Goal: Information Seeking & Learning: Learn about a topic

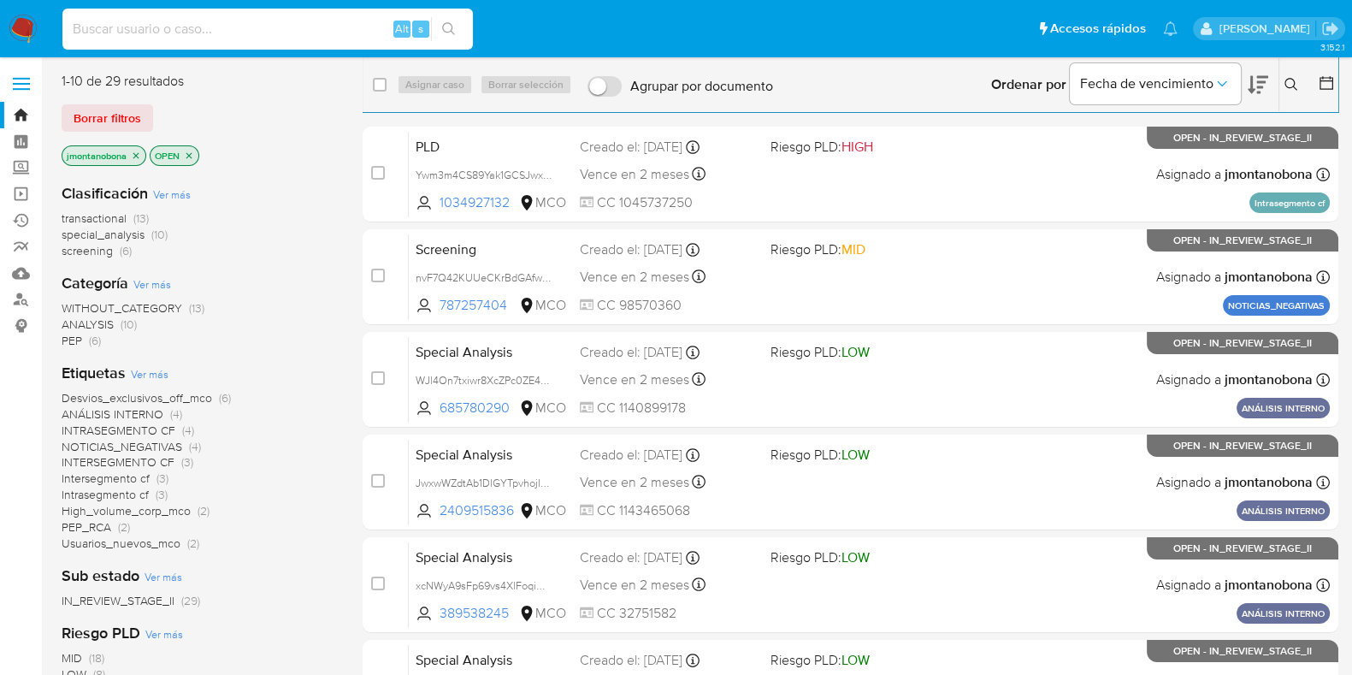
click at [239, 24] on input at bounding box center [267, 29] width 411 height 22
paste input "LxS1zl1okz8JXjj9sKpC22iI"
type input "LxS1zl1okz8JXjj9sKpC22iI"
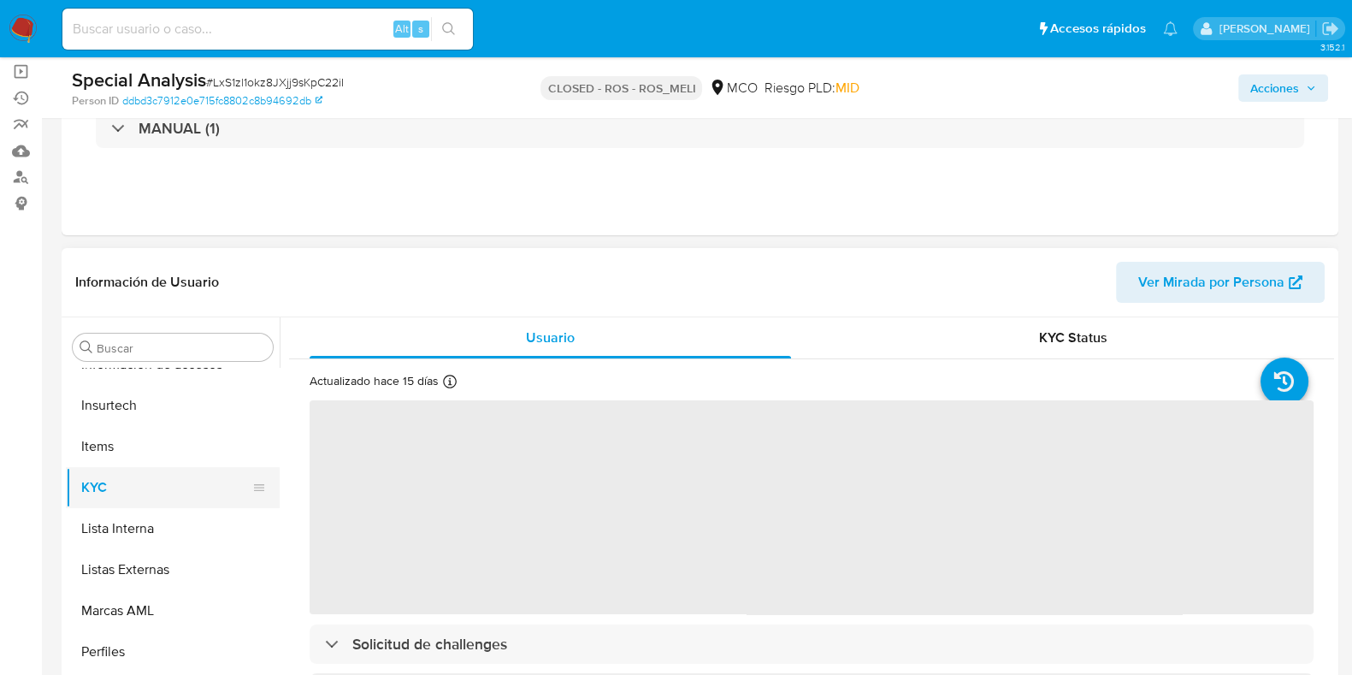
scroll to position [213, 0]
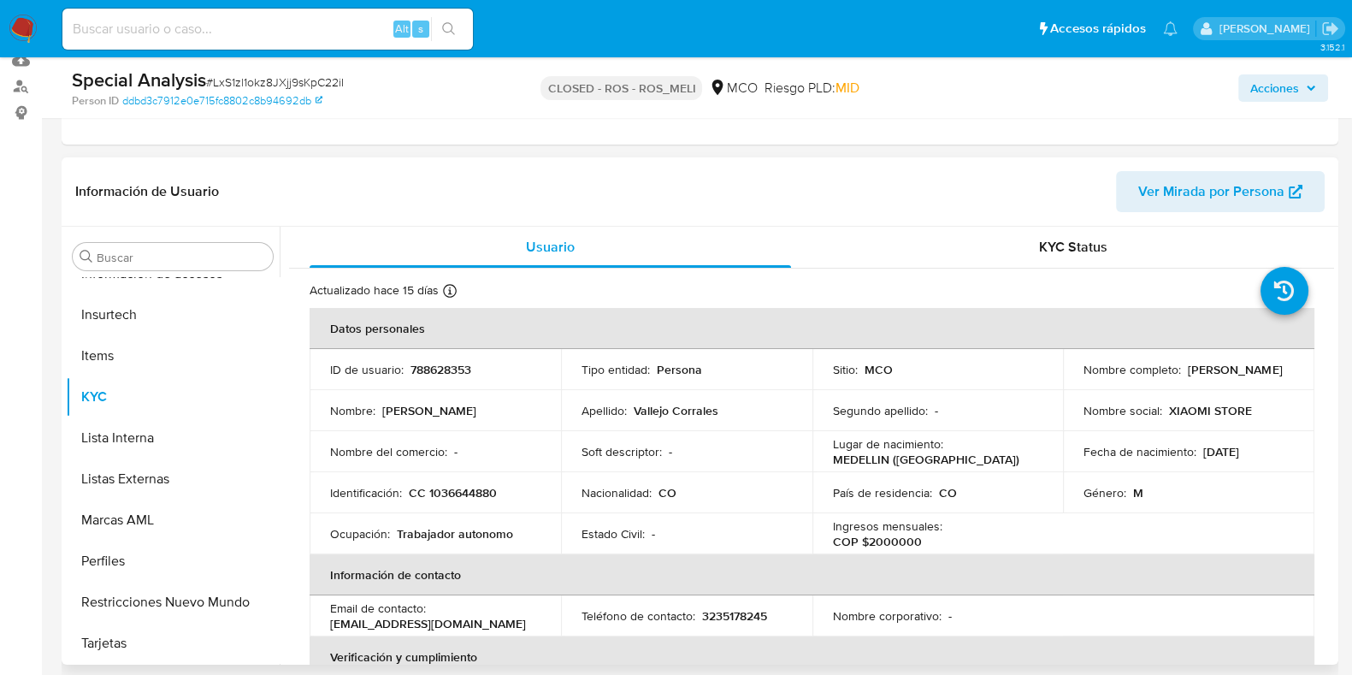
select select "10"
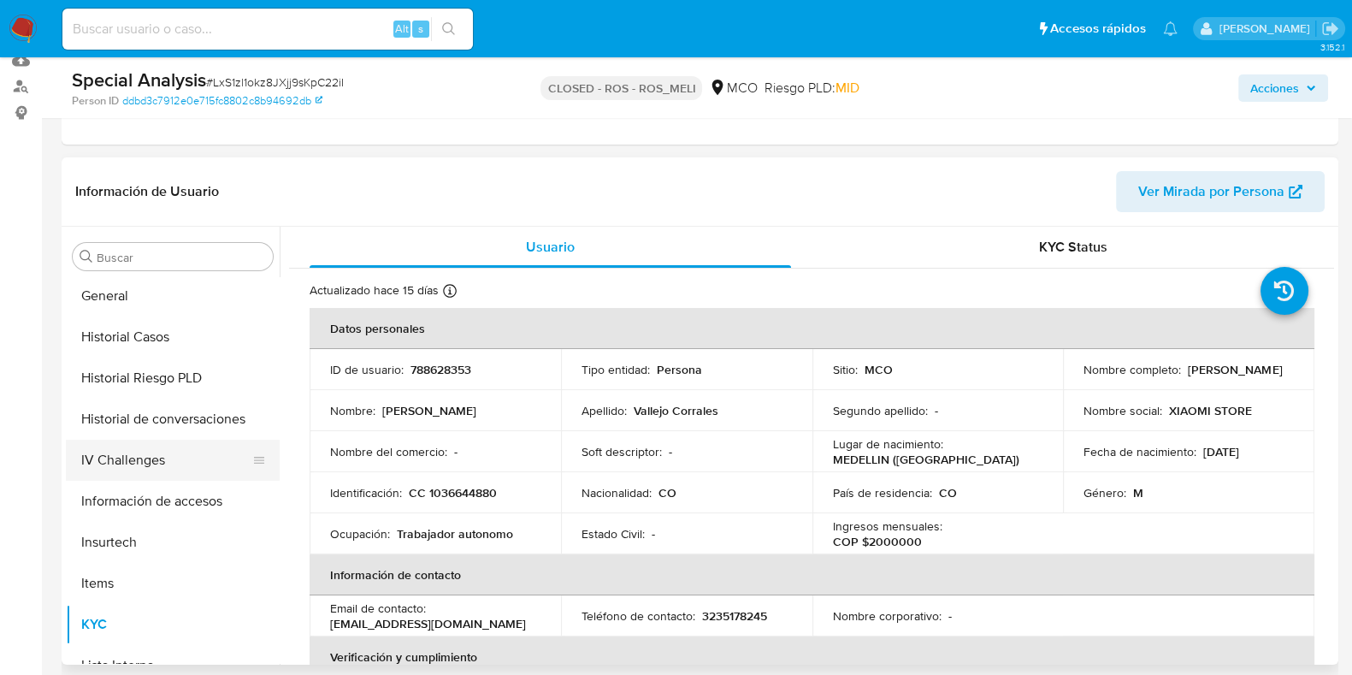
scroll to position [360, 0]
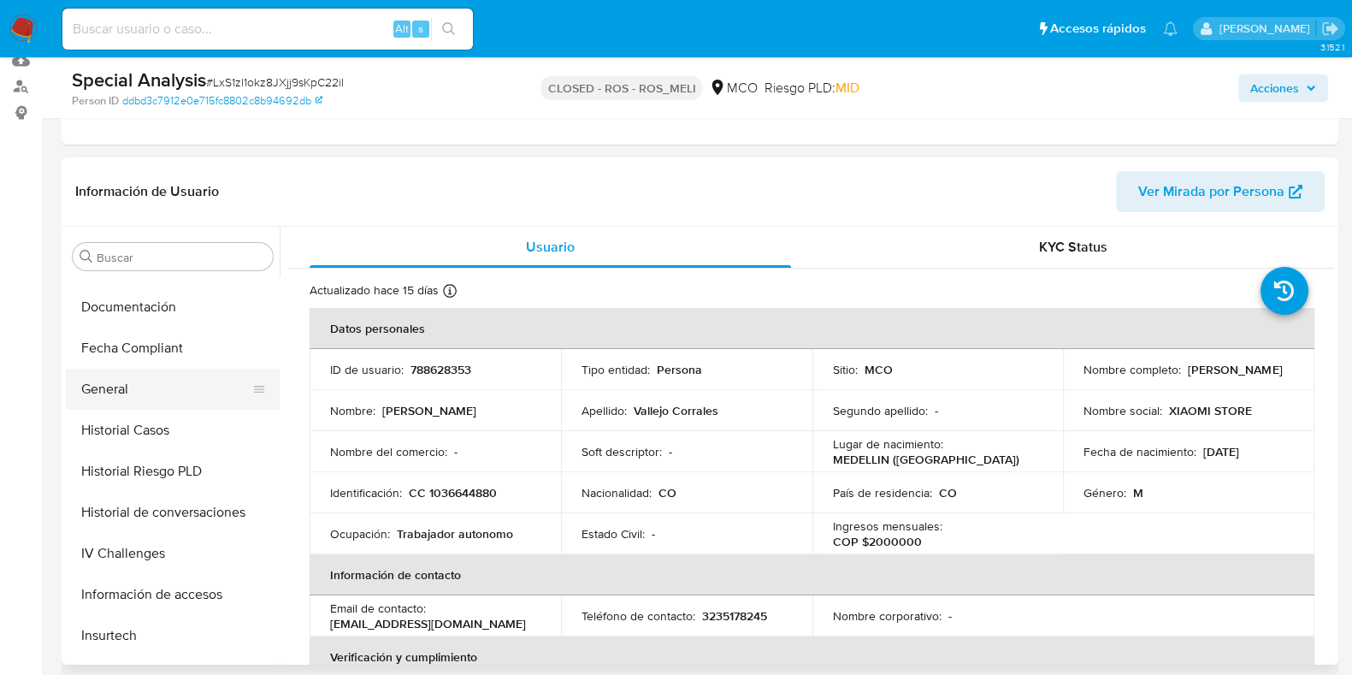
click at [118, 381] on button "General" at bounding box center [166, 389] width 200 height 41
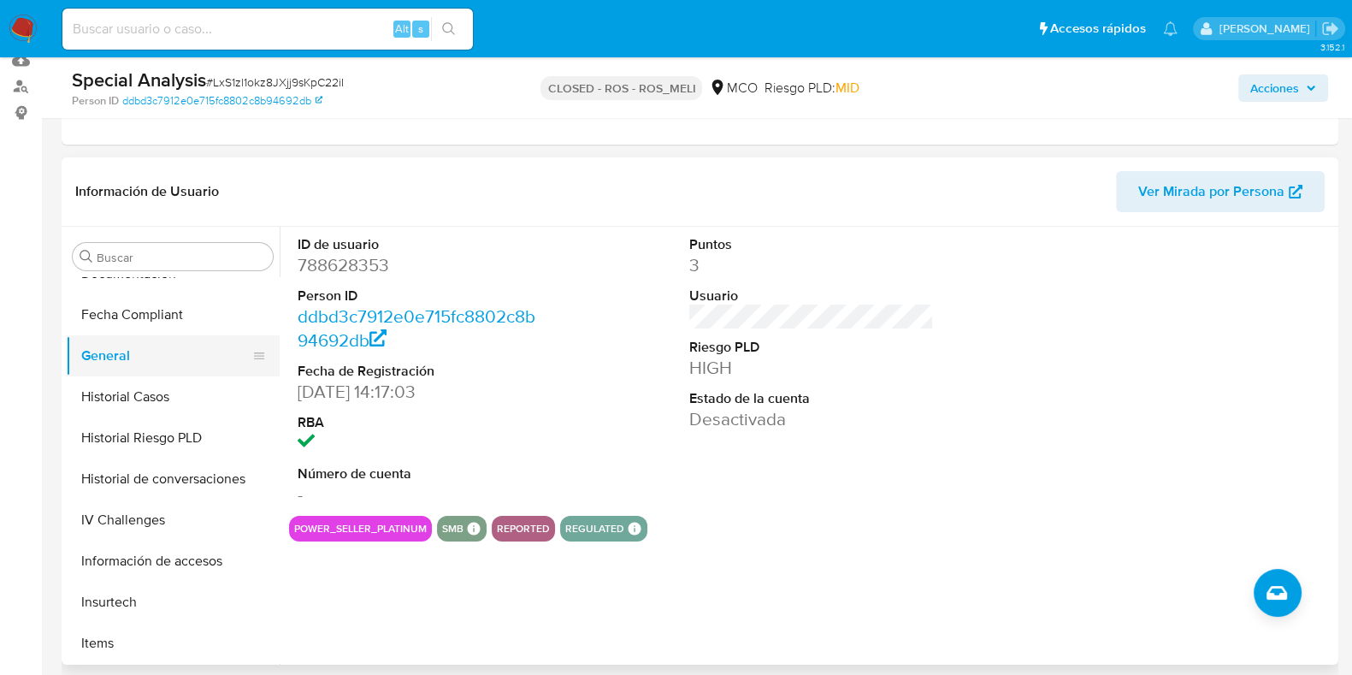
scroll to position [427, 0]
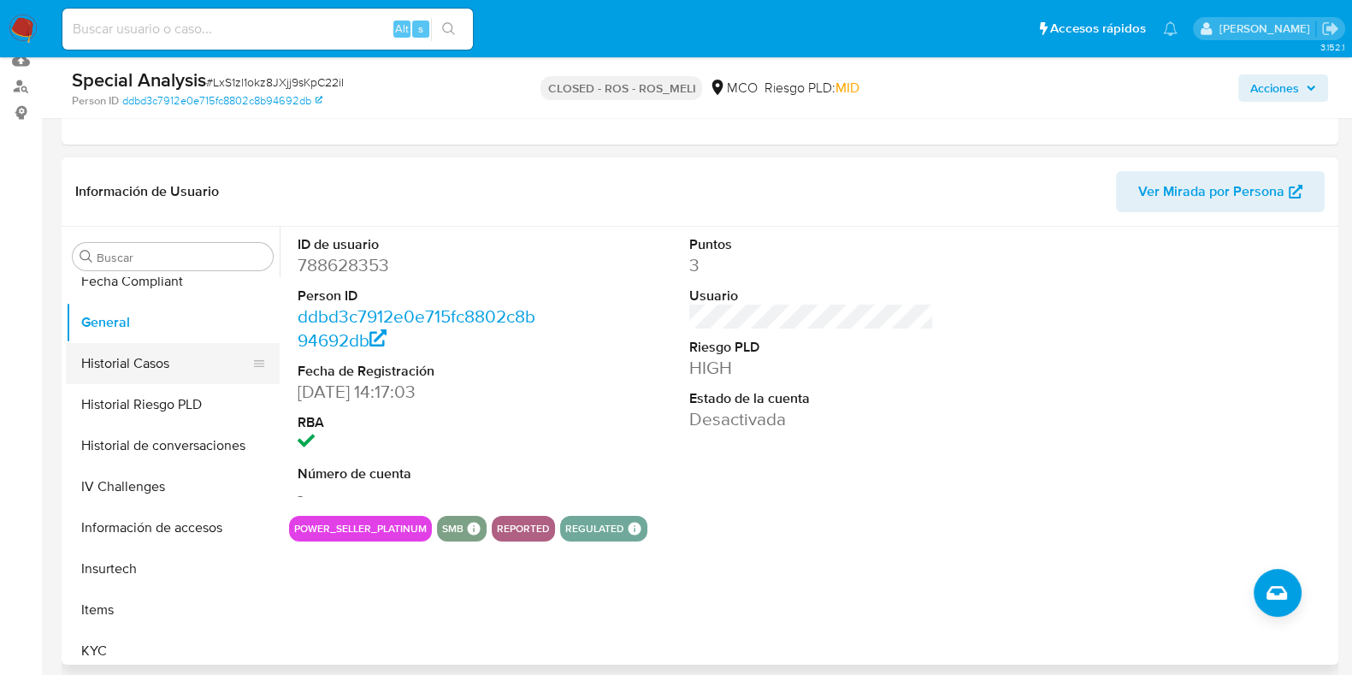
click at [151, 358] on button "Historial Casos" at bounding box center [166, 363] width 200 height 41
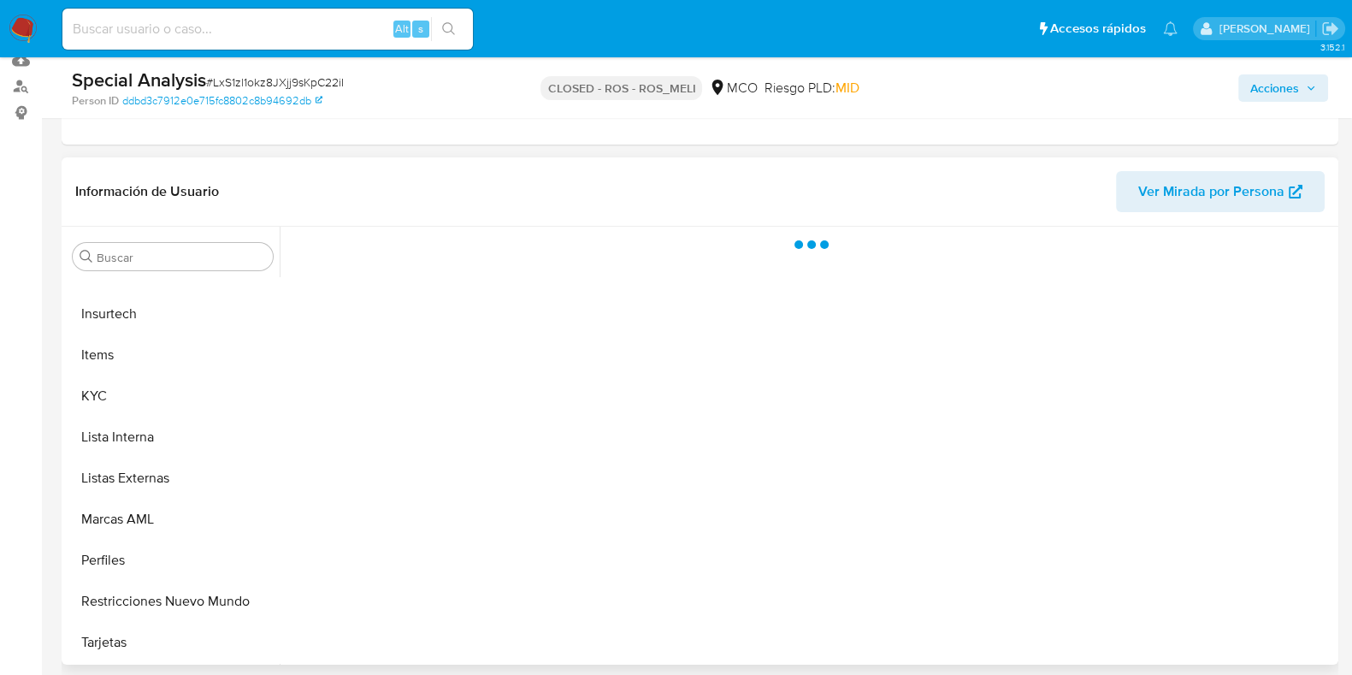
scroll to position [681, 0]
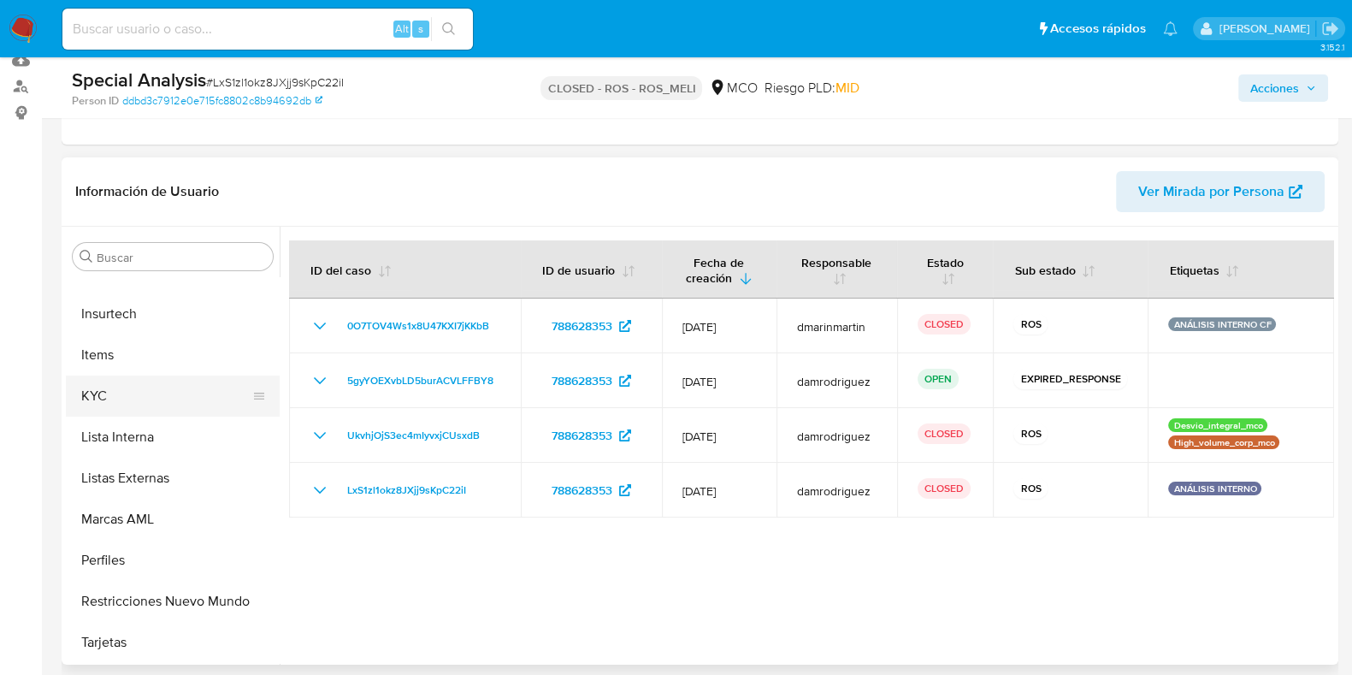
click at [103, 391] on button "KYC" at bounding box center [166, 395] width 200 height 41
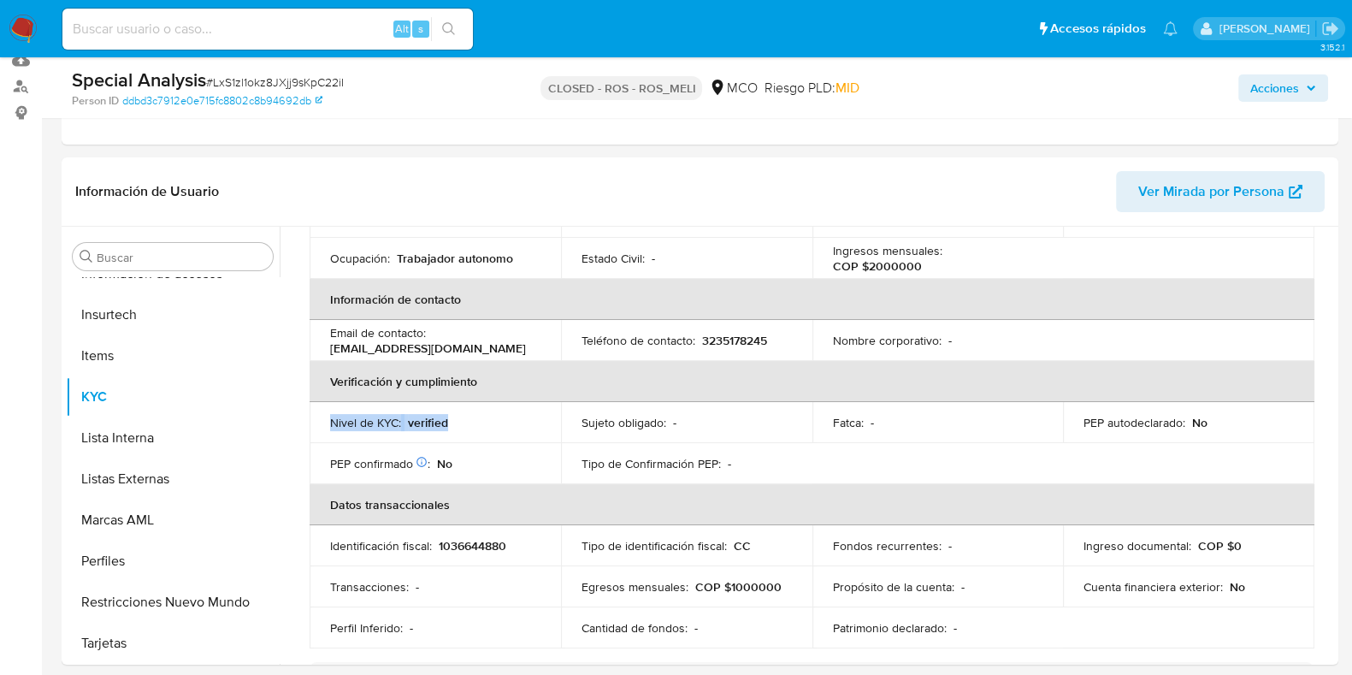
drag, startPoint x: 462, startPoint y: 412, endPoint x: 320, endPoint y: 417, distance: 142.0
click at [320, 417] on td "Nivel de KYC : verified" at bounding box center [435, 422] width 251 height 41
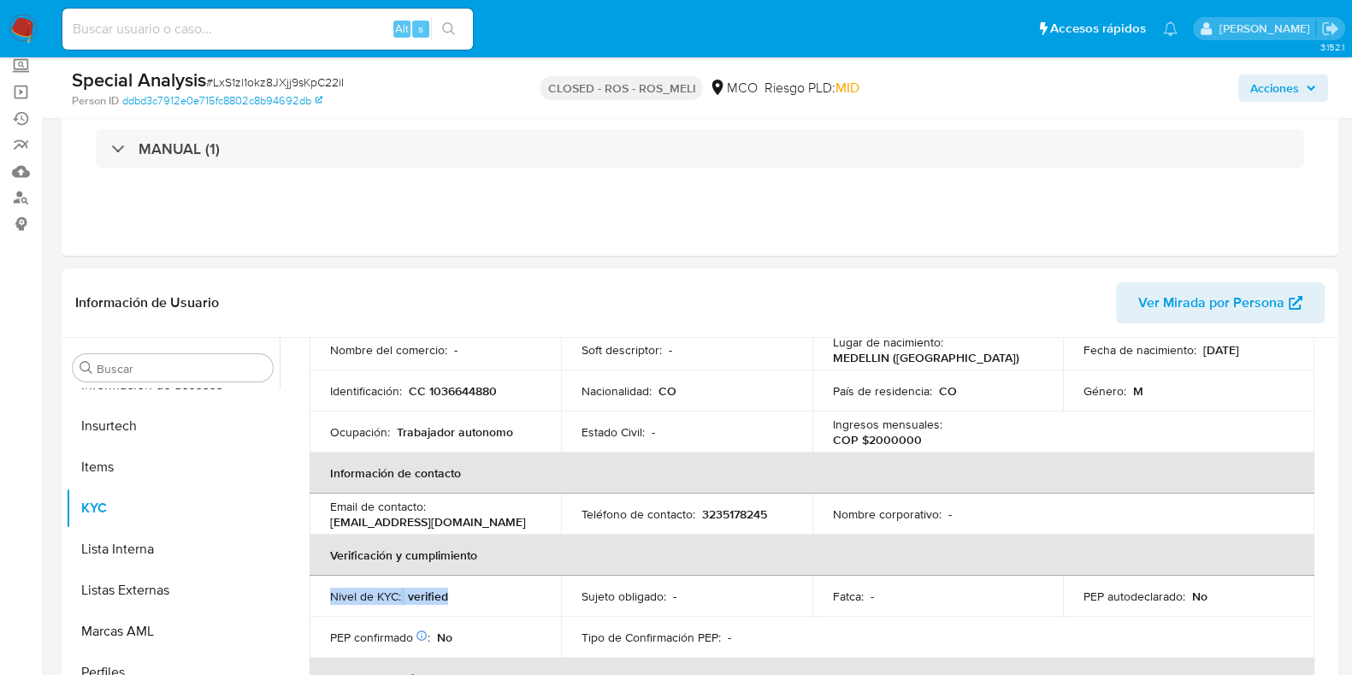
scroll to position [0, 0]
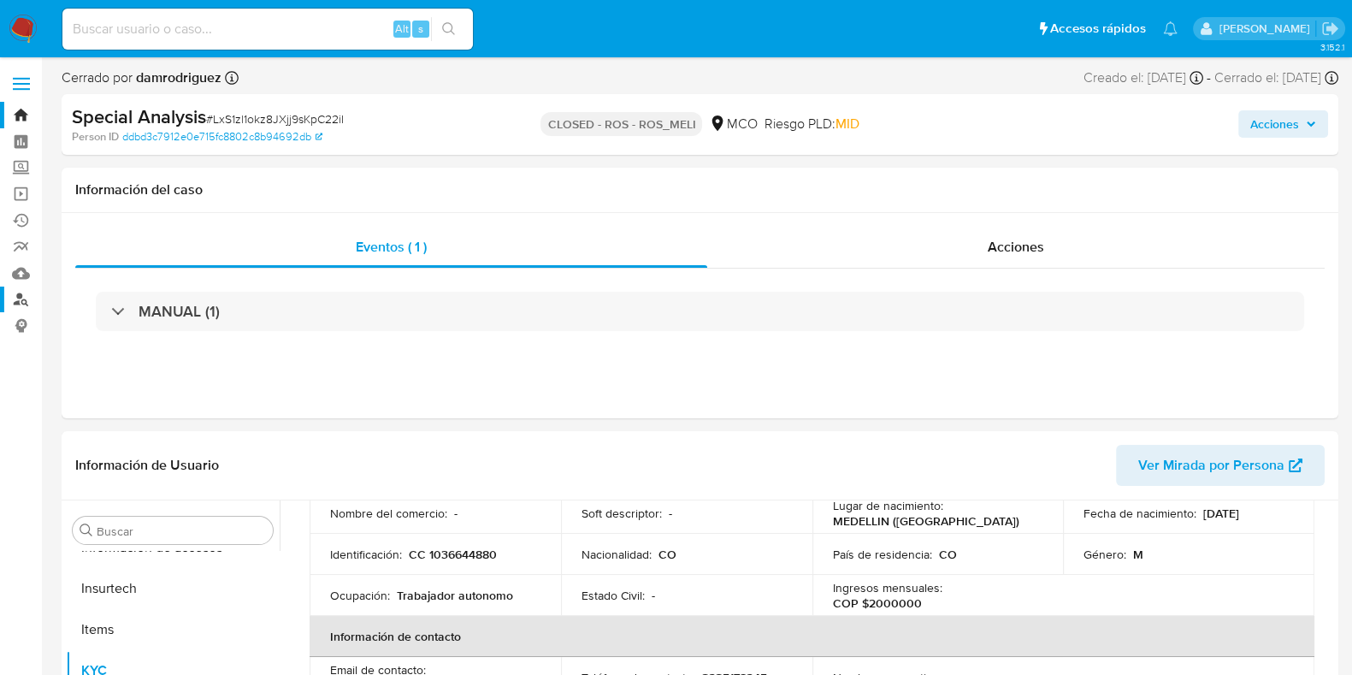
click at [21, 299] on link "Buscador de personas" at bounding box center [102, 300] width 204 height 27
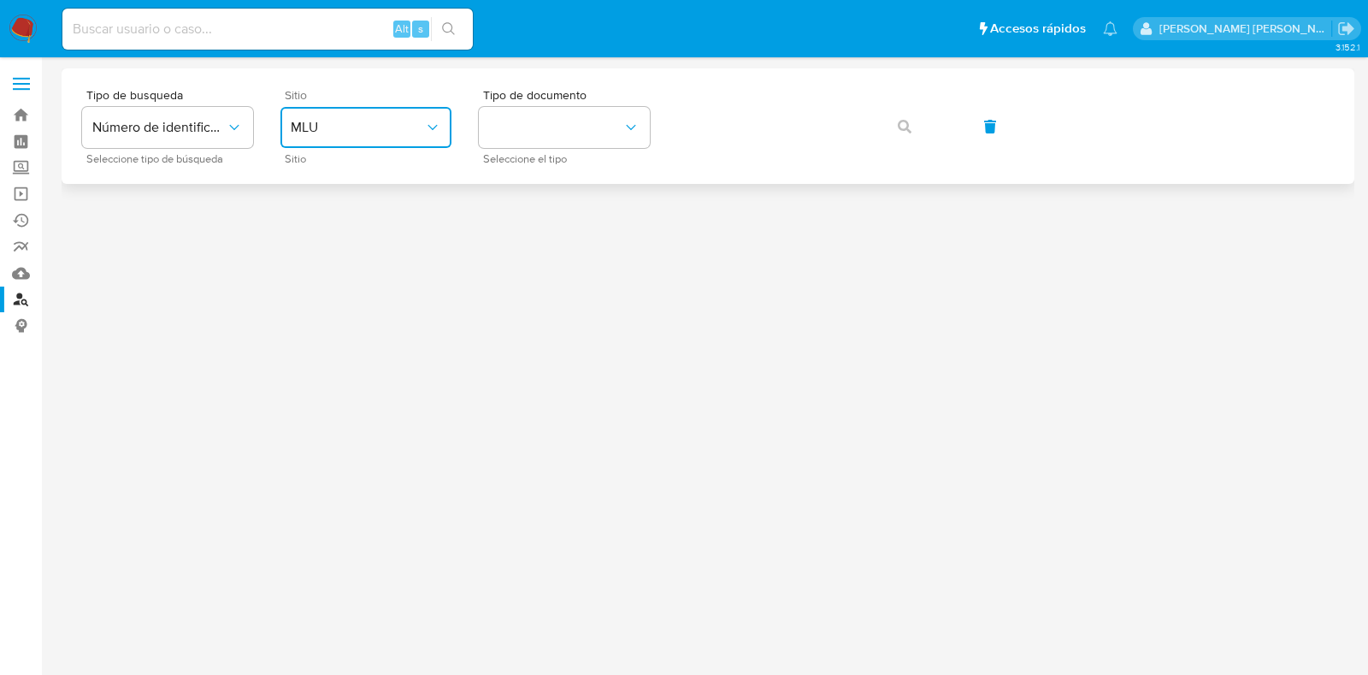
click at [393, 130] on span "MLU" at bounding box center [357, 127] width 133 height 17
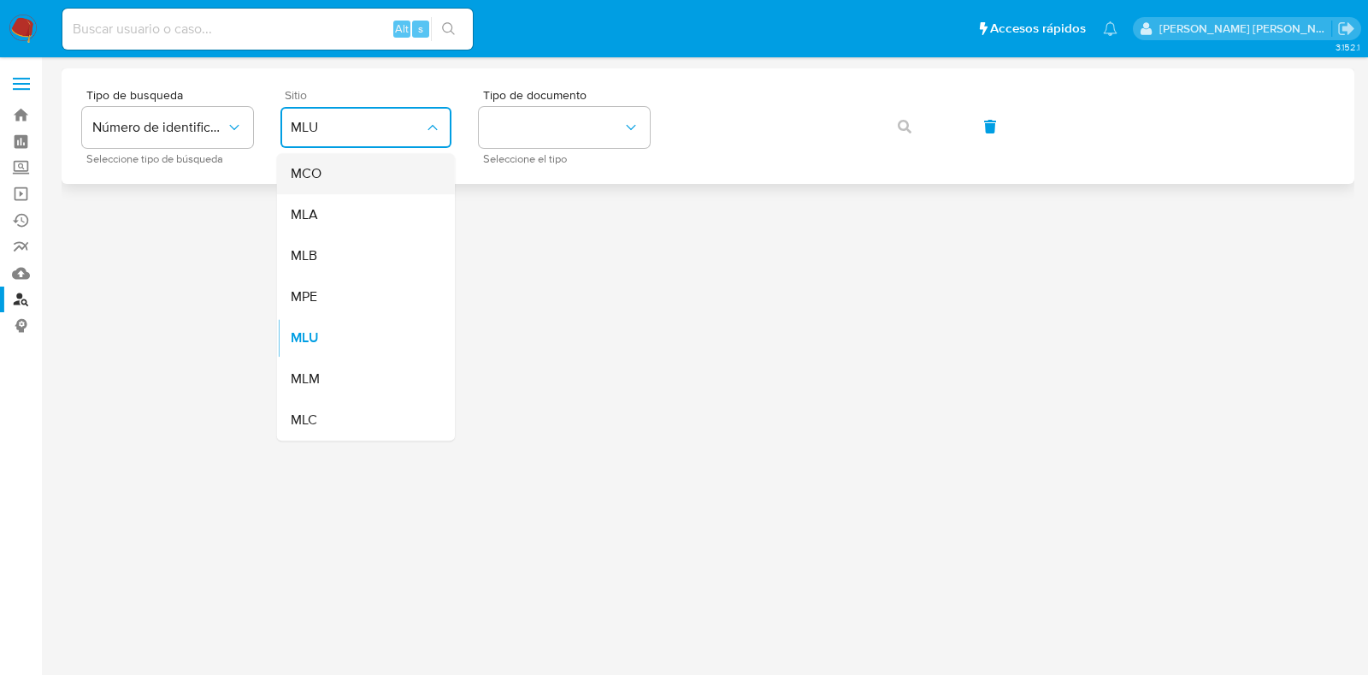
click at [371, 176] on div "MCO" at bounding box center [361, 173] width 140 height 41
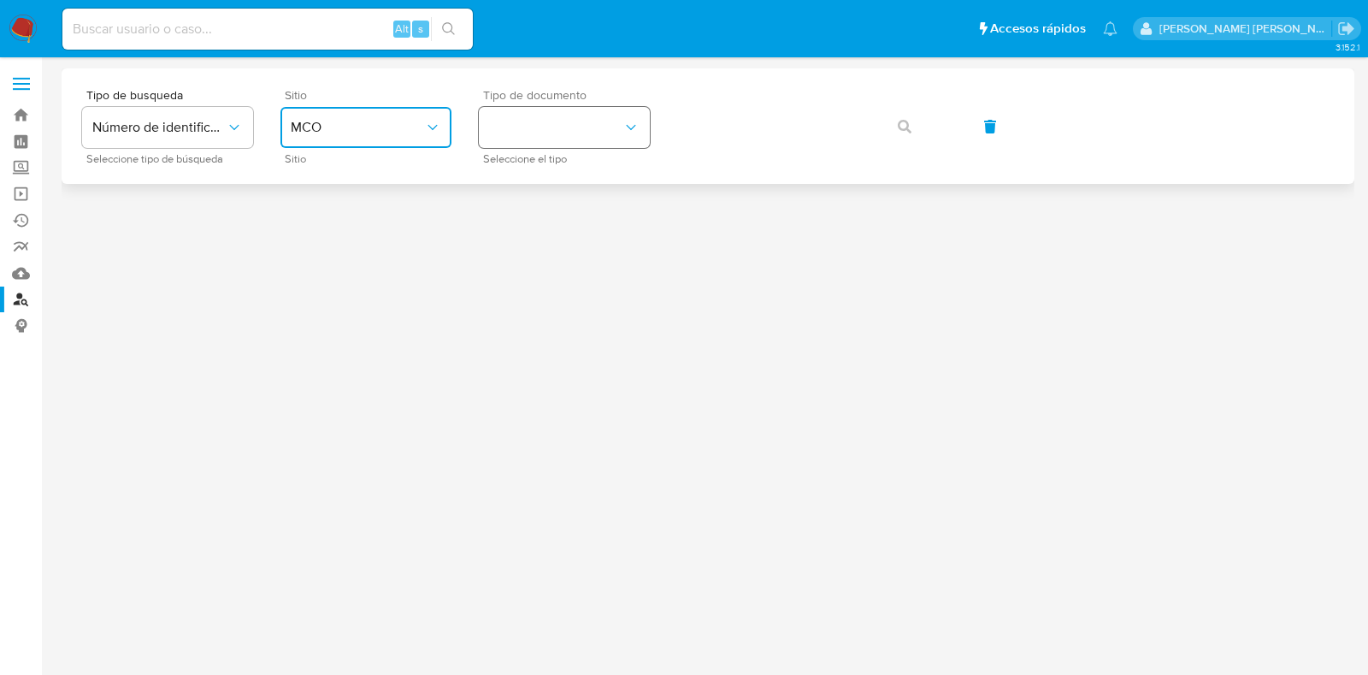
click at [600, 115] on button "identificationType" at bounding box center [564, 127] width 171 height 41
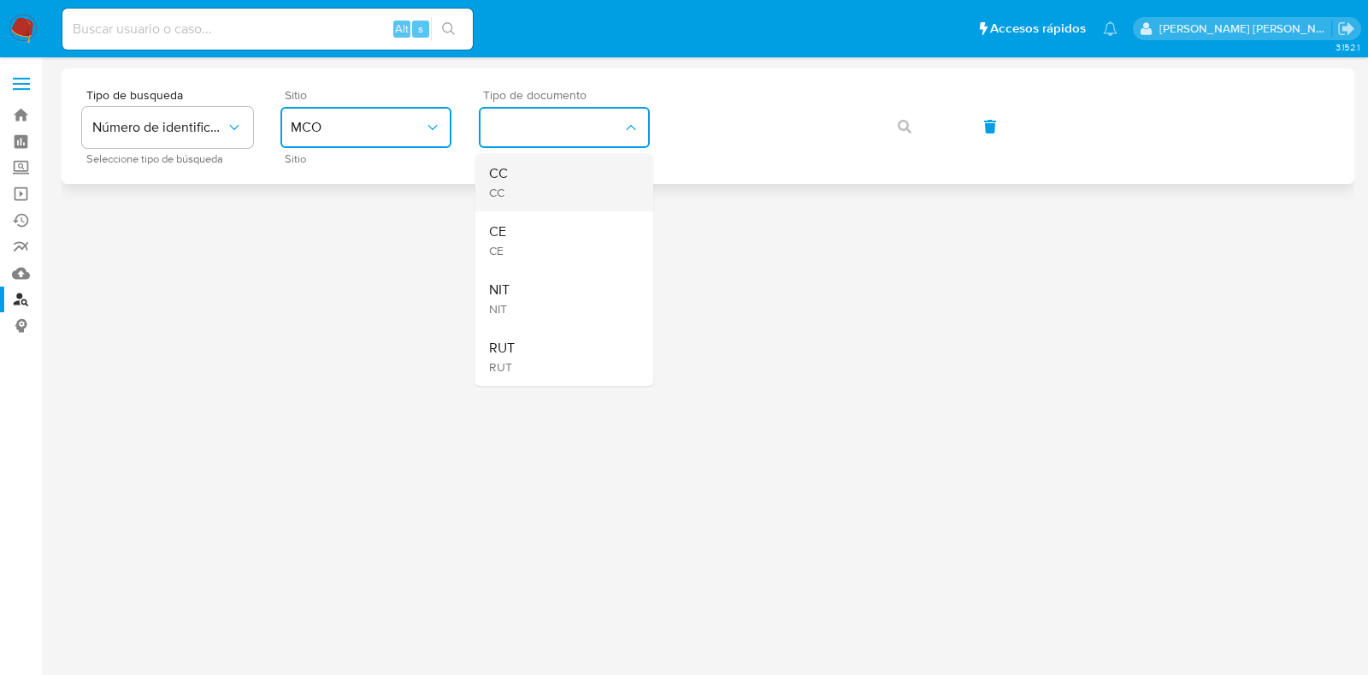
click at [552, 183] on div "CC CC" at bounding box center [559, 182] width 140 height 58
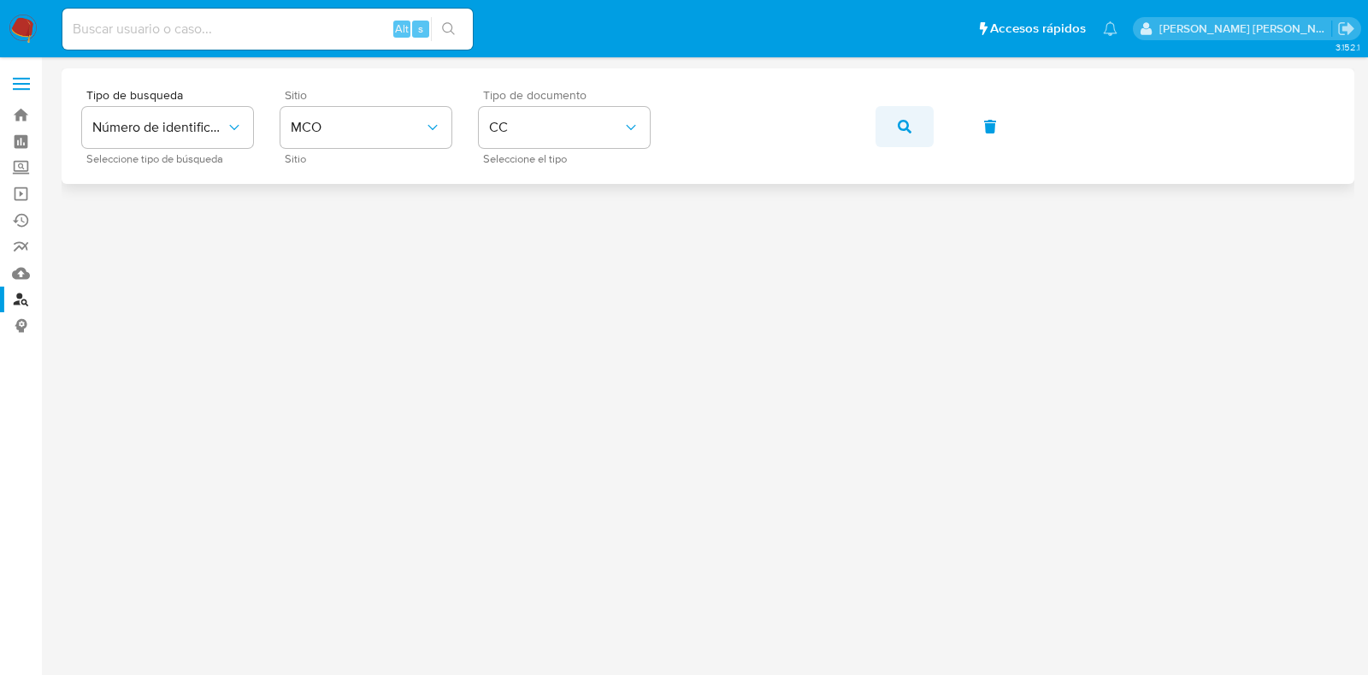
click at [917, 115] on button "button" at bounding box center [905, 126] width 58 height 41
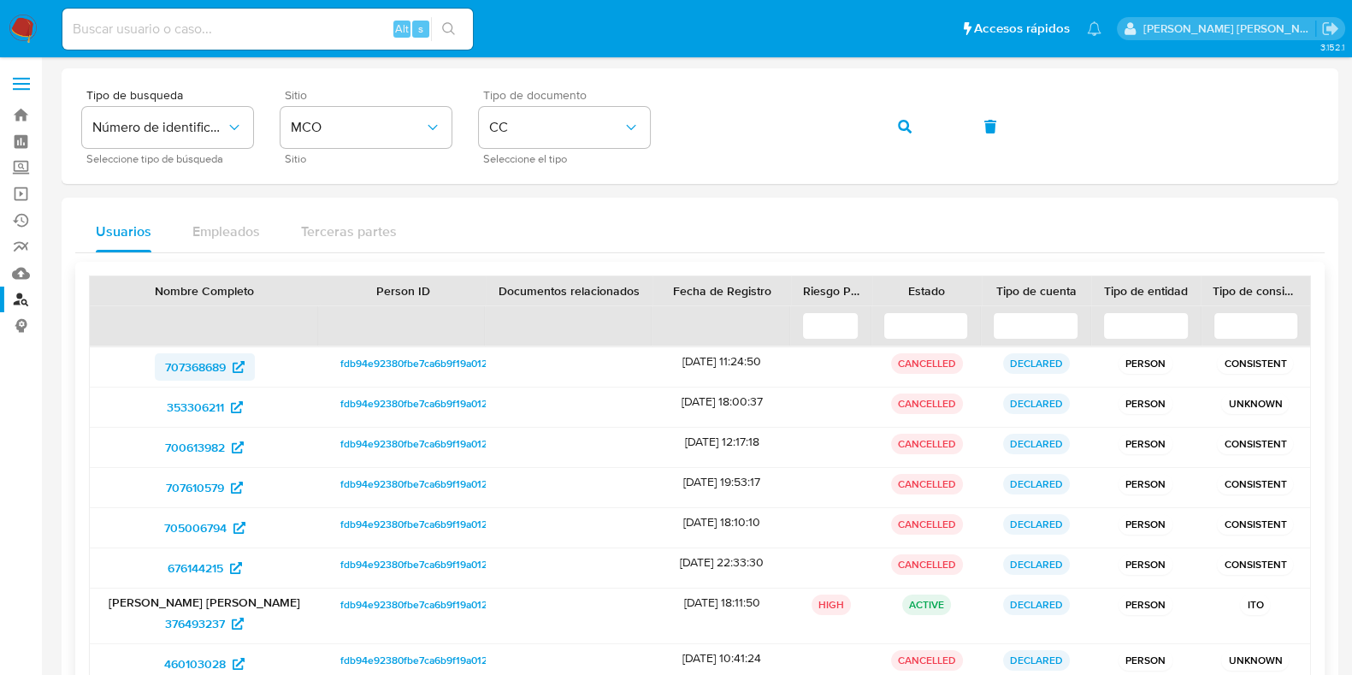
click at [175, 361] on span "707368689" at bounding box center [195, 366] width 61 height 27
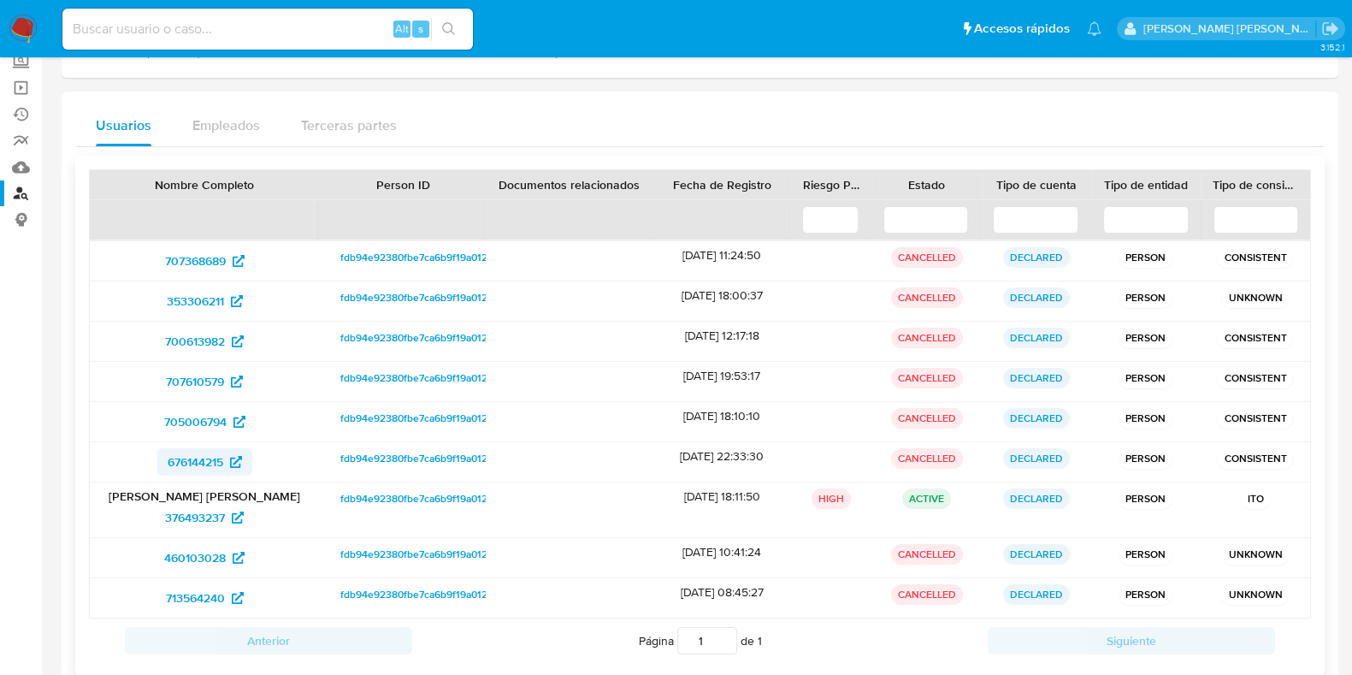
scroll to position [143, 0]
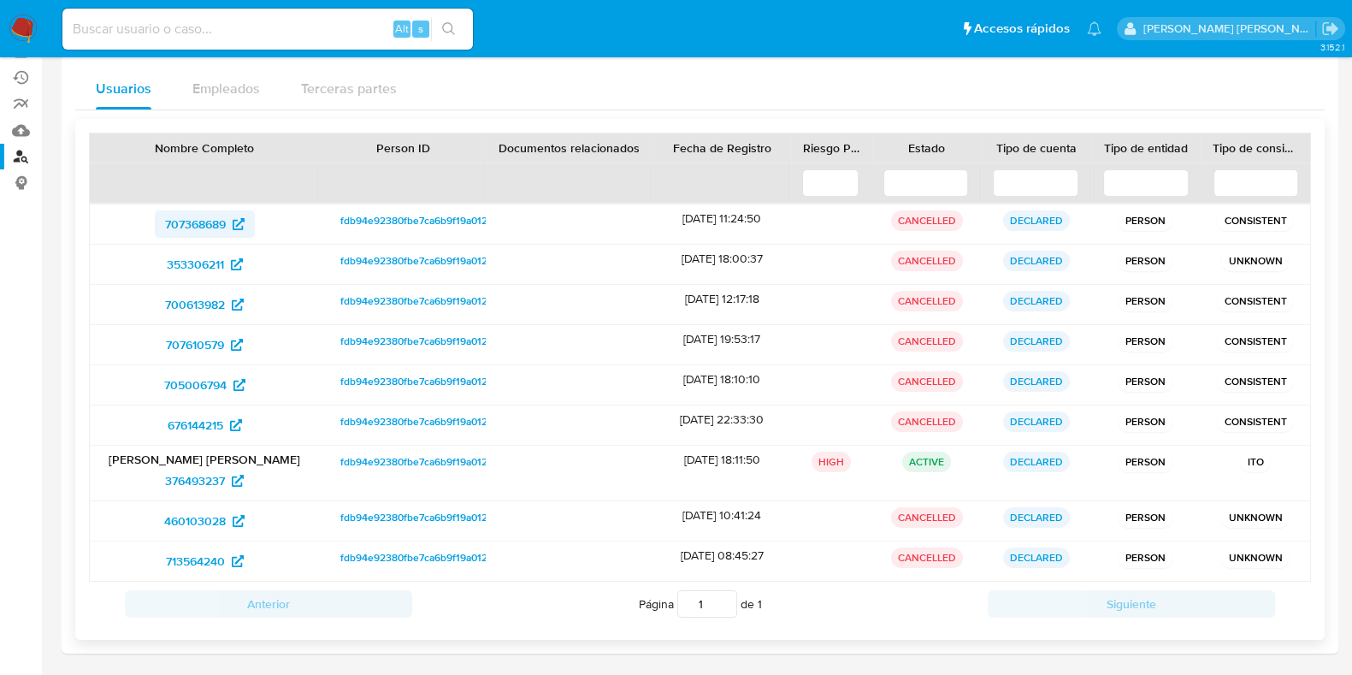
click at [210, 218] on span "707368689" at bounding box center [195, 223] width 61 height 27
click at [194, 216] on span "707368689" at bounding box center [195, 223] width 61 height 27
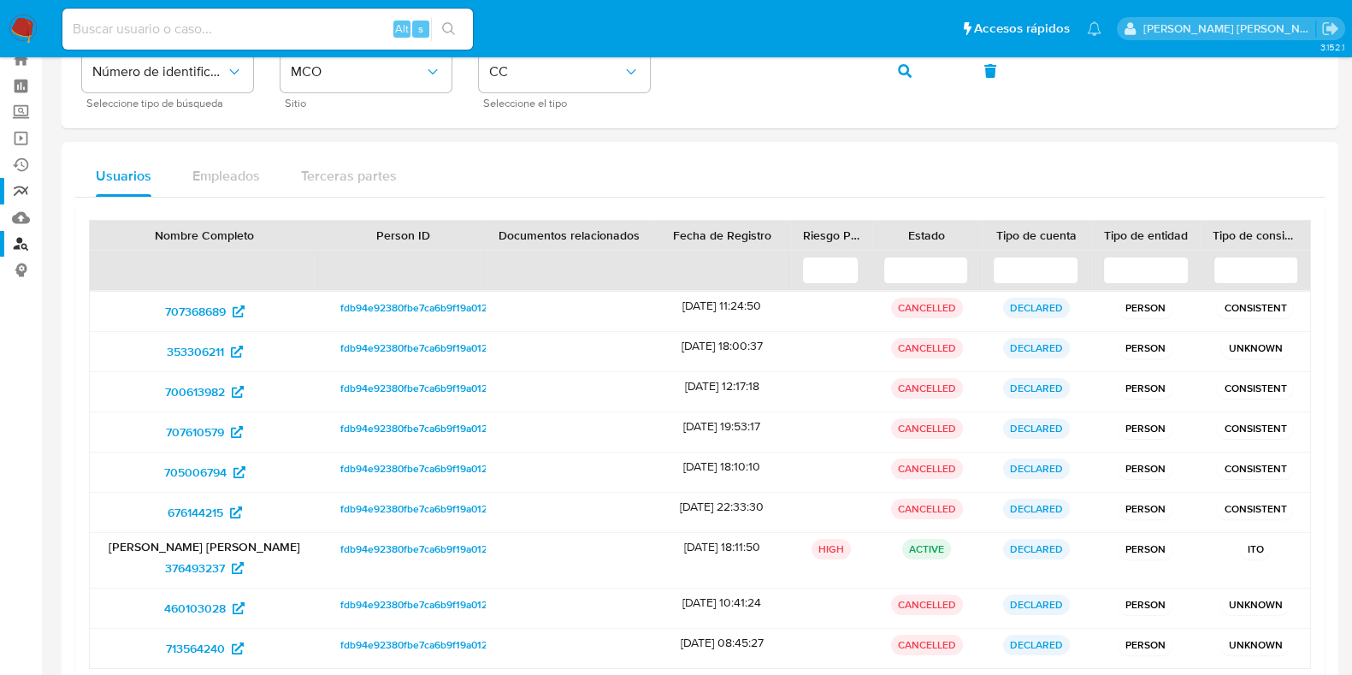
scroll to position [0, 0]
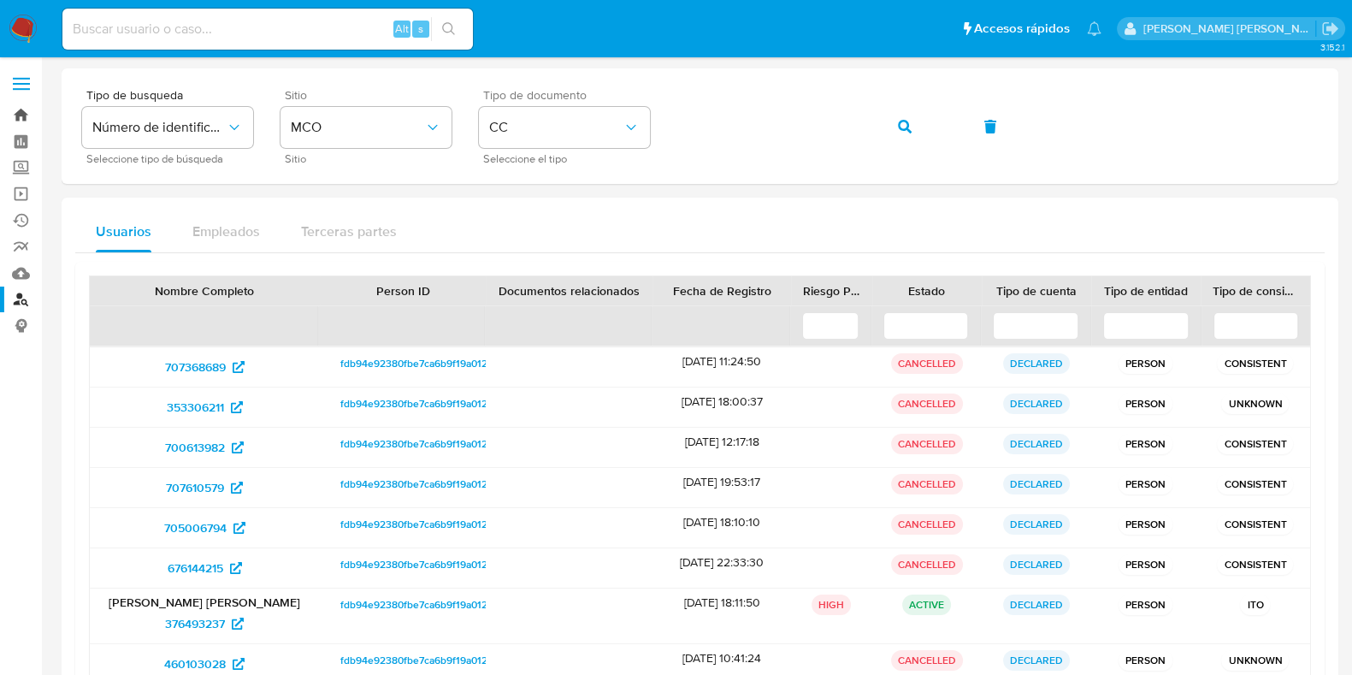
click at [25, 121] on link "Bandeja" at bounding box center [102, 115] width 204 height 27
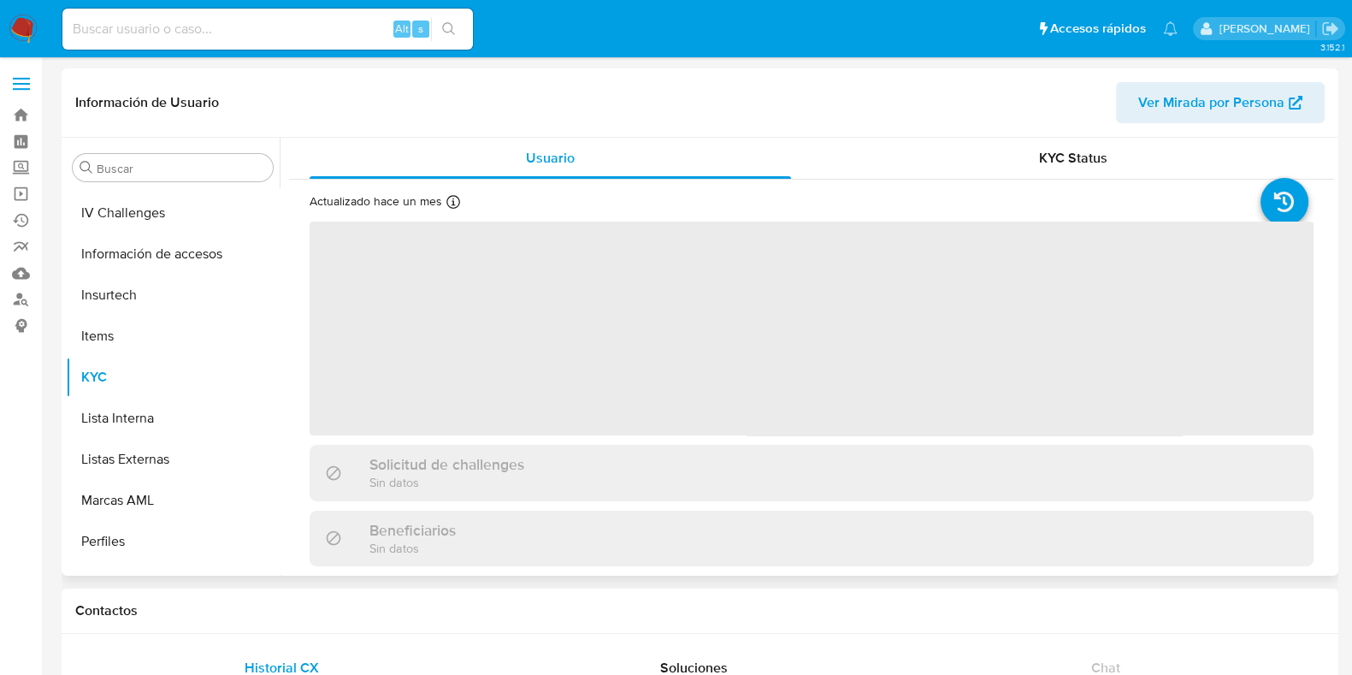
scroll to position [681, 0]
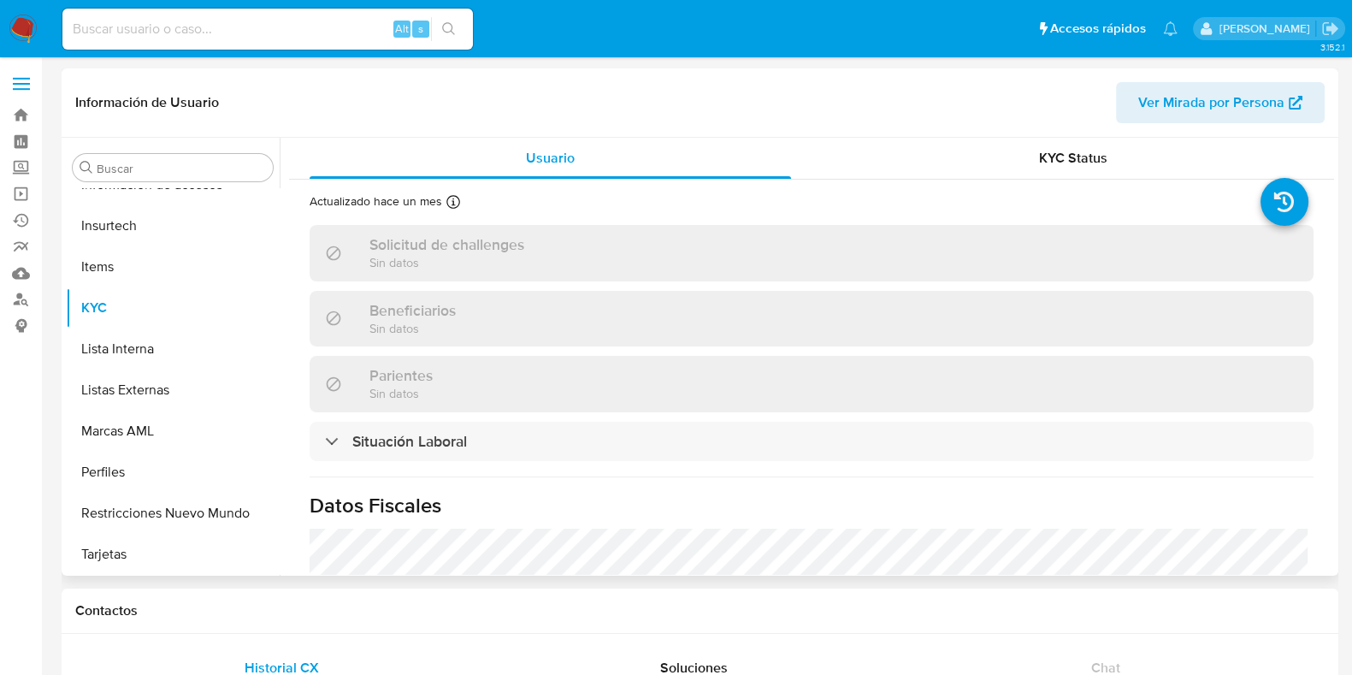
select select "10"
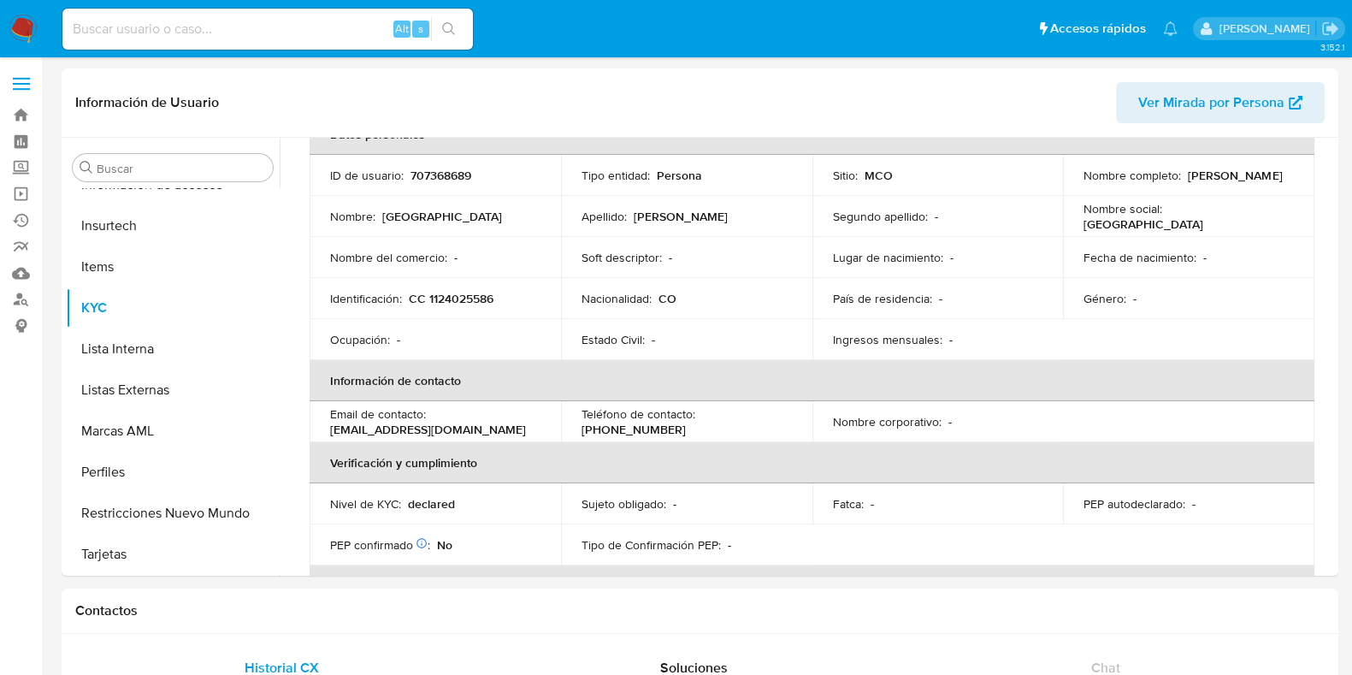
scroll to position [213, 0]
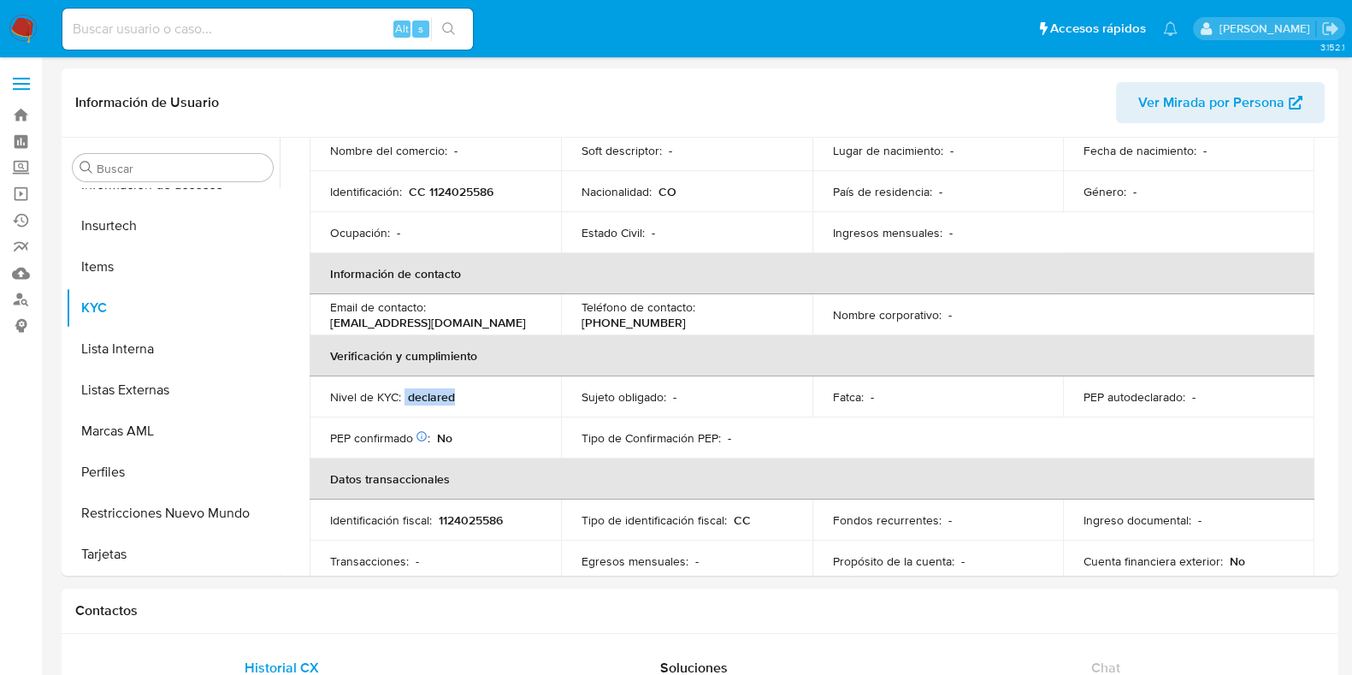
drag, startPoint x: 464, startPoint y: 393, endPoint x: 402, endPoint y: 395, distance: 61.6
click at [402, 395] on div "Nivel de KYC : declared" at bounding box center [435, 396] width 210 height 15
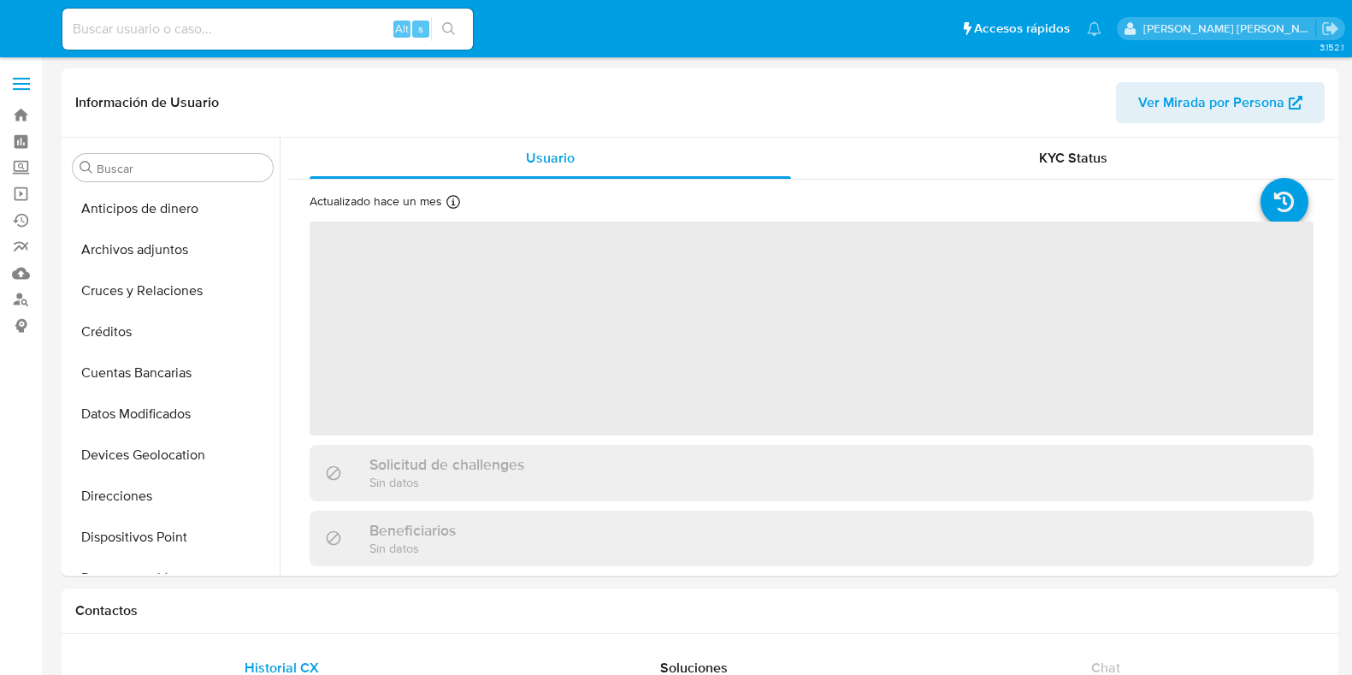
select select "10"
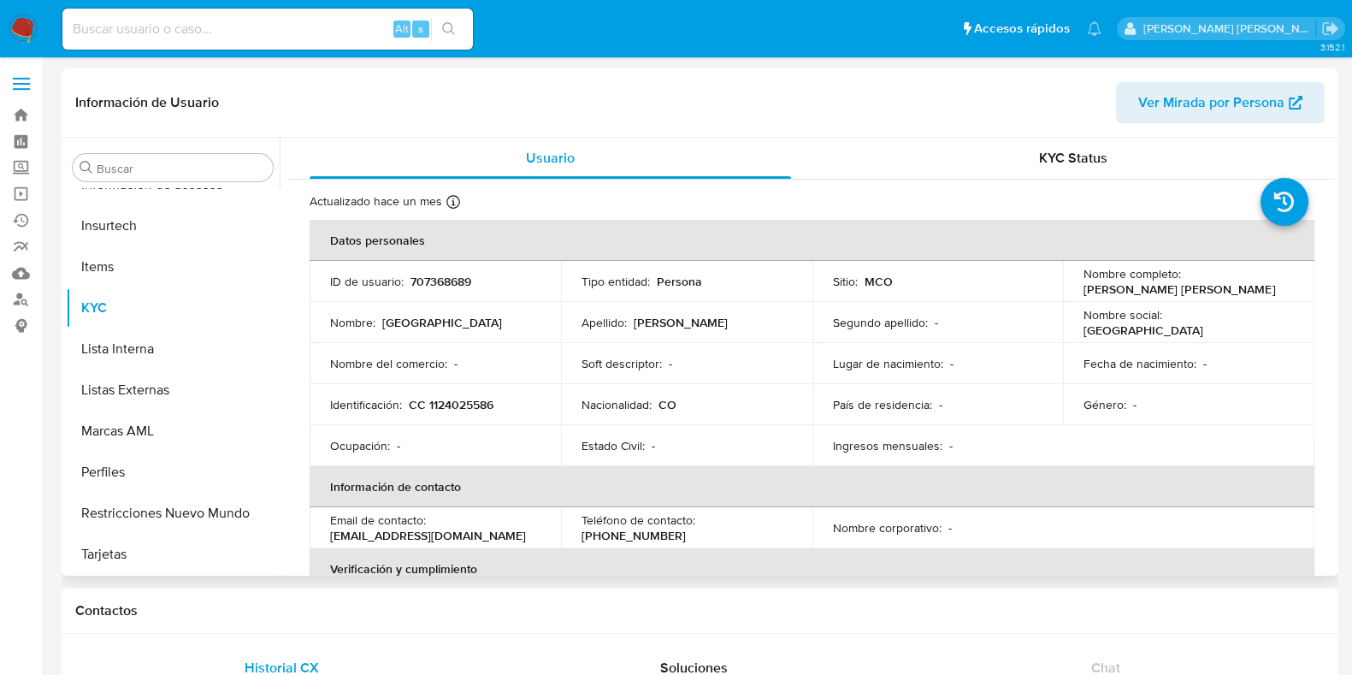
scroll to position [106, 0]
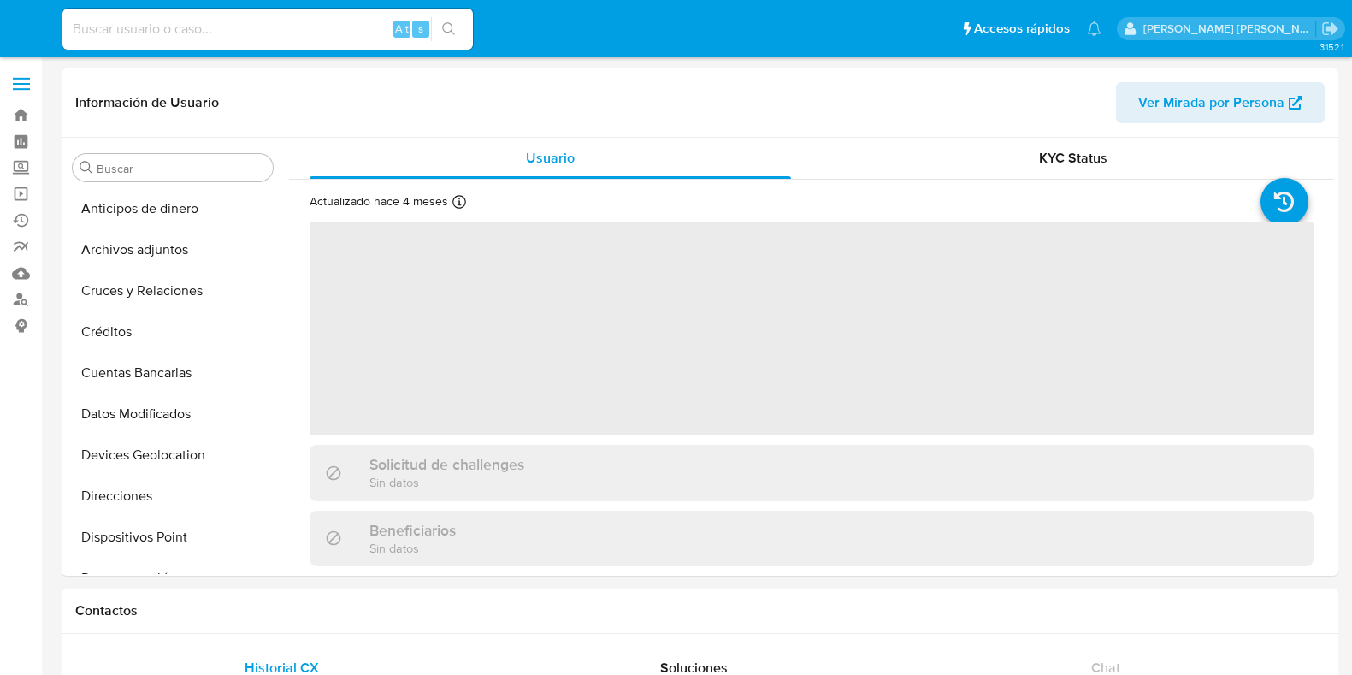
select select "10"
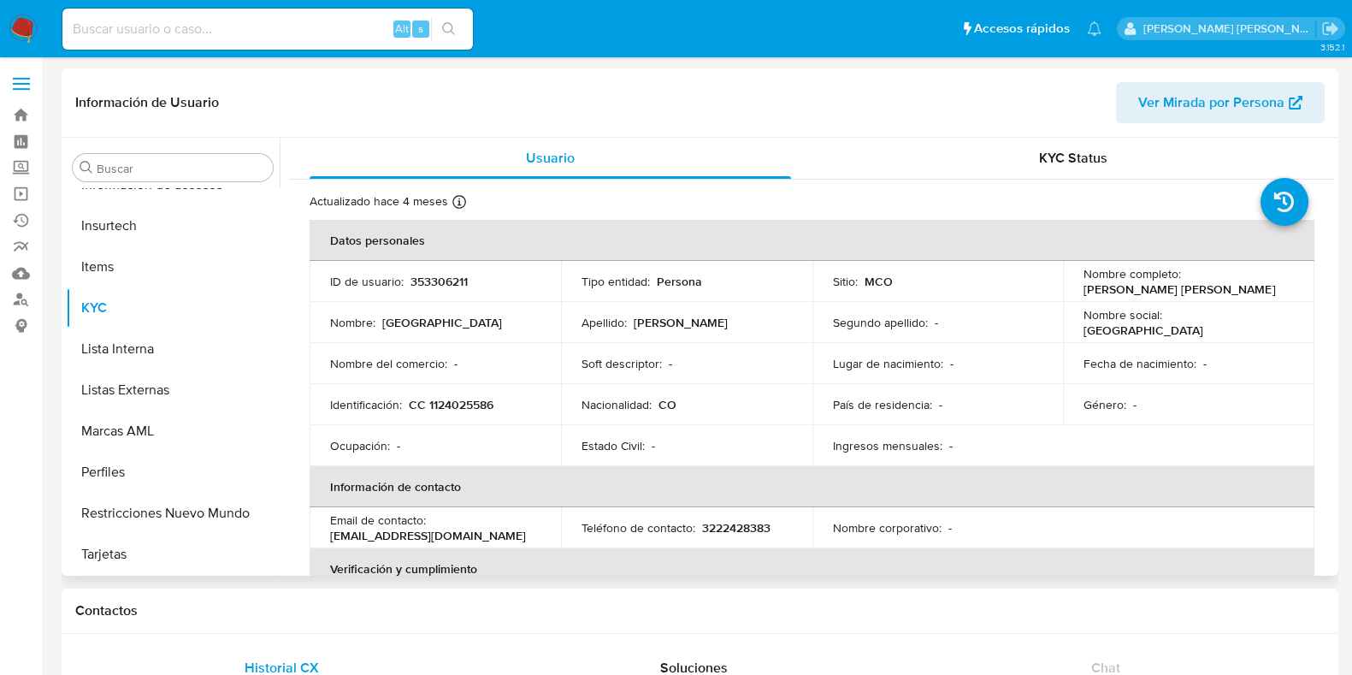
scroll to position [106, 0]
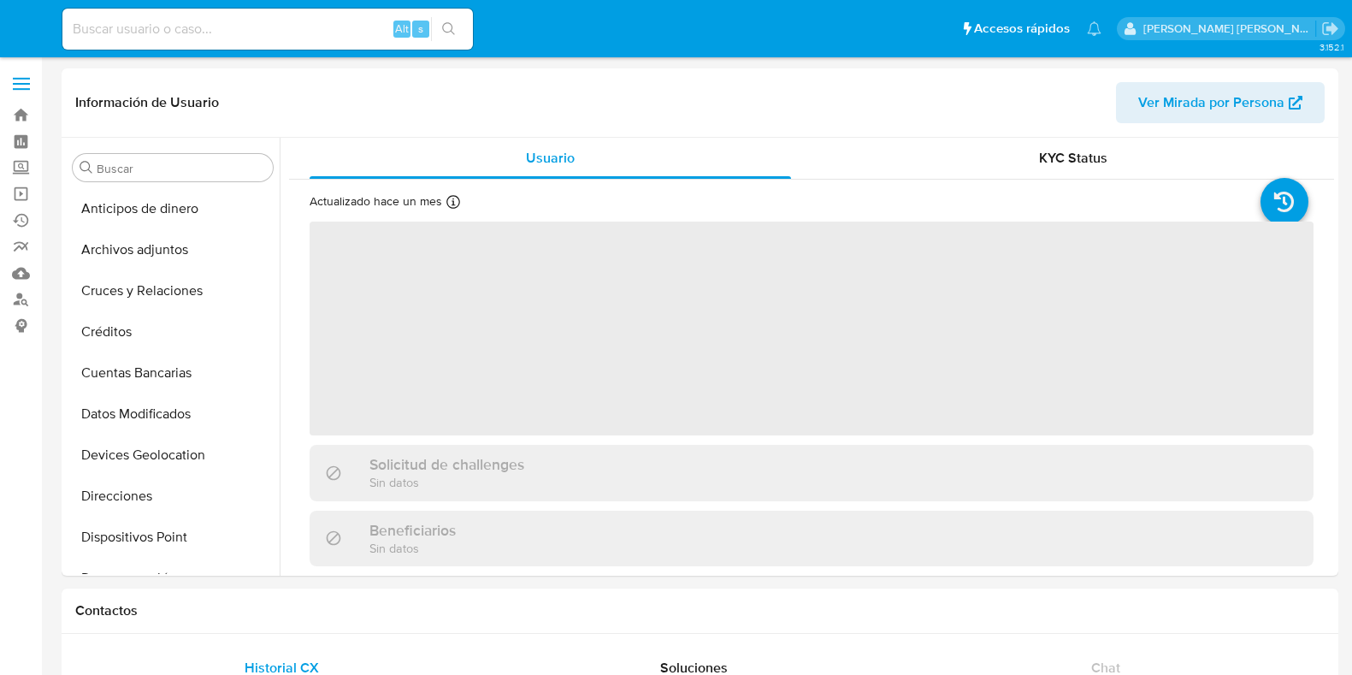
select select "10"
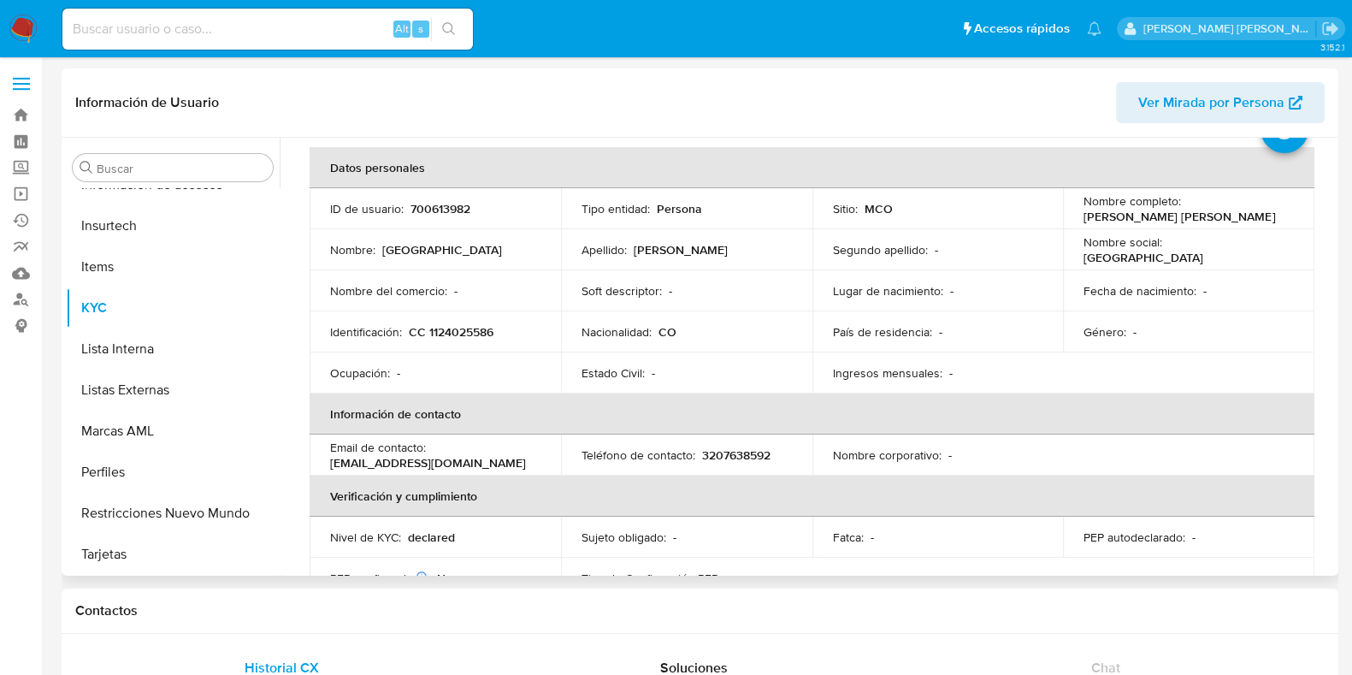
scroll to position [106, 0]
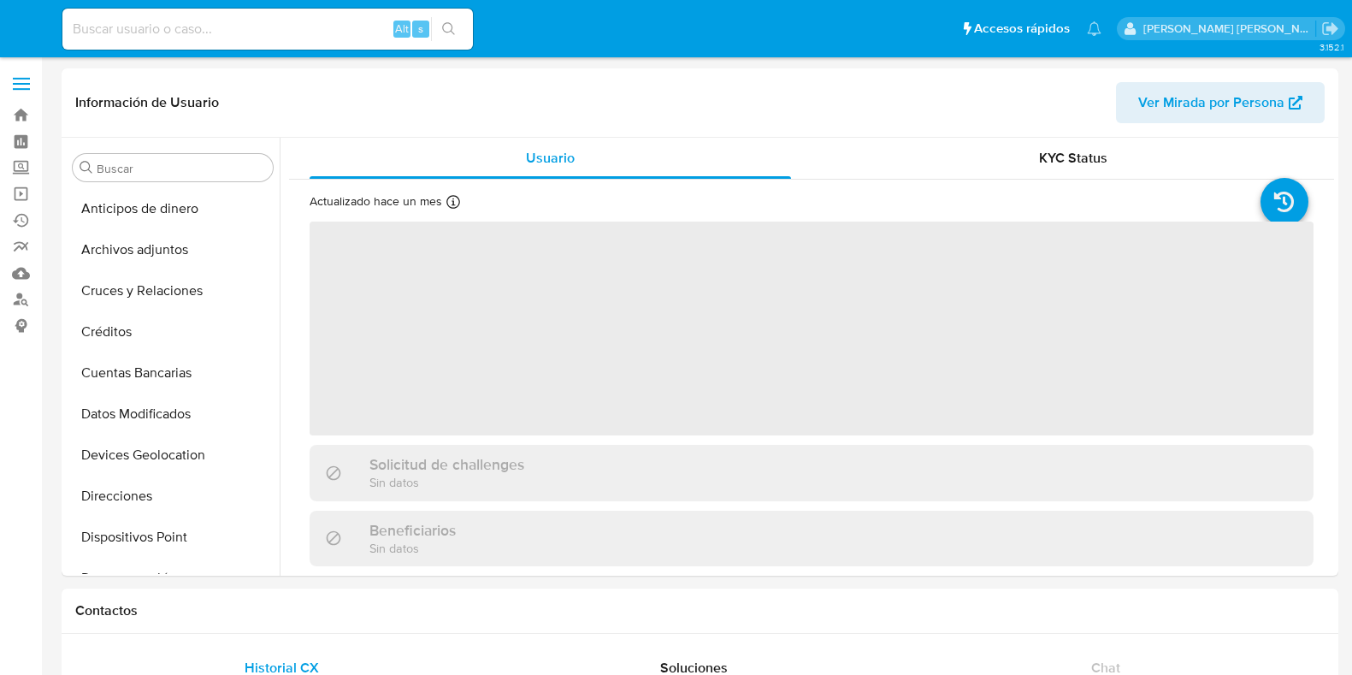
select select "10"
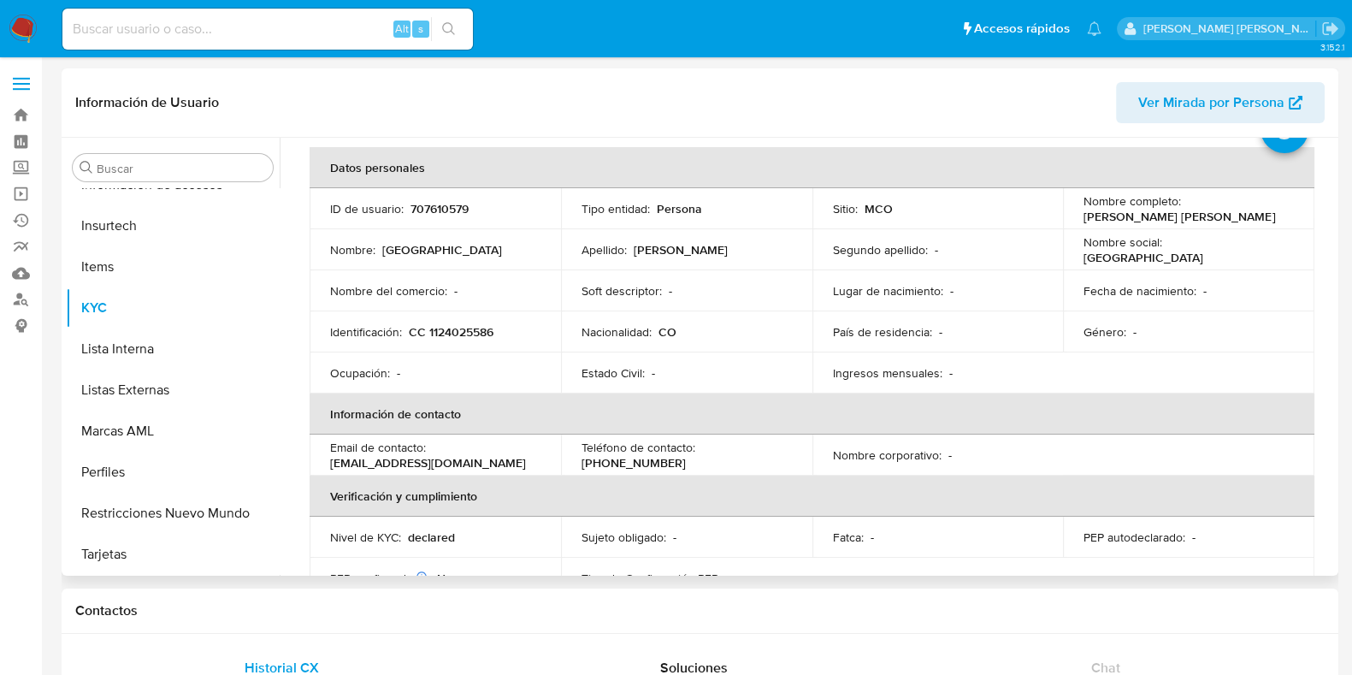
scroll to position [106, 0]
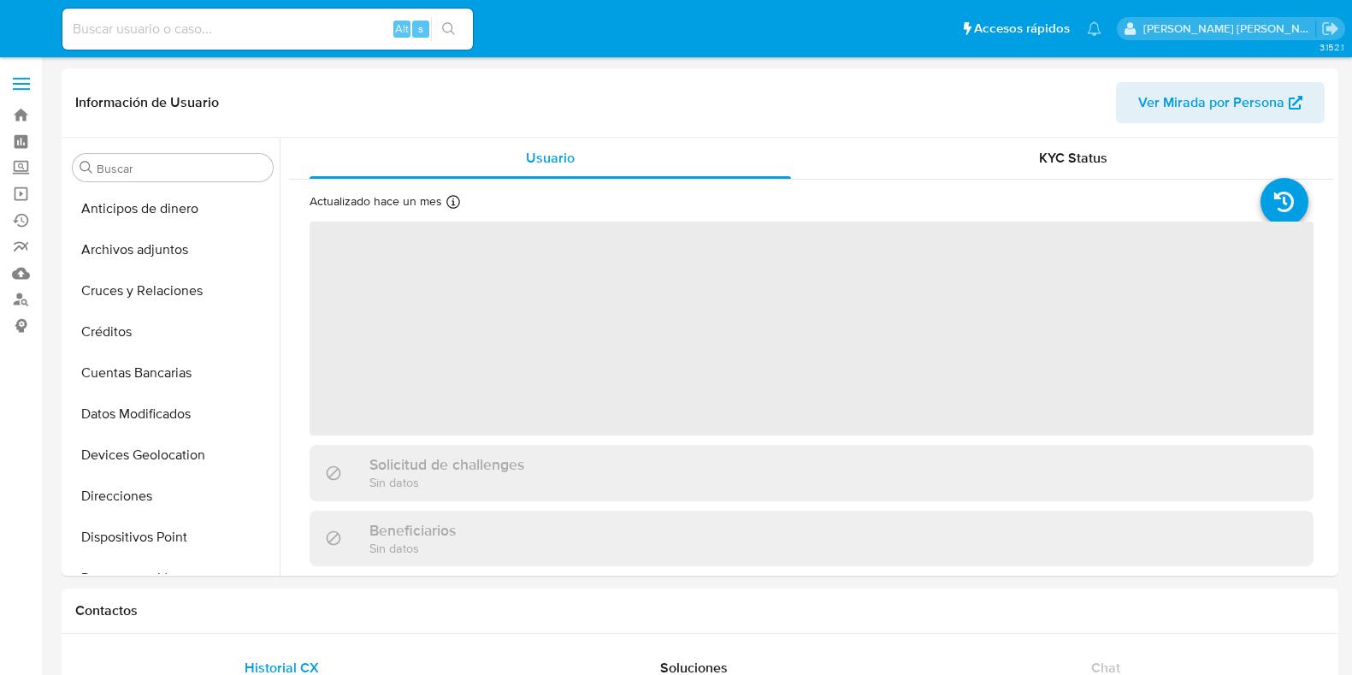
select select "10"
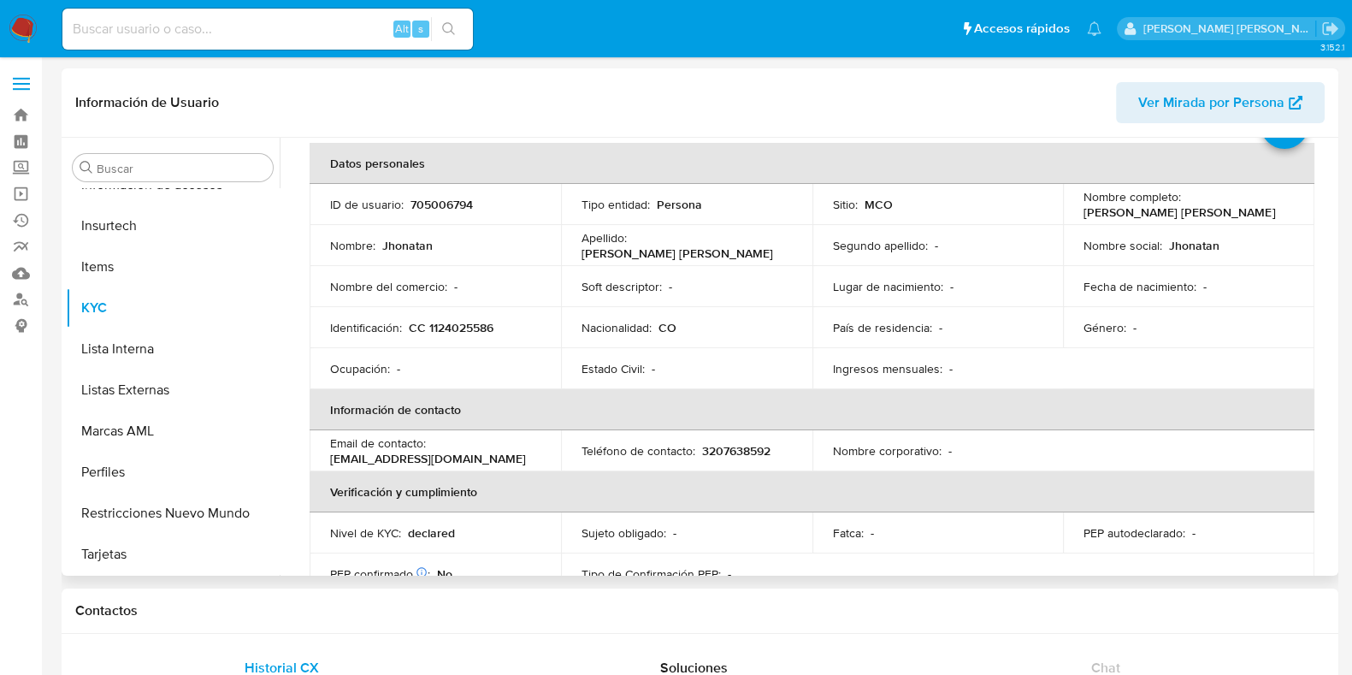
scroll to position [106, 0]
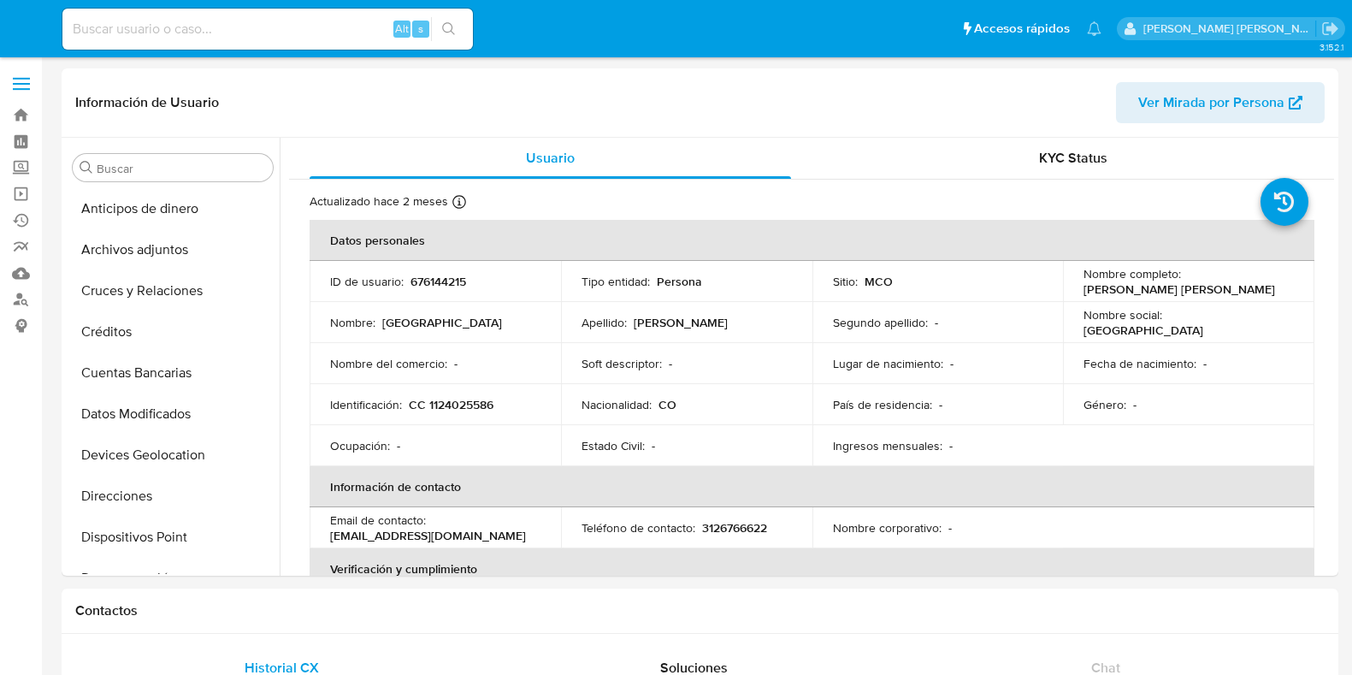
select select "10"
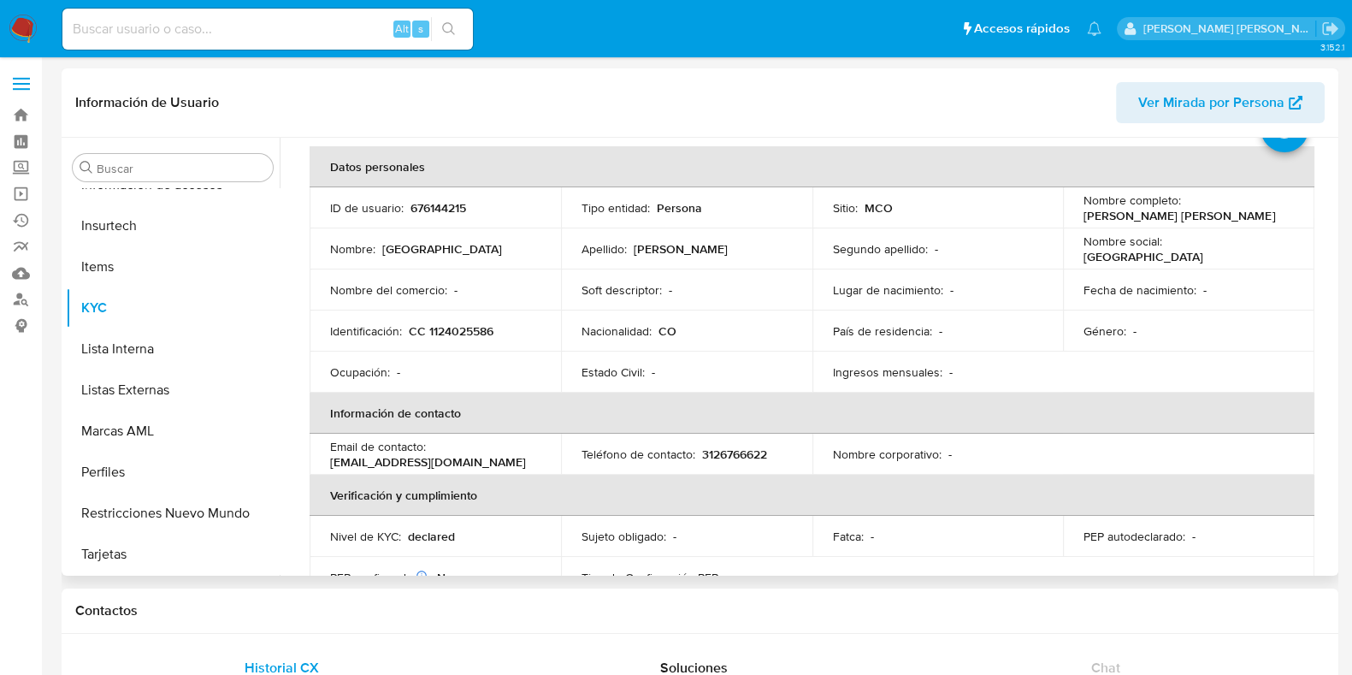
scroll to position [106, 0]
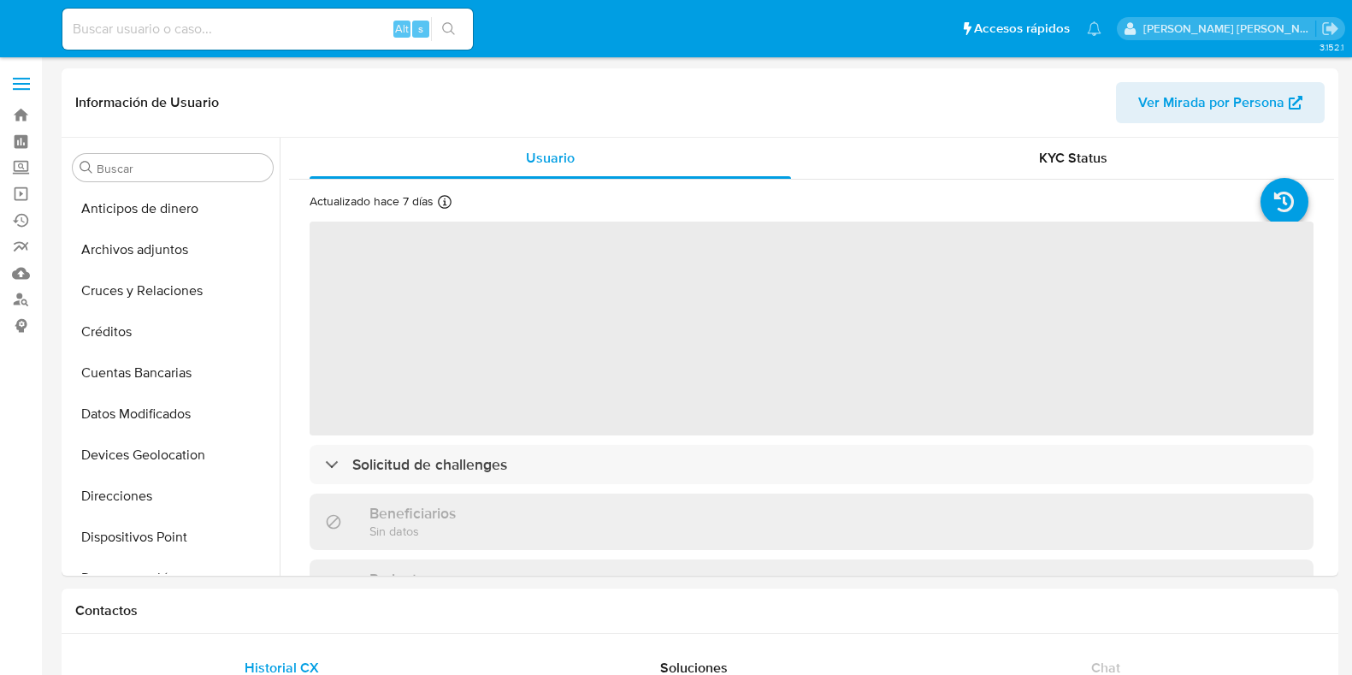
select select "10"
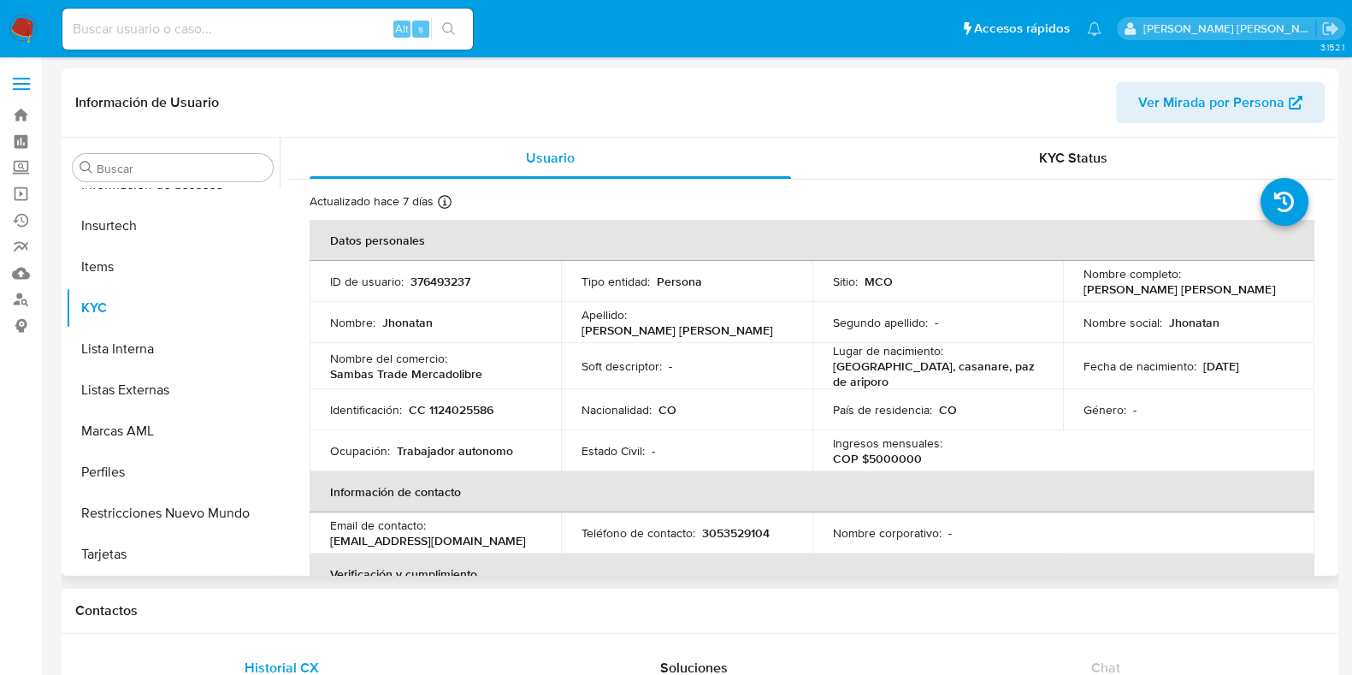
scroll to position [106, 0]
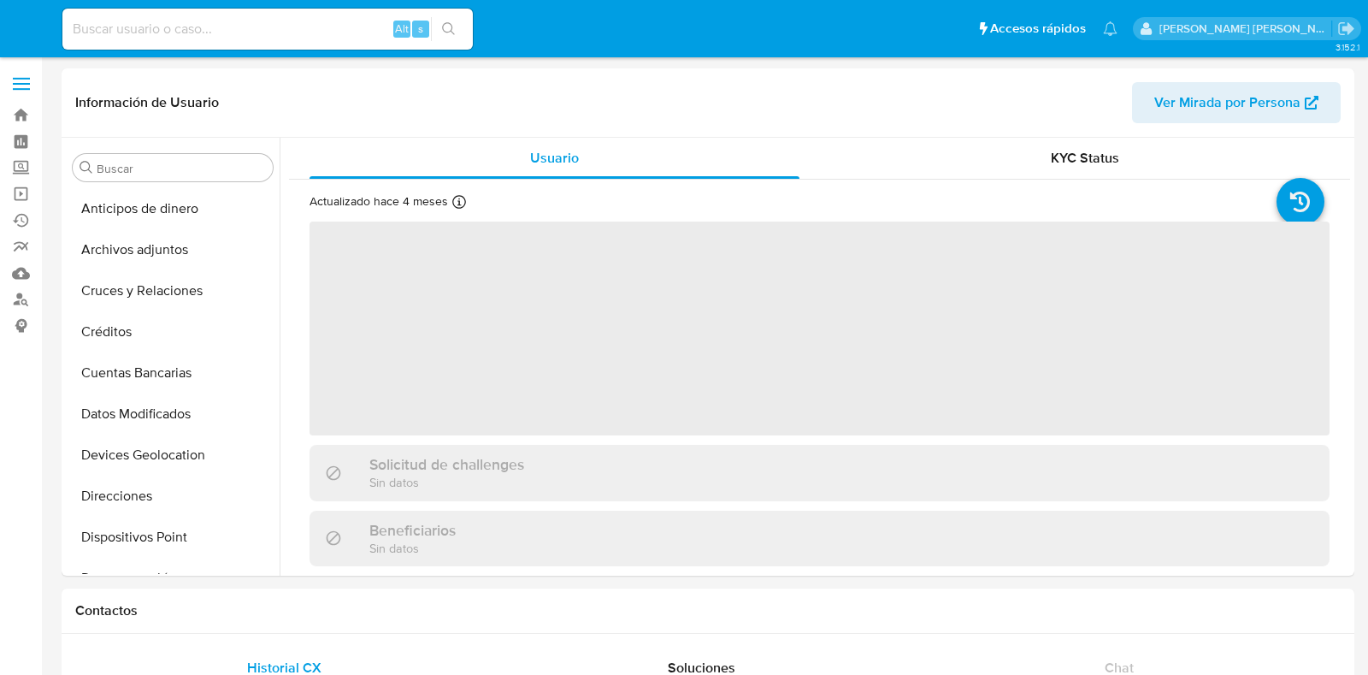
select select "10"
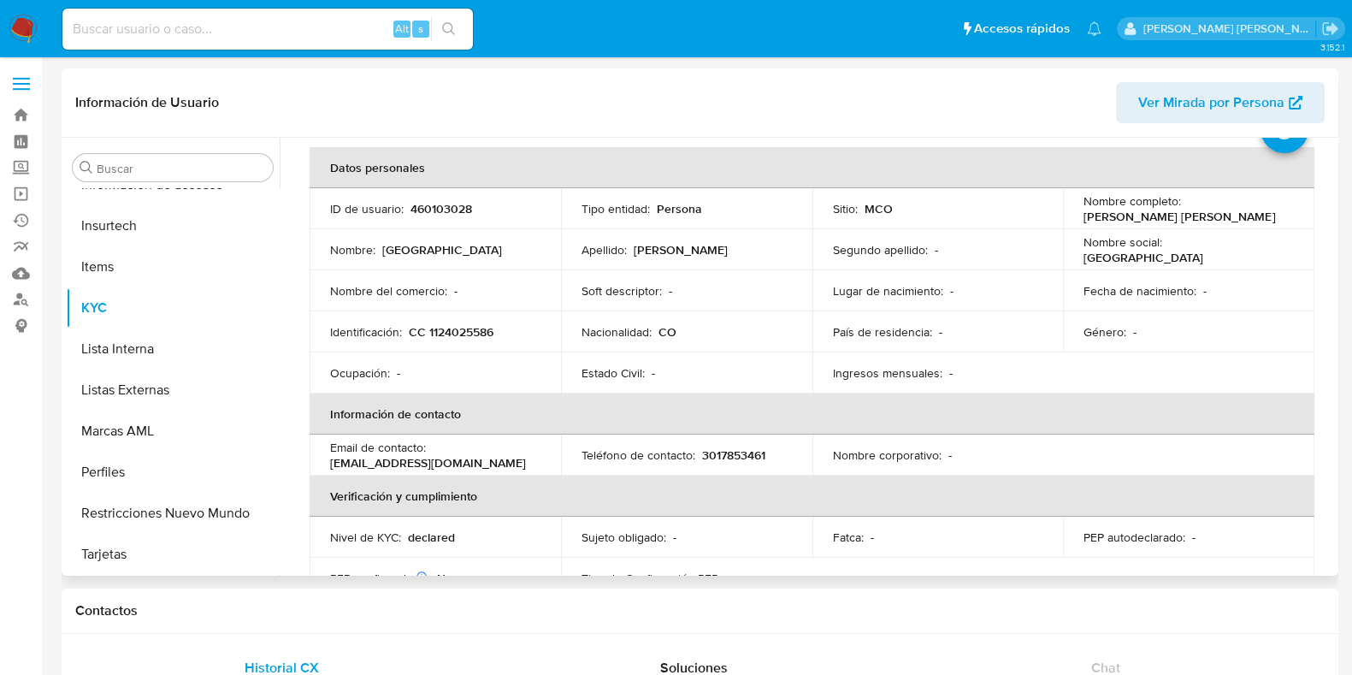
scroll to position [106, 0]
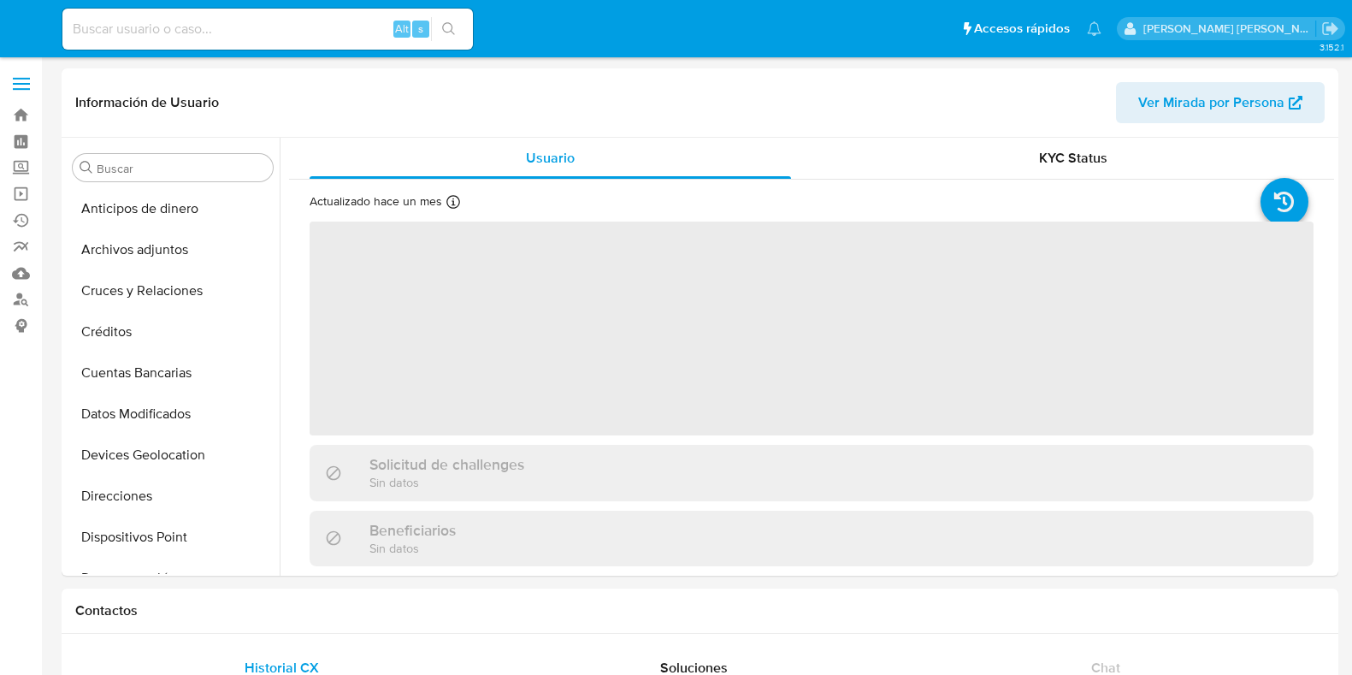
select select "10"
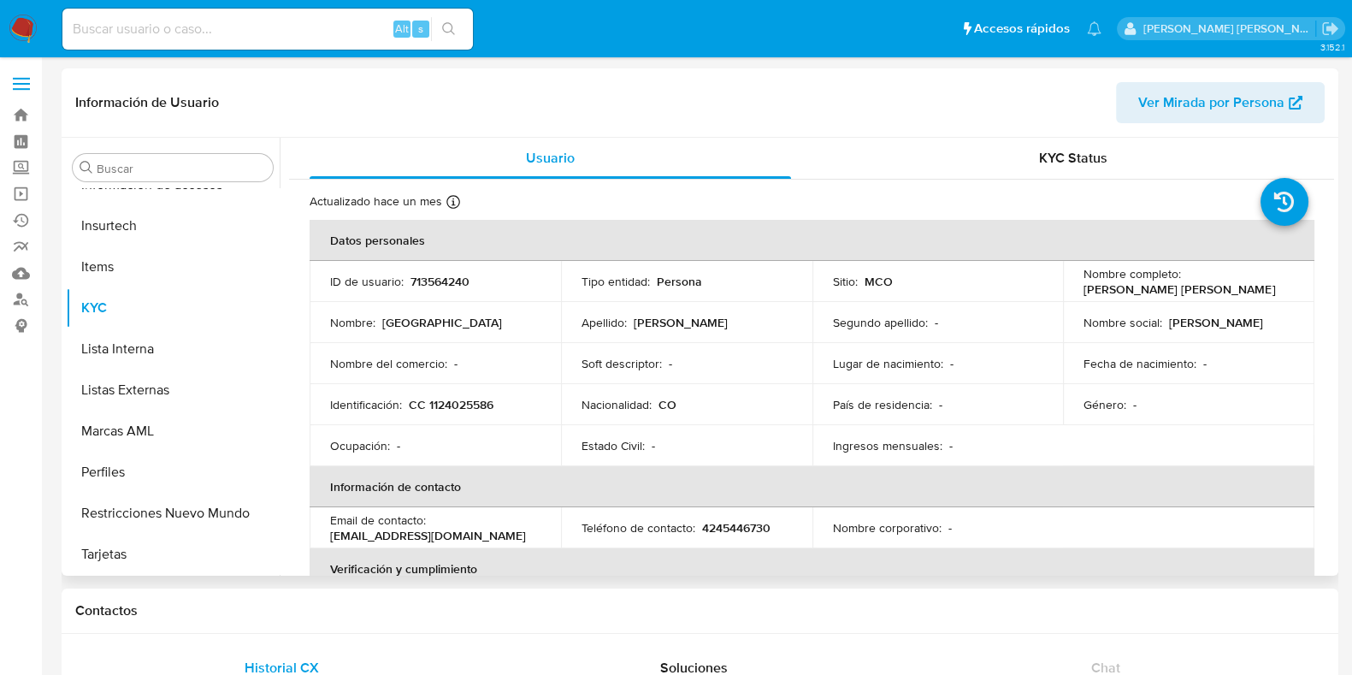
scroll to position [106, 0]
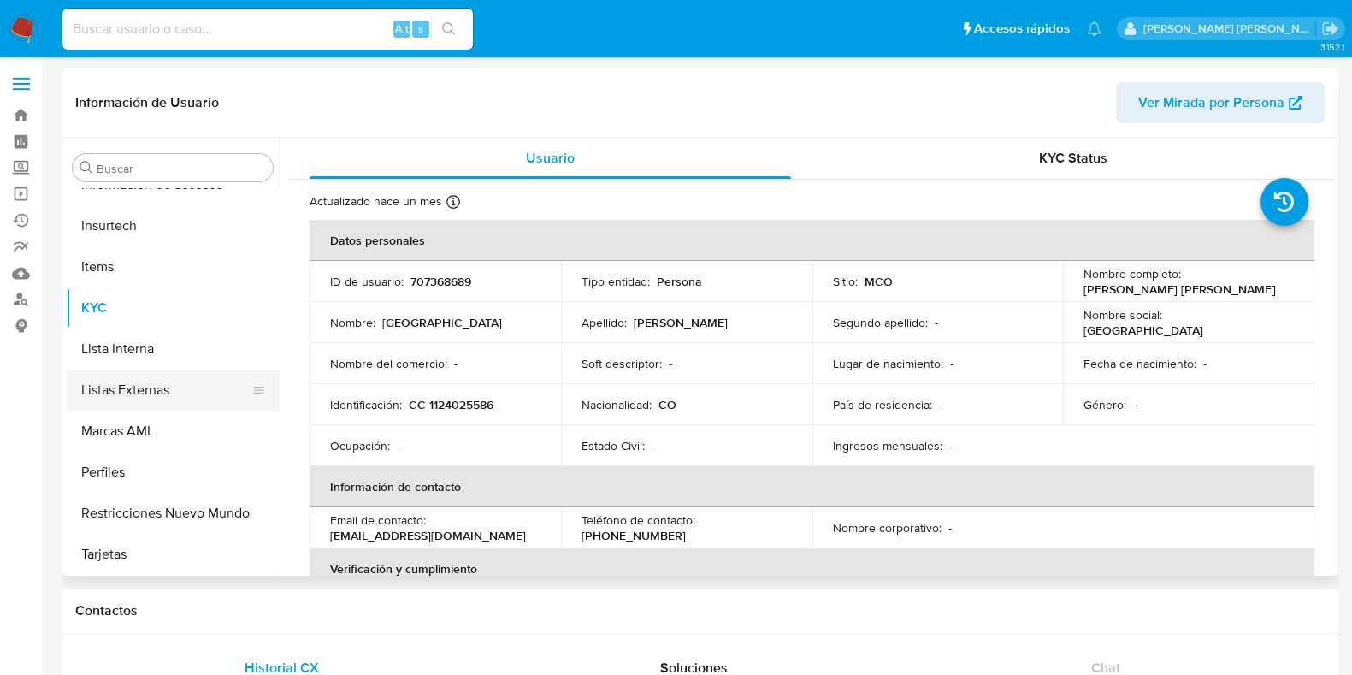
scroll to position [682, 0]
select select "10"
click at [156, 512] on button "Restricciones Nuevo Mundo" at bounding box center [166, 512] width 200 height 41
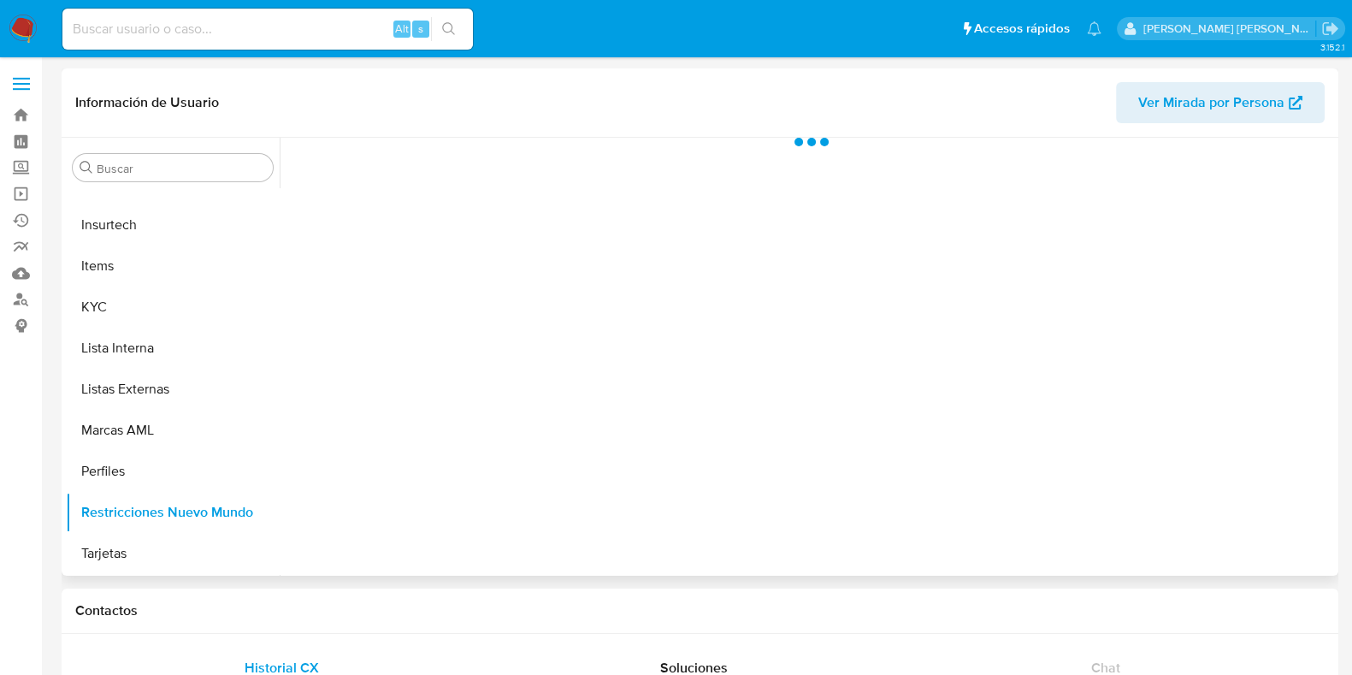
scroll to position [681, 0]
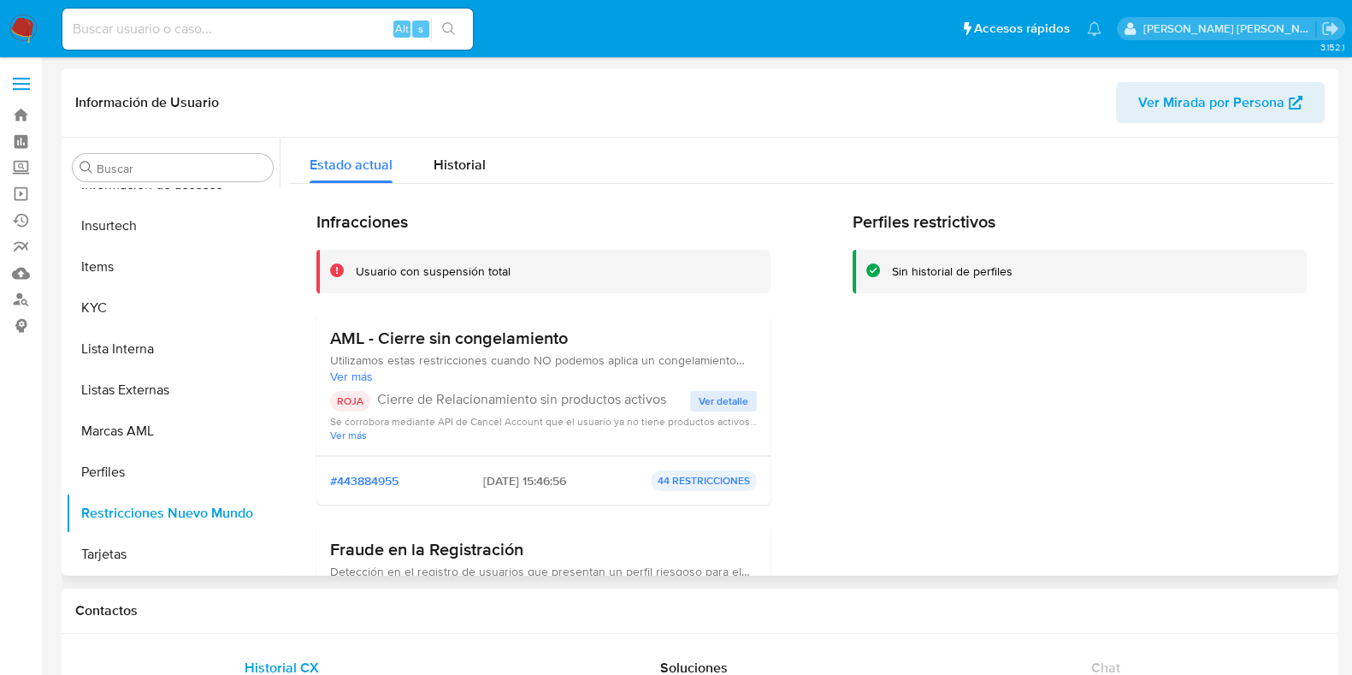
drag, startPoint x: 556, startPoint y: 338, endPoint x: 325, endPoint y: 338, distance: 230.9
click at [325, 338] on div "AML - Cierre sin congelamiento Utilizamos estas restricciones cuando NO podemos…" at bounding box center [543, 385] width 454 height 142
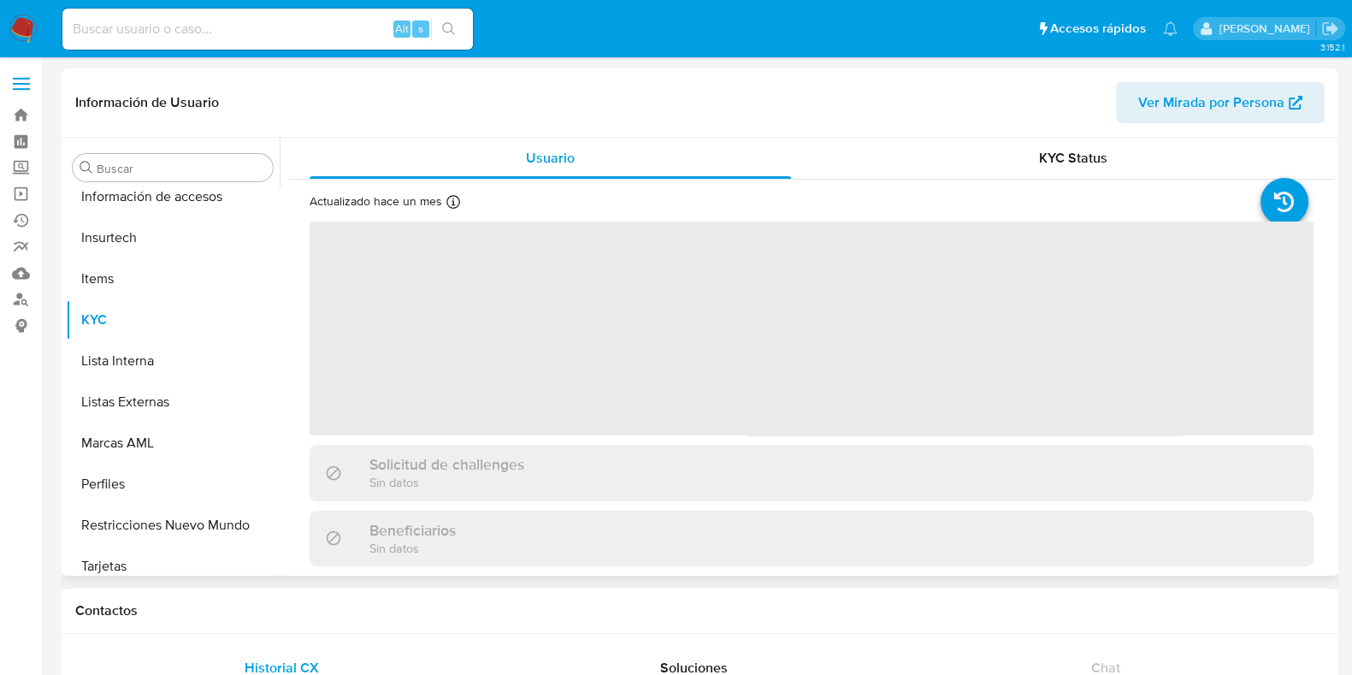
scroll to position [681, 0]
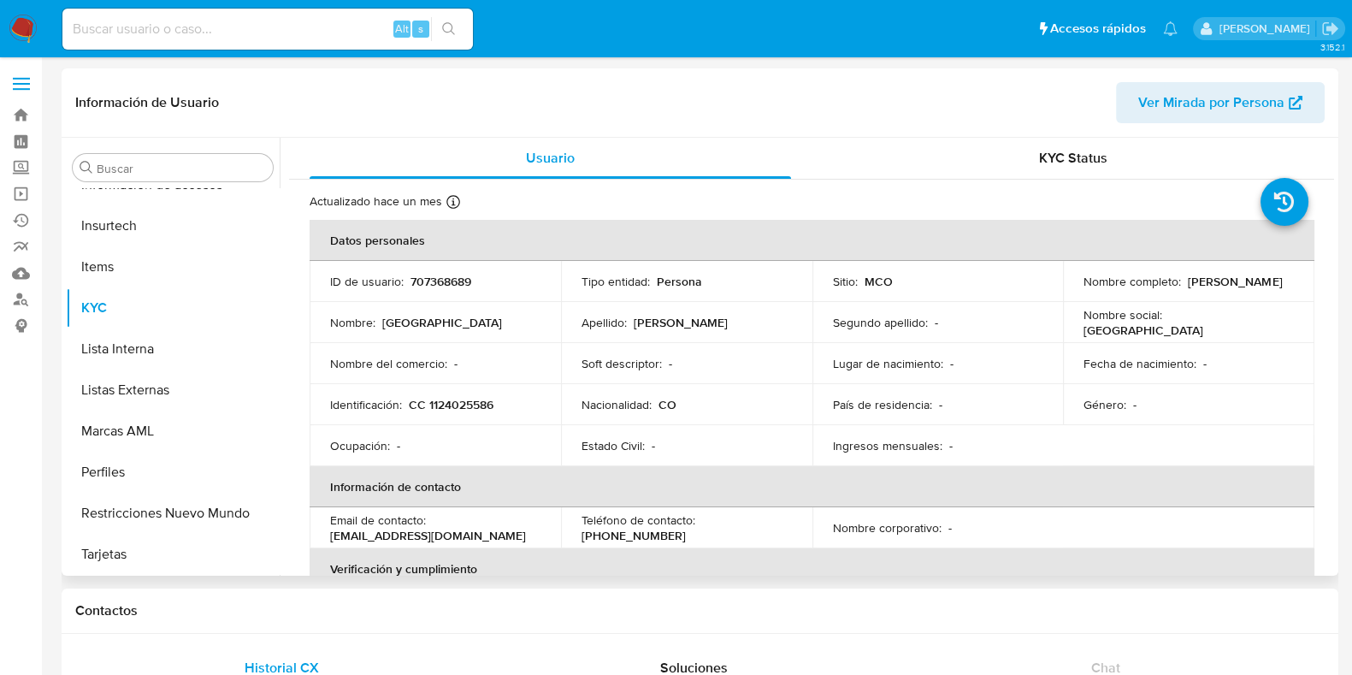
select select "10"
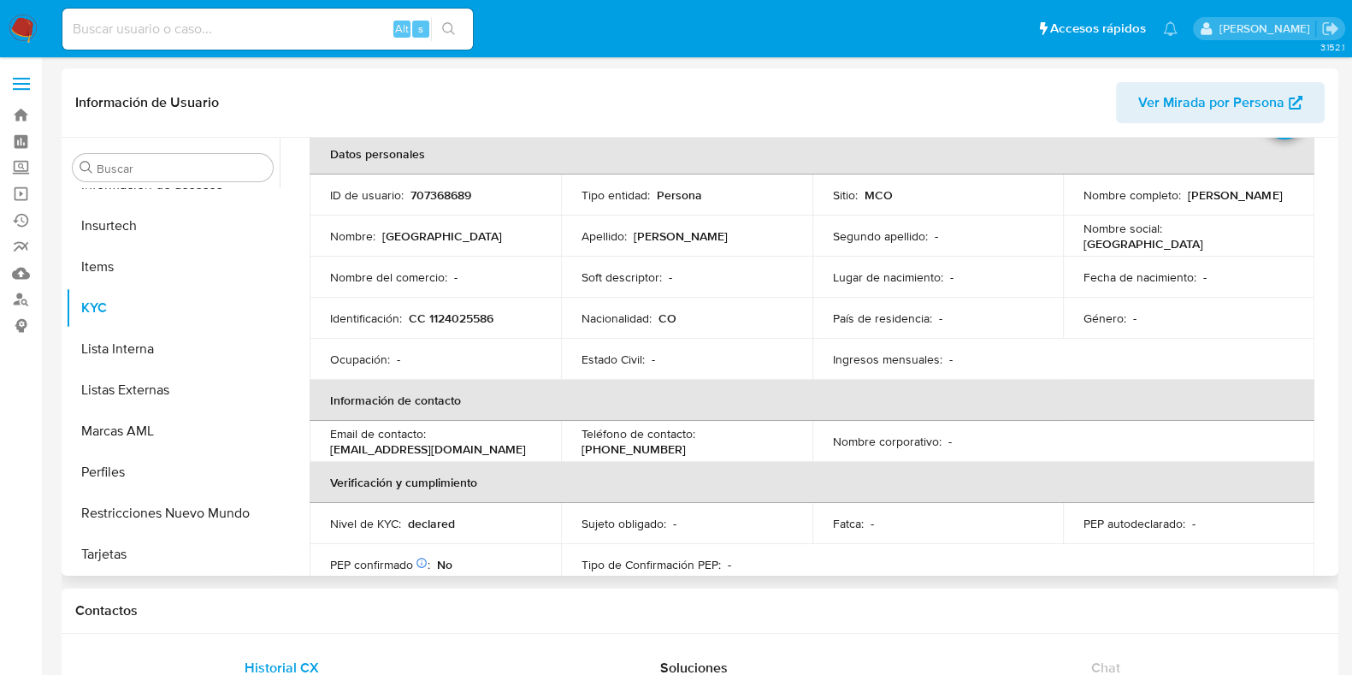
scroll to position [44, 0]
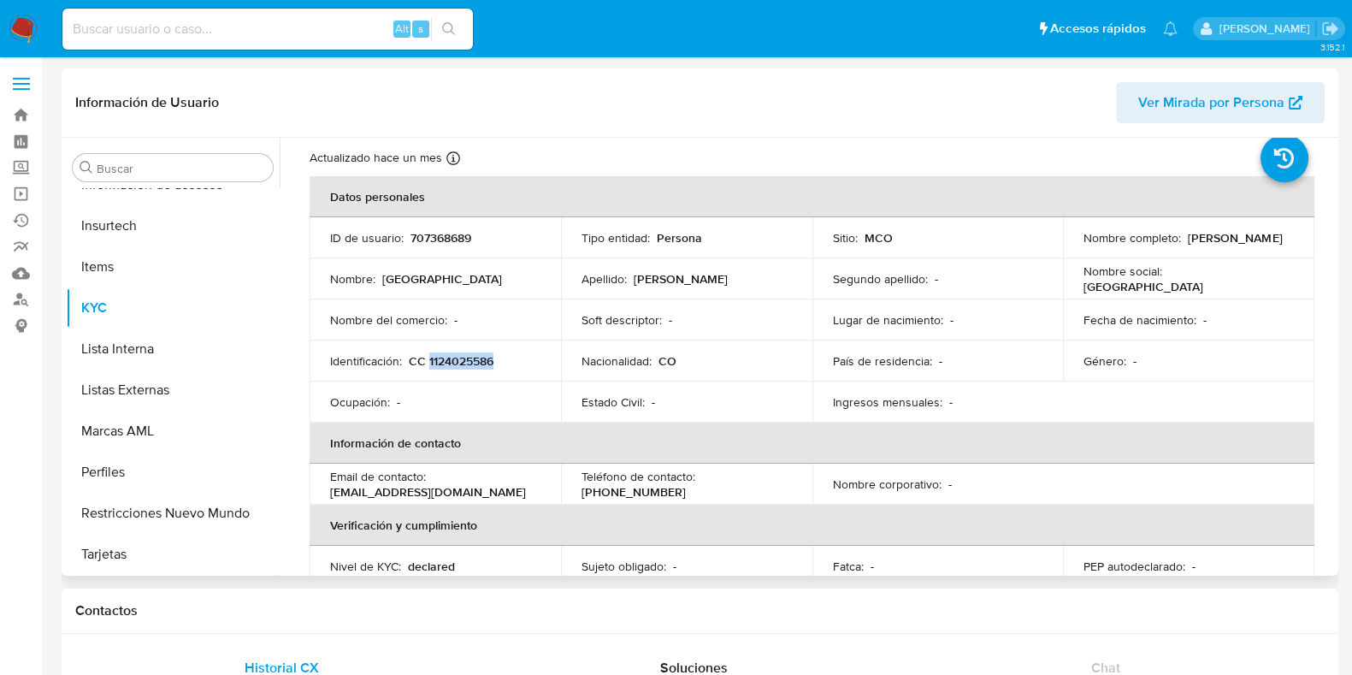
drag, startPoint x: 505, startPoint y: 358, endPoint x: 428, endPoint y: 359, distance: 77.0
click at [428, 359] on div "Identificación : CC 1124025586" at bounding box center [435, 360] width 210 height 15
copy p "1124025586"
click at [270, 27] on input at bounding box center [267, 29] width 411 height 22
paste input "239103951"
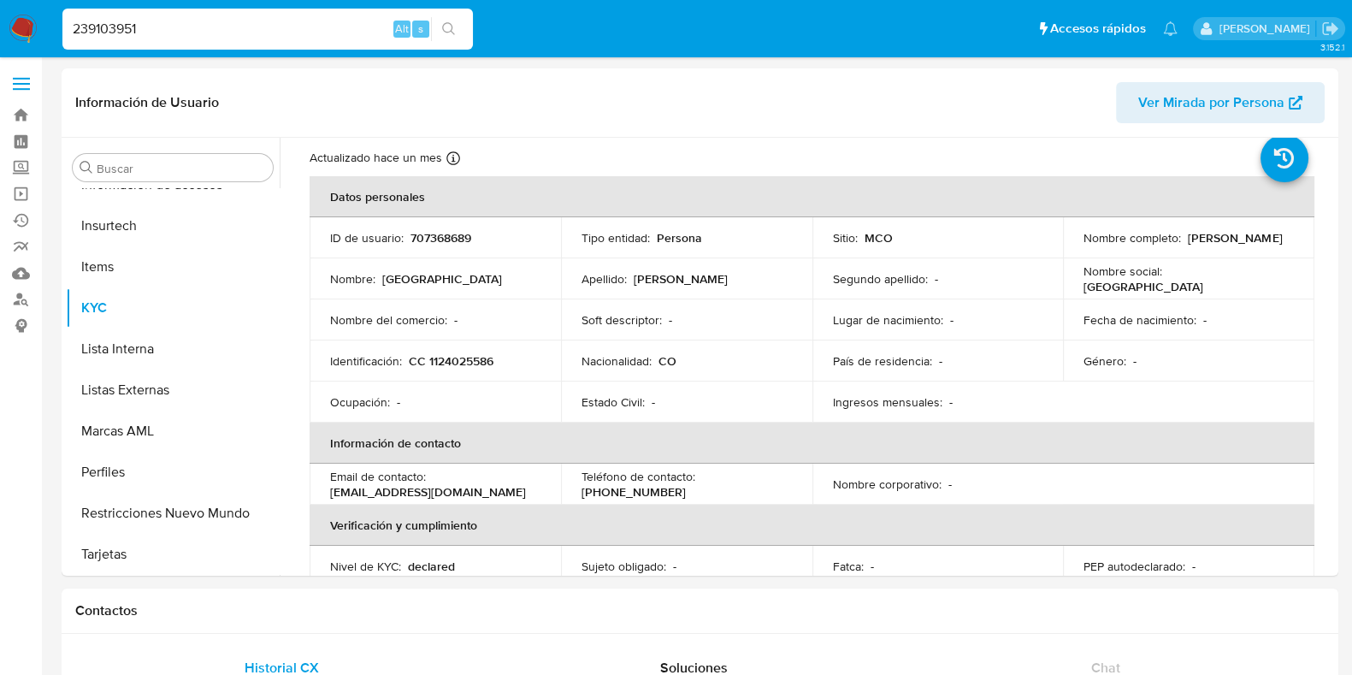
type input "239103951"
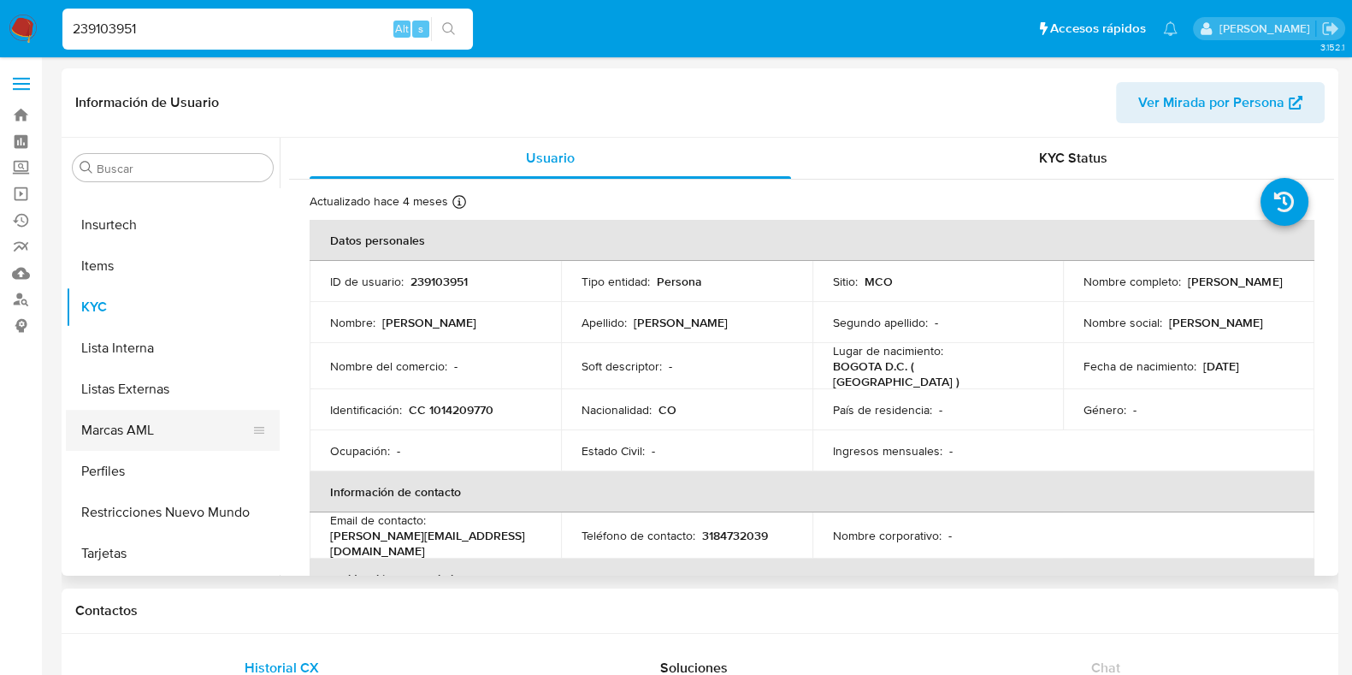
scroll to position [213, 0]
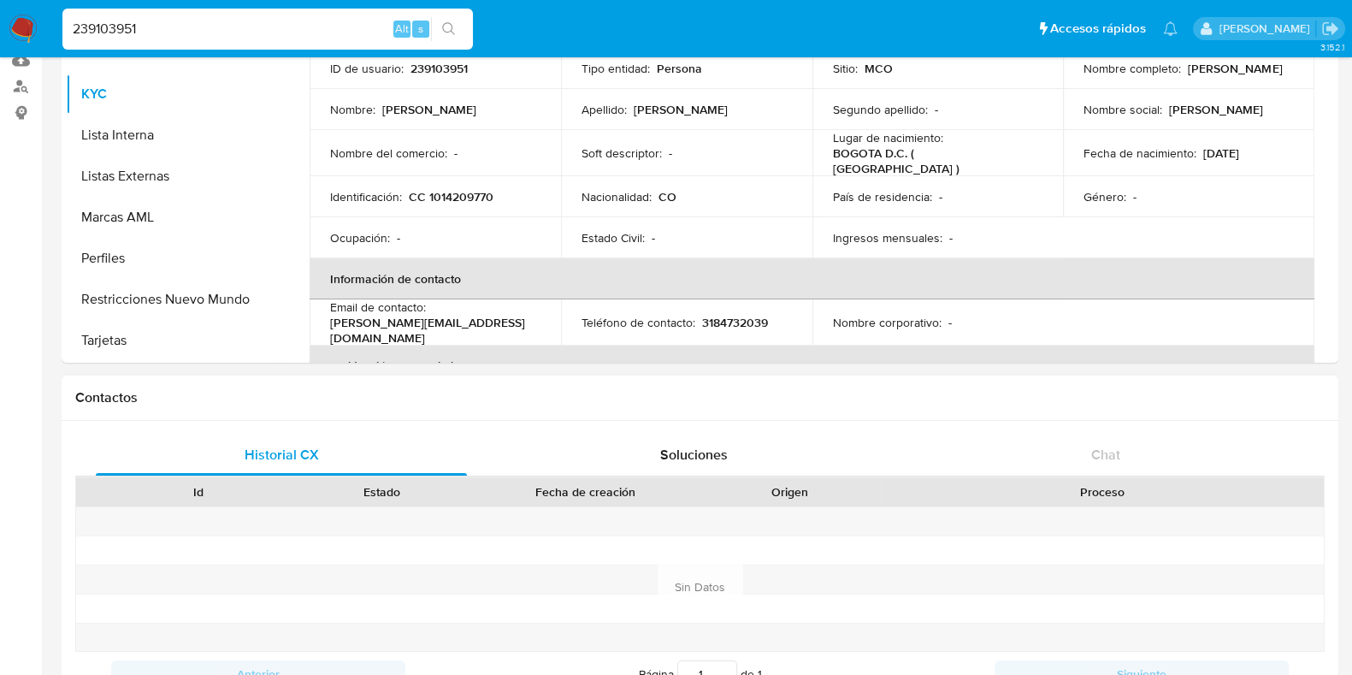
select select "10"
click at [154, 297] on button "Restricciones Nuevo Mundo" at bounding box center [166, 299] width 200 height 41
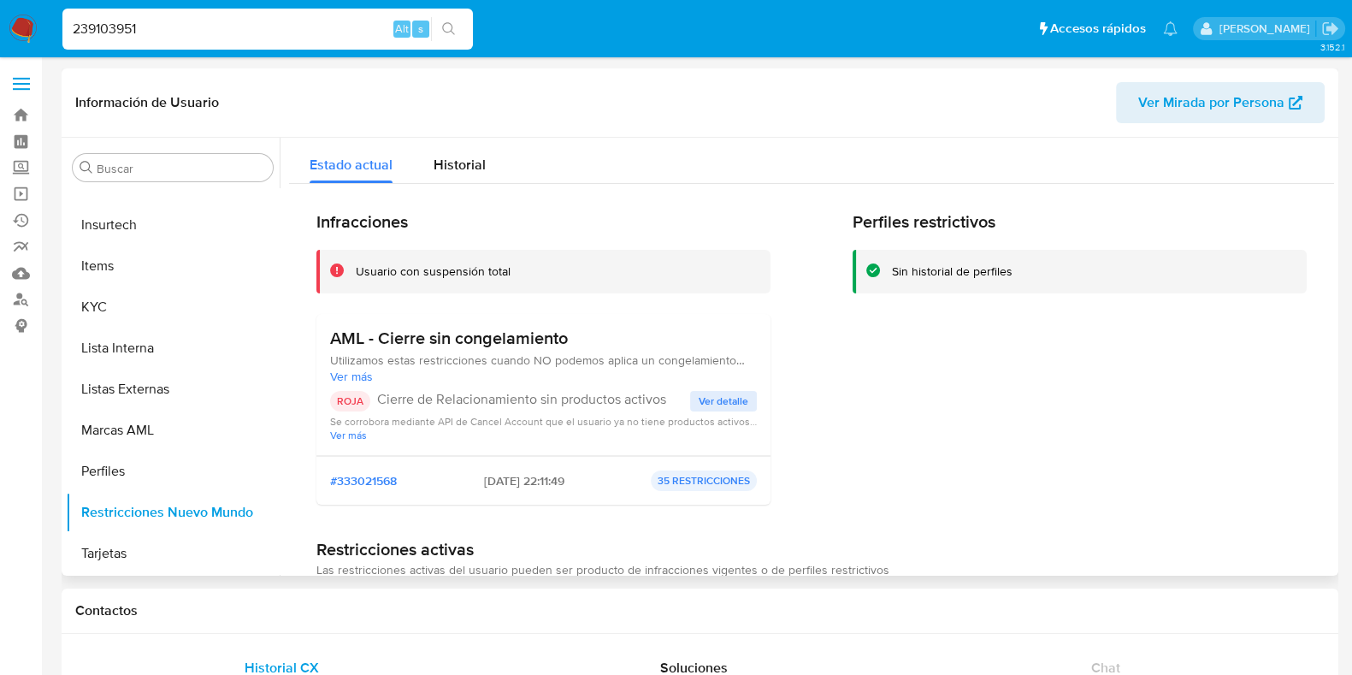
scroll to position [681, 0]
click at [729, 399] on span "Ver detalle" at bounding box center [724, 401] width 50 height 17
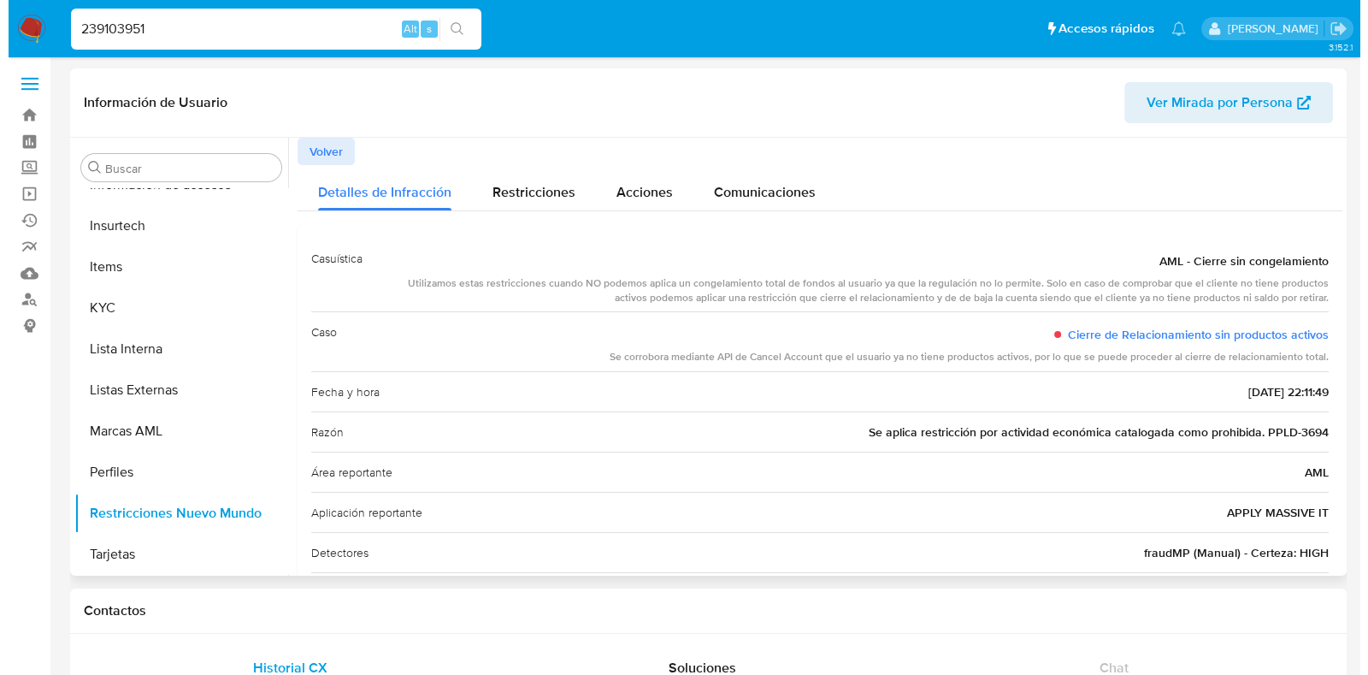
scroll to position [0, 0]
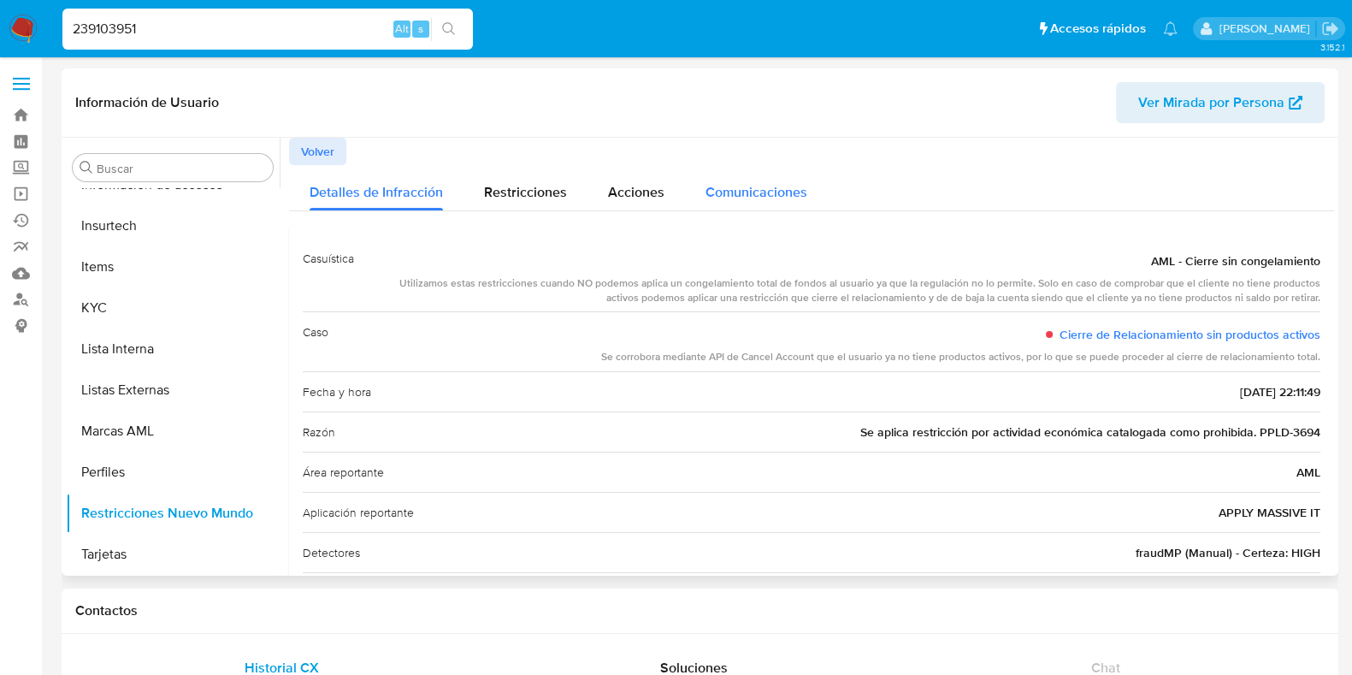
click at [745, 186] on span "Comunicaciones" at bounding box center [757, 192] width 102 height 20
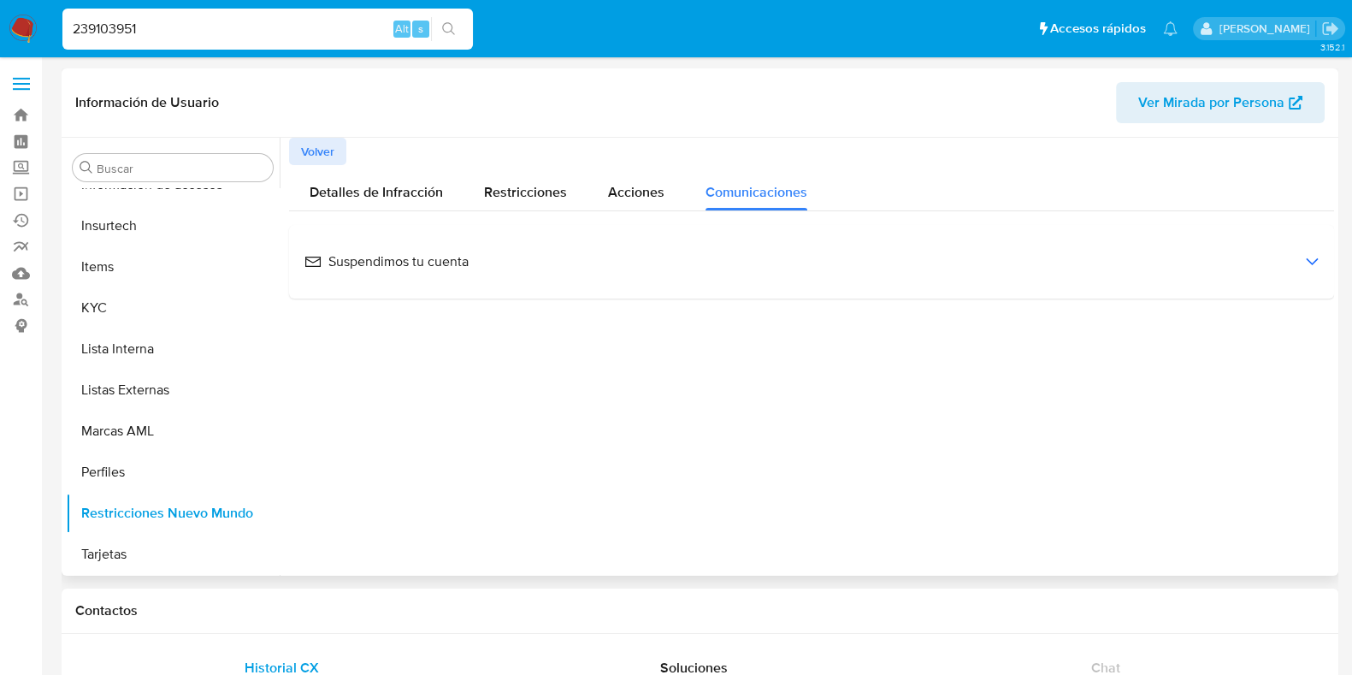
click at [1305, 263] on icon at bounding box center [1312, 261] width 14 height 9
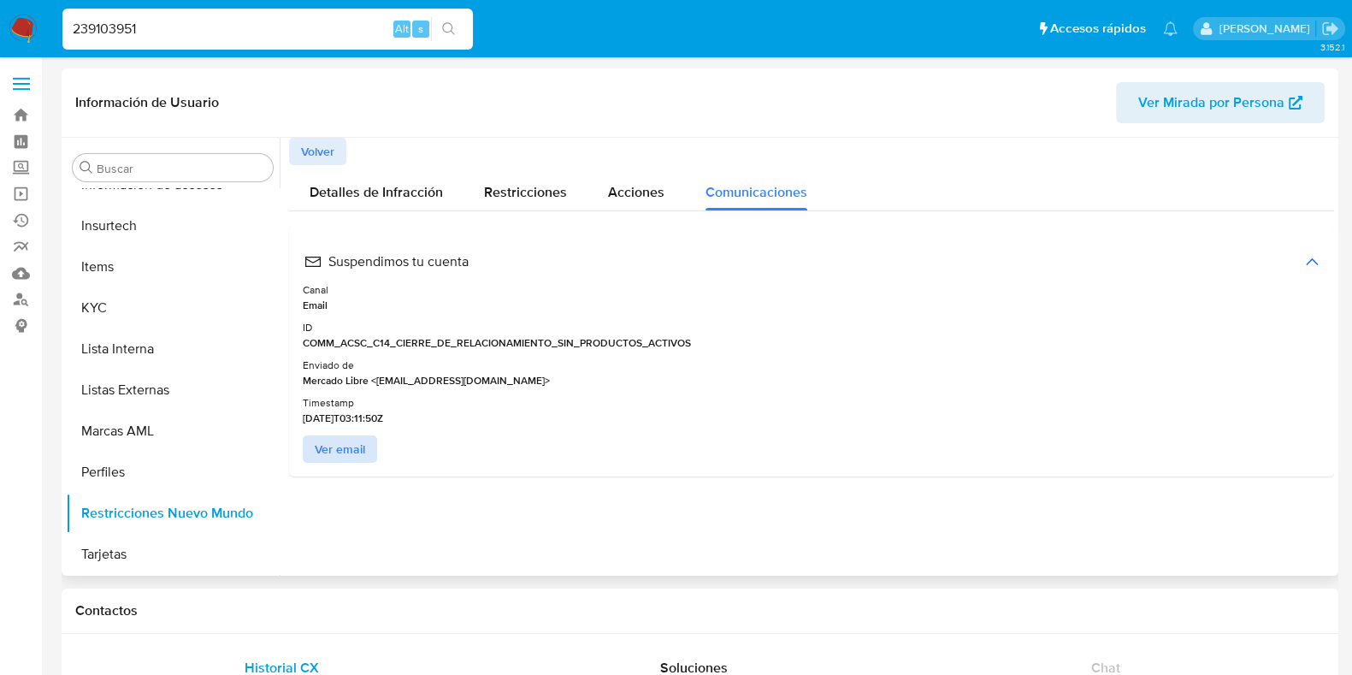
click at [346, 446] on span "Ver email" at bounding box center [340, 449] width 50 height 24
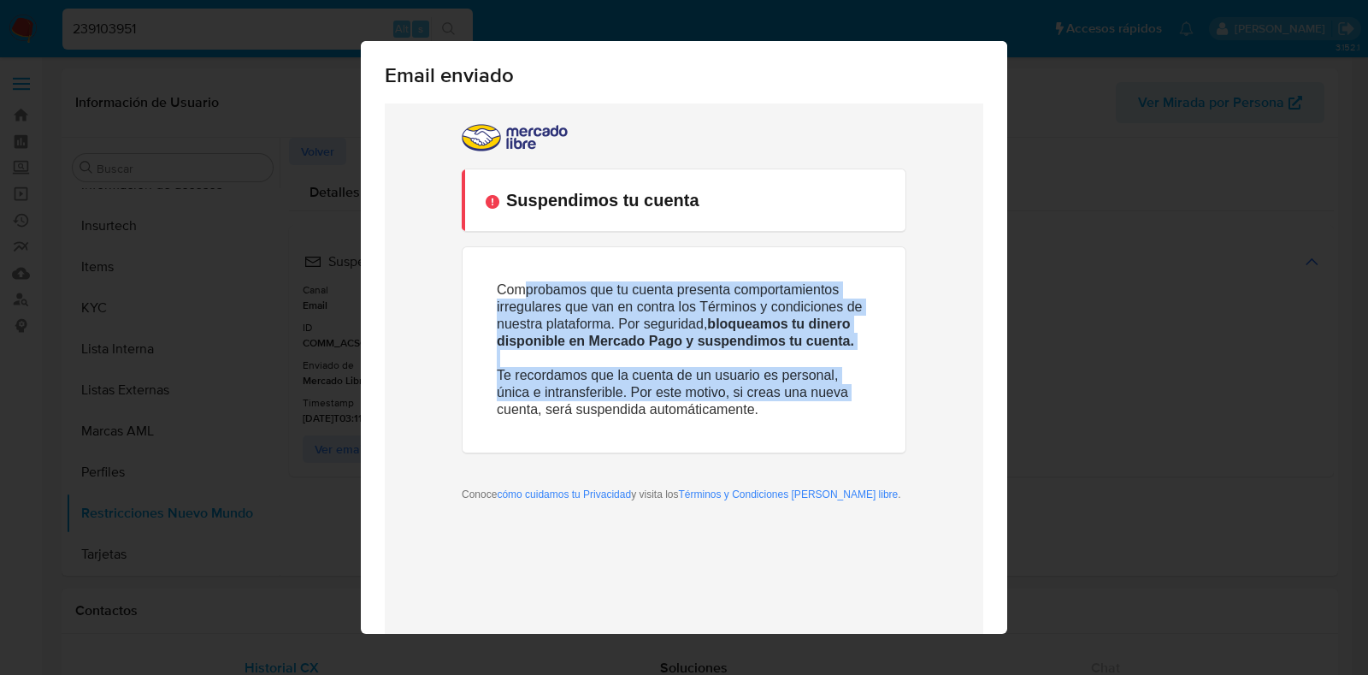
drag, startPoint x: 520, startPoint y: 289, endPoint x: 893, endPoint y: 399, distance: 388.9
click at [893, 399] on td "Comprobamos que tu cuenta presenta comportamientos irregulares que van en contr…" at bounding box center [684, 349] width 443 height 205
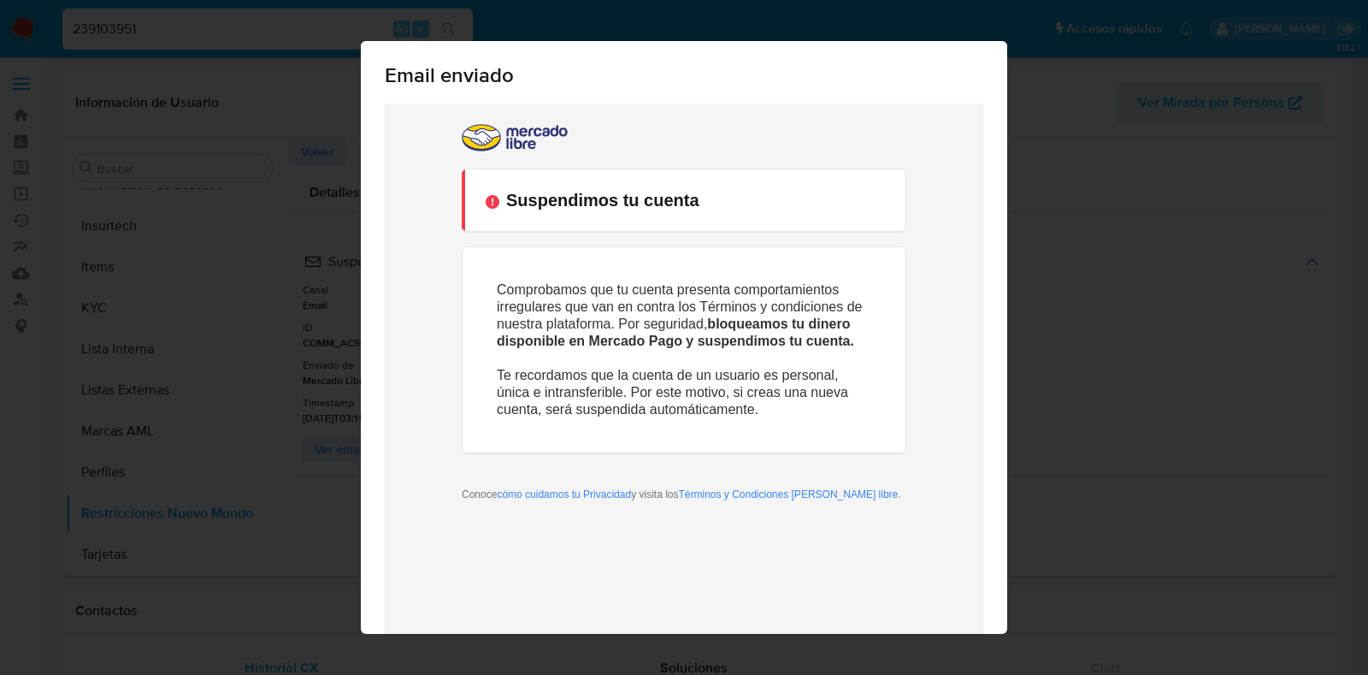
click at [763, 414] on p "Comprobamos que tu cuenta presenta comportamientos irregulares que van en contr…" at bounding box center [684, 349] width 375 height 137
drag, startPoint x: 814, startPoint y: 412, endPoint x: 496, endPoint y: 273, distance: 347.4
click at [453, 280] on td "Suspendimos tu cuenta Comprobamos que tu cuenta presenta comportamientos irregu…" at bounding box center [684, 318] width 547 height 431
drag, startPoint x: 647, startPoint y: 355, endPoint x: 656, endPoint y: 349, distance: 10.4
click at [650, 352] on p "Comprobamos que tu cuenta presenta comportamientos irregulares que van en contr…" at bounding box center [684, 349] width 375 height 137
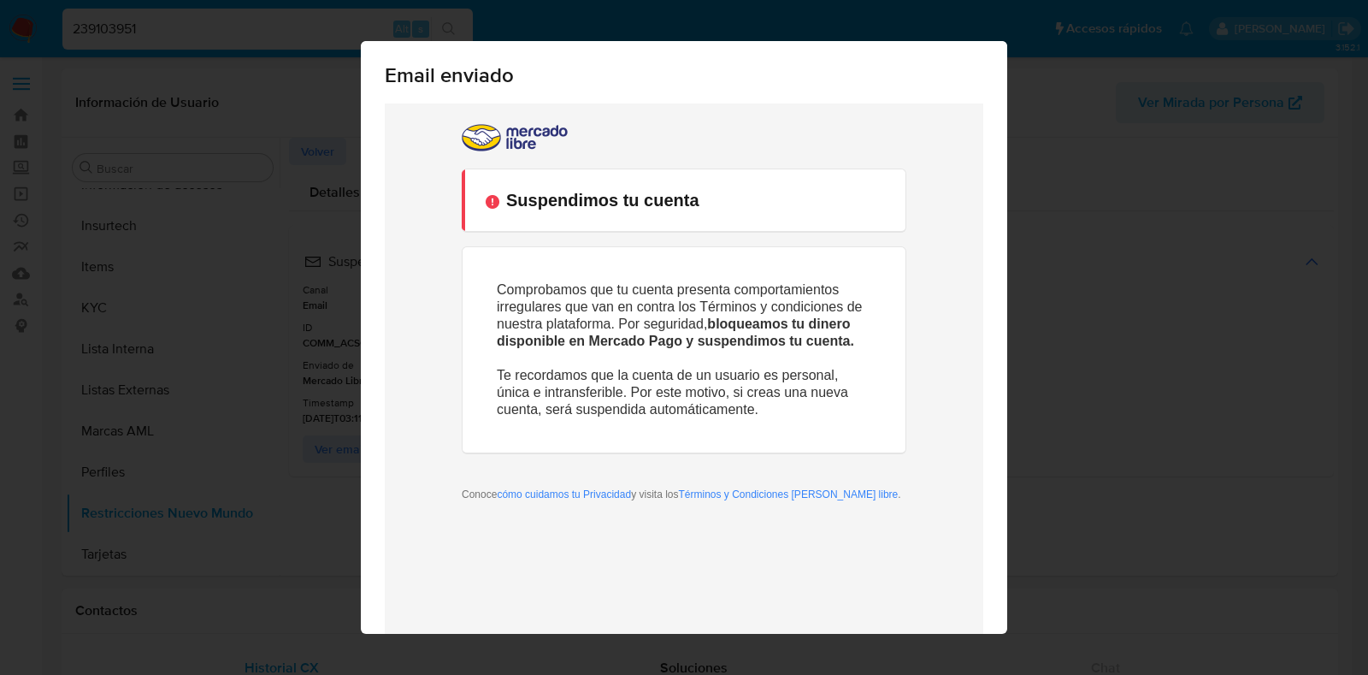
click at [770, 411] on p "Comprobamos que tu cuenta presenta comportamientos irregulares que van en contr…" at bounding box center [684, 349] width 375 height 137
click at [767, 417] on p "Comprobamos que tu cuenta presenta comportamientos irregulares que van en contr…" at bounding box center [684, 349] width 375 height 137
drag, startPoint x: 492, startPoint y: 281, endPoint x: 844, endPoint y: 411, distance: 375.9
click at [844, 411] on td "Comprobamos que tu cuenta presenta comportamientos irregulares que van en contr…" at bounding box center [684, 349] width 443 height 205
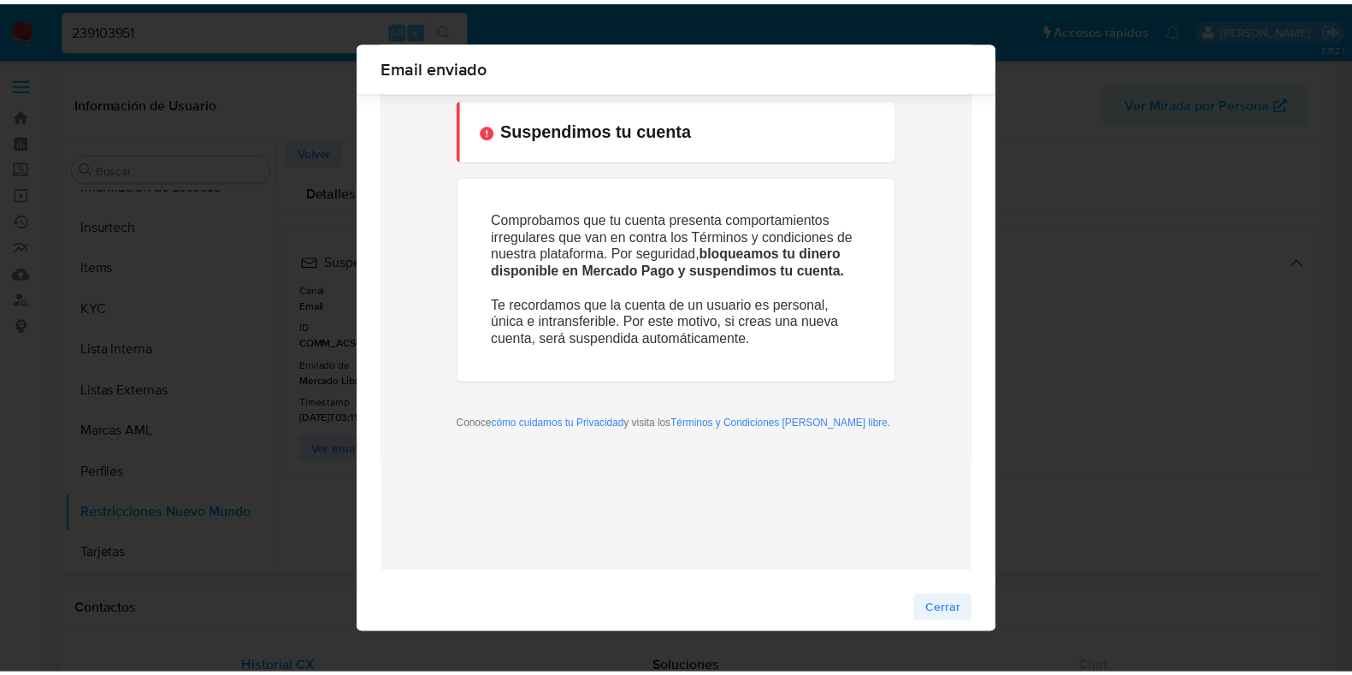
scroll to position [72, 0]
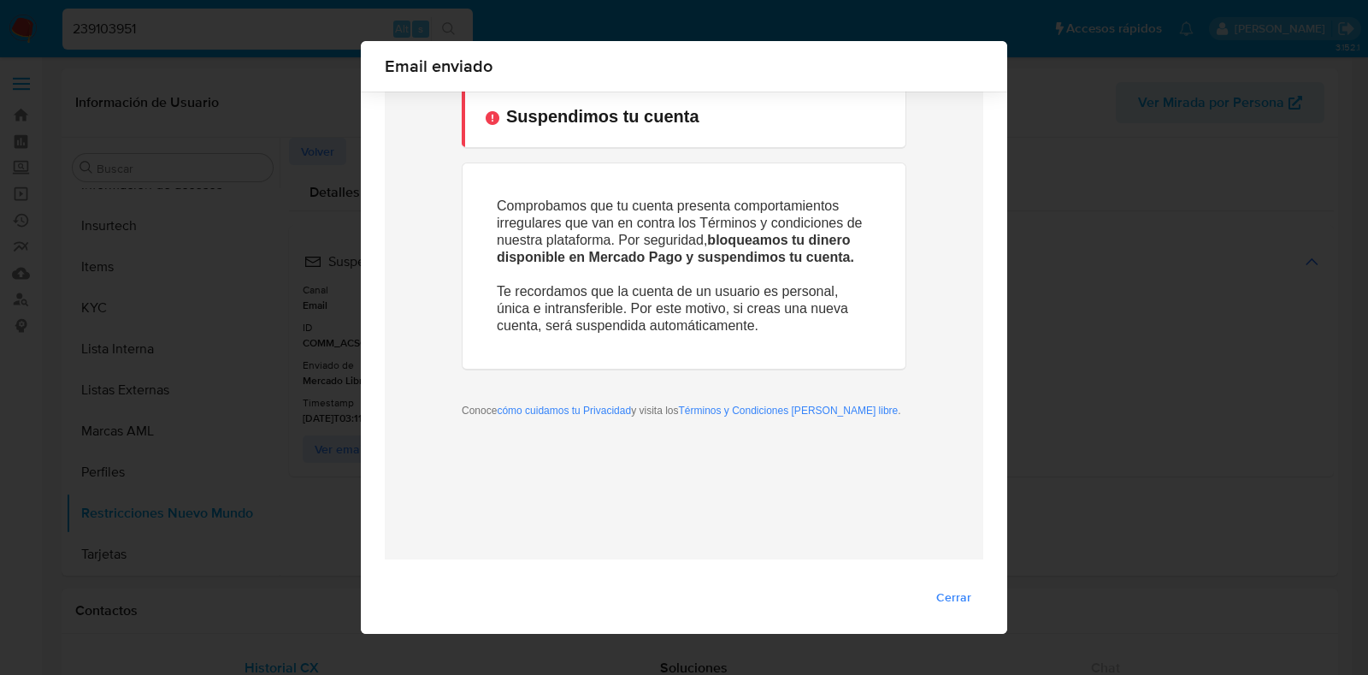
click at [948, 595] on span "Cerrar" at bounding box center [954, 597] width 35 height 24
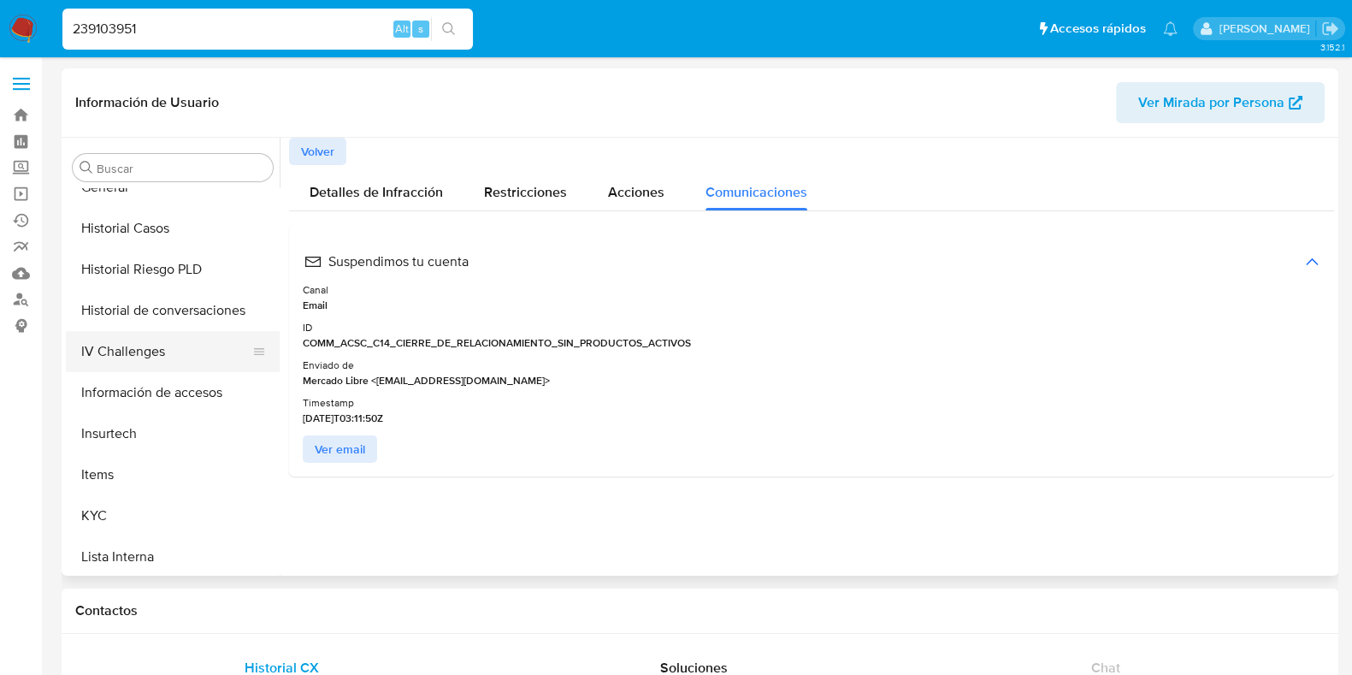
scroll to position [467, 0]
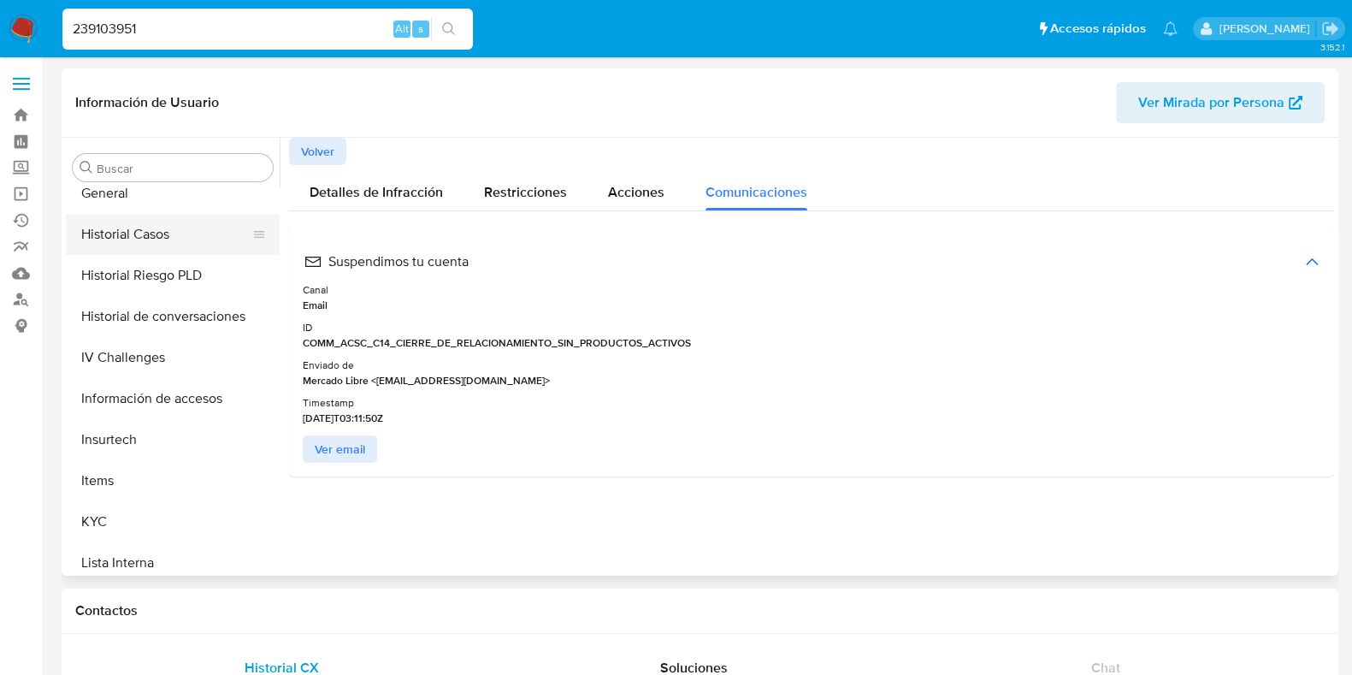
click at [151, 233] on button "Historial Casos" at bounding box center [166, 234] width 200 height 41
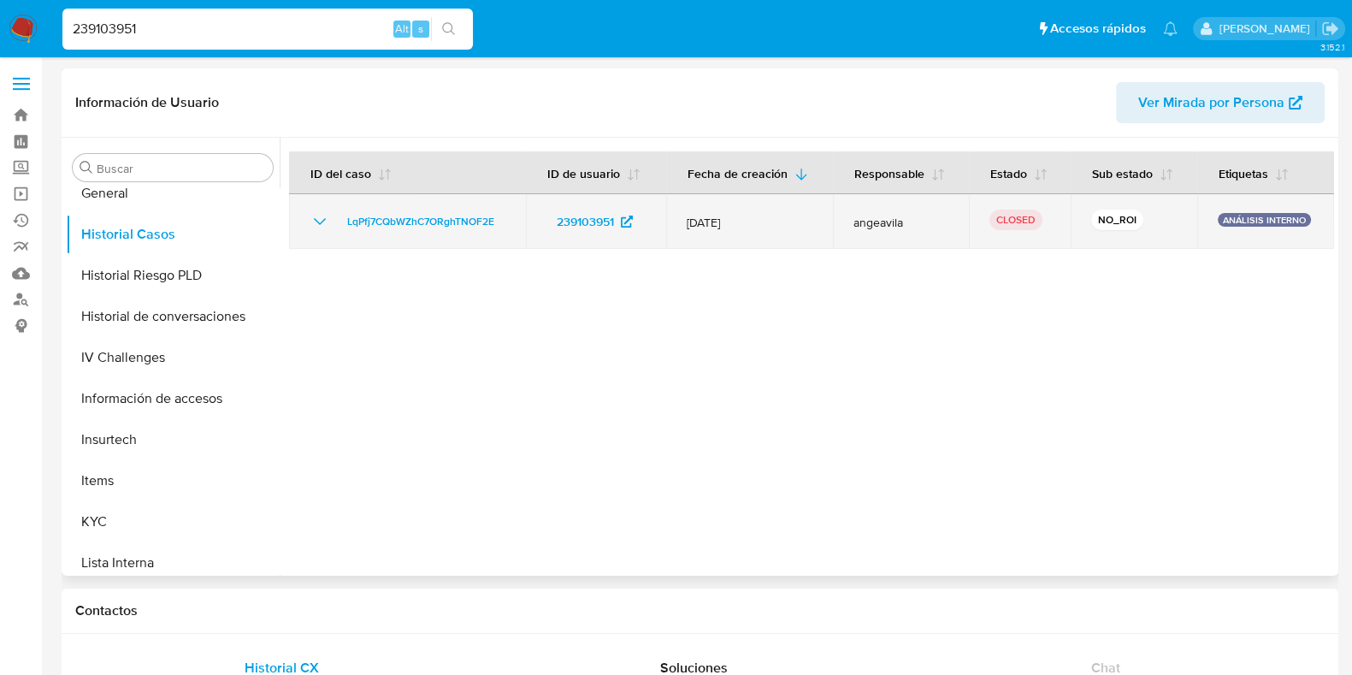
click at [315, 220] on icon "Mostrar/Ocultar" at bounding box center [320, 221] width 21 height 21
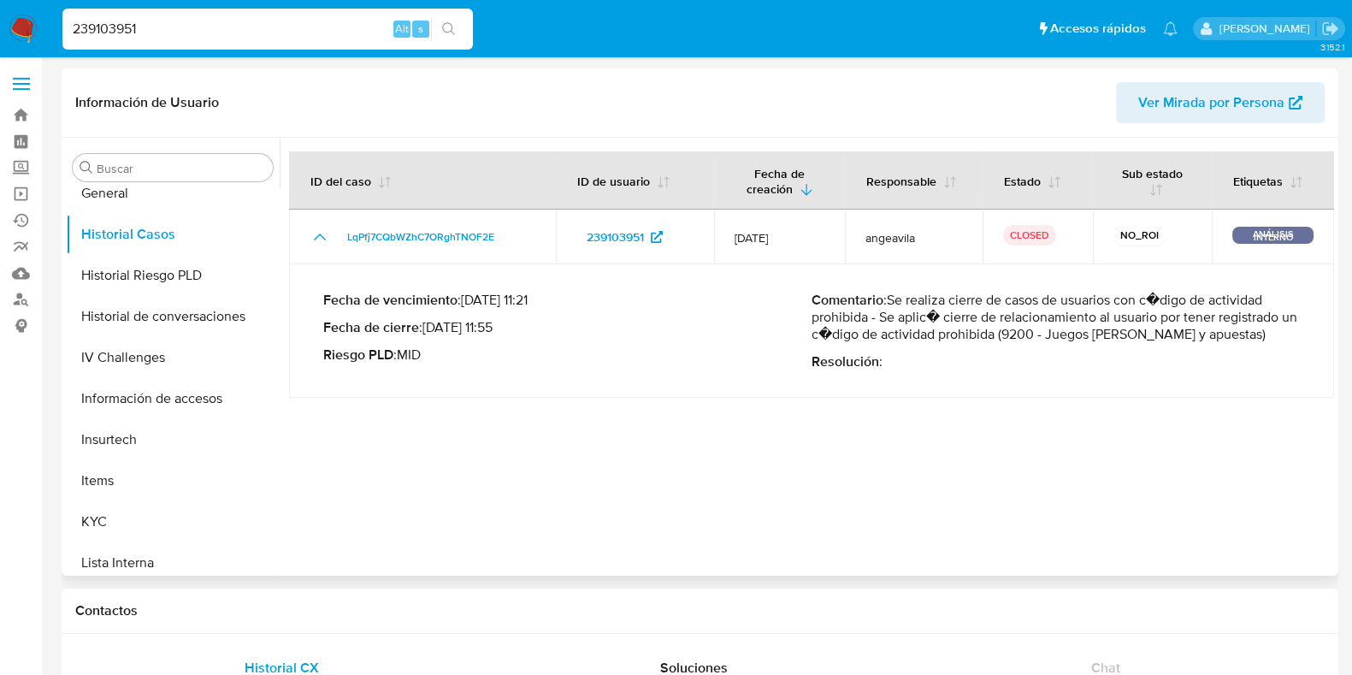
drag, startPoint x: 1015, startPoint y: 308, endPoint x: 1240, endPoint y: 318, distance: 225.2
click at [1239, 317] on p "Comentario : Se realiza cierre de casos de usuarios con c�digo de actividad pro…" at bounding box center [1056, 317] width 488 height 51
click at [1244, 322] on p "Comentario : Se realiza cierre de casos de usuarios con c�digo de actividad pro…" at bounding box center [1056, 317] width 488 height 51
drag, startPoint x: 1057, startPoint y: 319, endPoint x: 1229, endPoint y: 322, distance: 172.0
click at [1229, 322] on p "Comentario : Se realiza cierre de casos de usuarios con c�digo de actividad pro…" at bounding box center [1056, 317] width 488 height 51
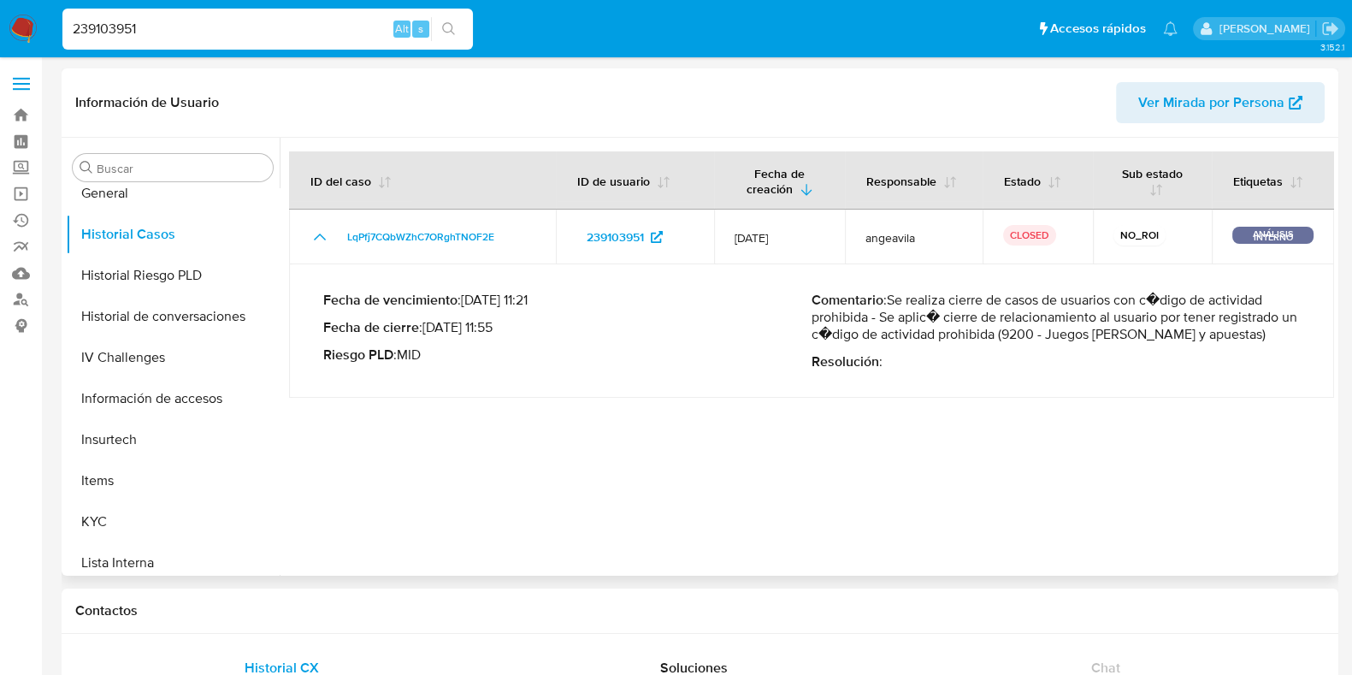
drag, startPoint x: 884, startPoint y: 336, endPoint x: 1250, endPoint y: 337, distance: 366.9
click at [1240, 335] on p "Comentario : Se realiza cierre de casos de usuarios con c�digo de actividad pro…" at bounding box center [1056, 317] width 488 height 51
click at [1253, 338] on p "Comentario : Se realiza cierre de casos de usuarios con c�digo de actividad pro…" at bounding box center [1056, 317] width 488 height 51
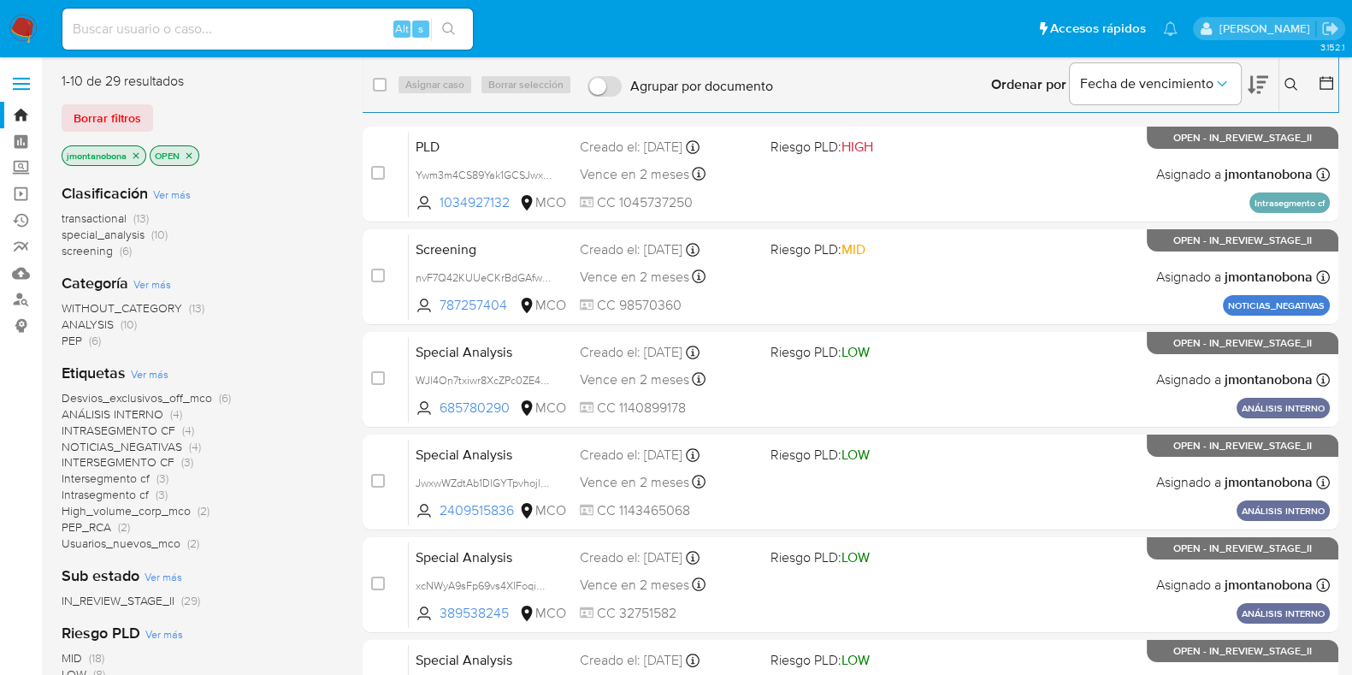
click at [137, 153] on icon "close-filter" at bounding box center [136, 156] width 10 height 10
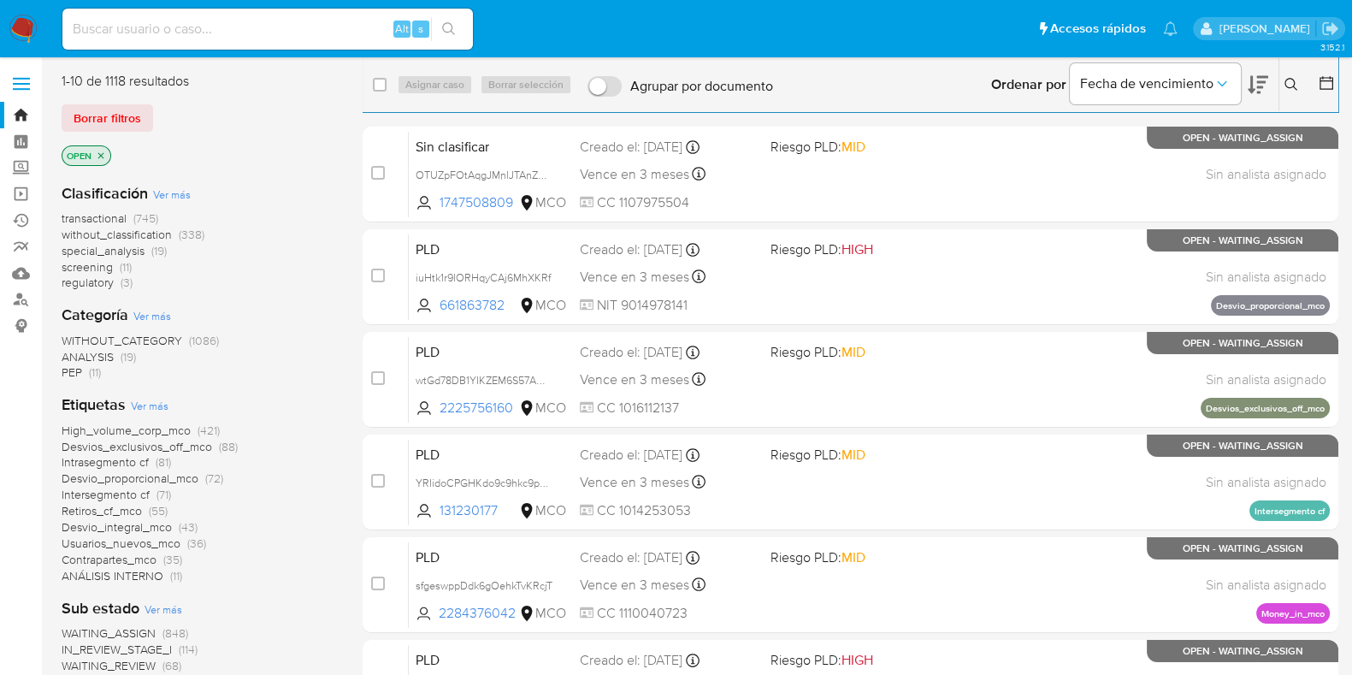
click at [108, 217] on span "transactional" at bounding box center [94, 218] width 65 height 17
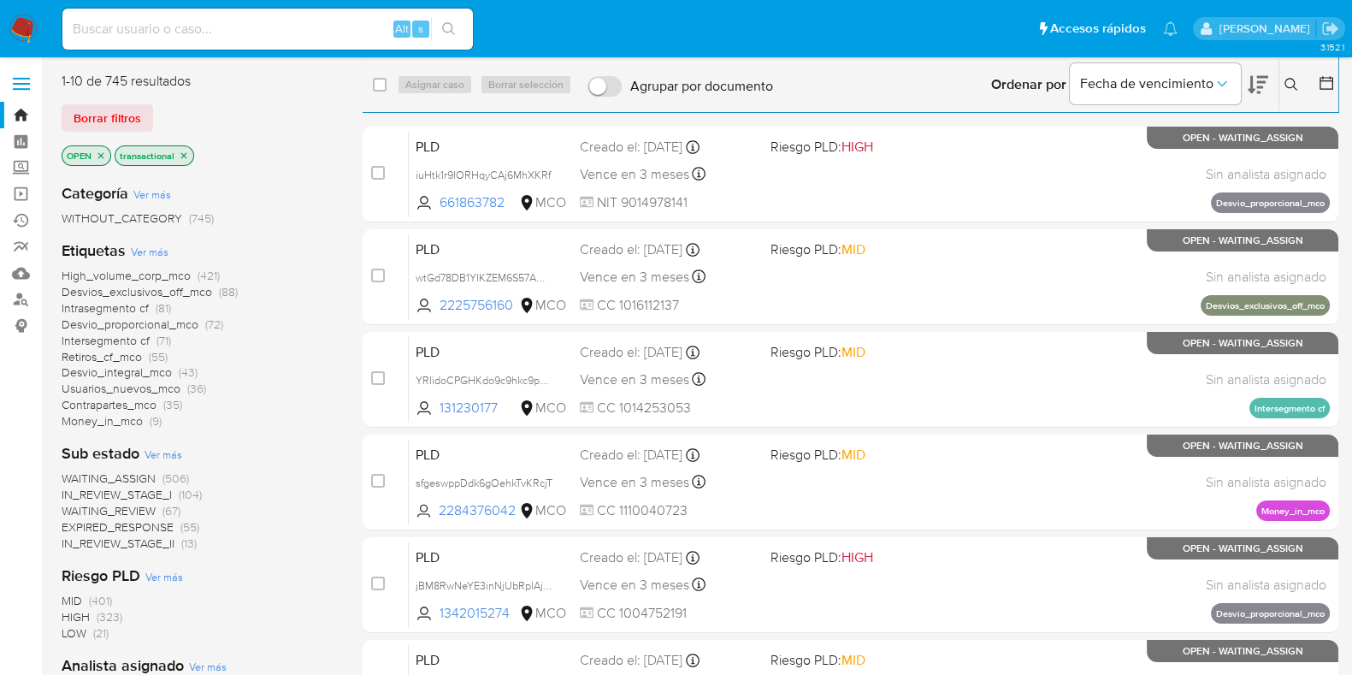
click at [184, 158] on icon "close-filter" at bounding box center [184, 156] width 10 height 10
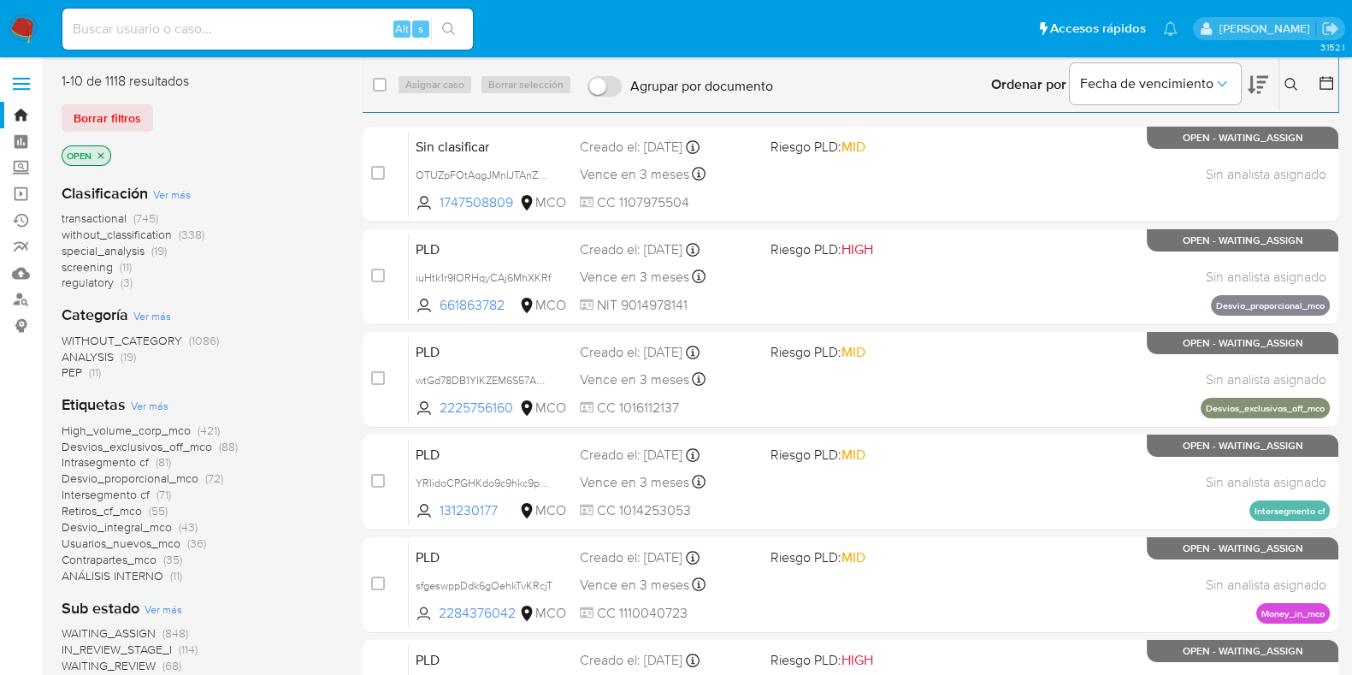
click at [180, 194] on span "Ver más" at bounding box center [172, 193] width 38 height 15
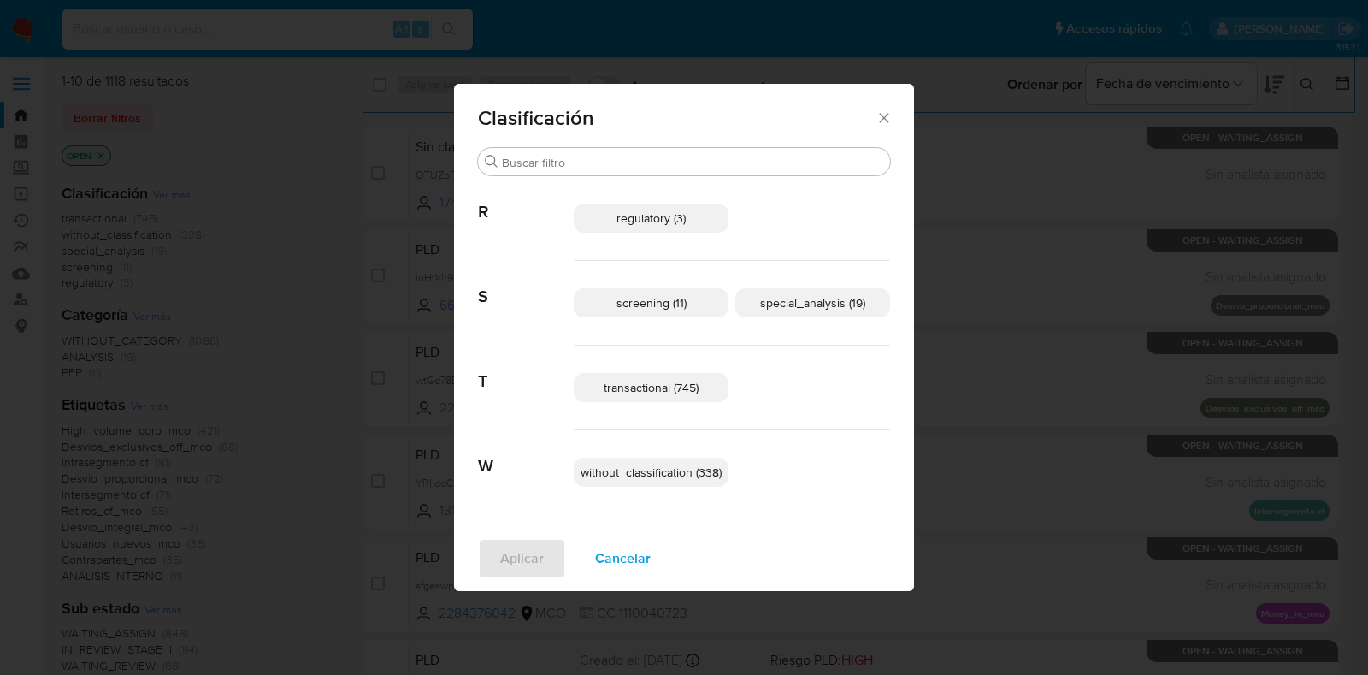
click at [804, 299] on span "special_analysis (19)" at bounding box center [812, 302] width 105 height 17
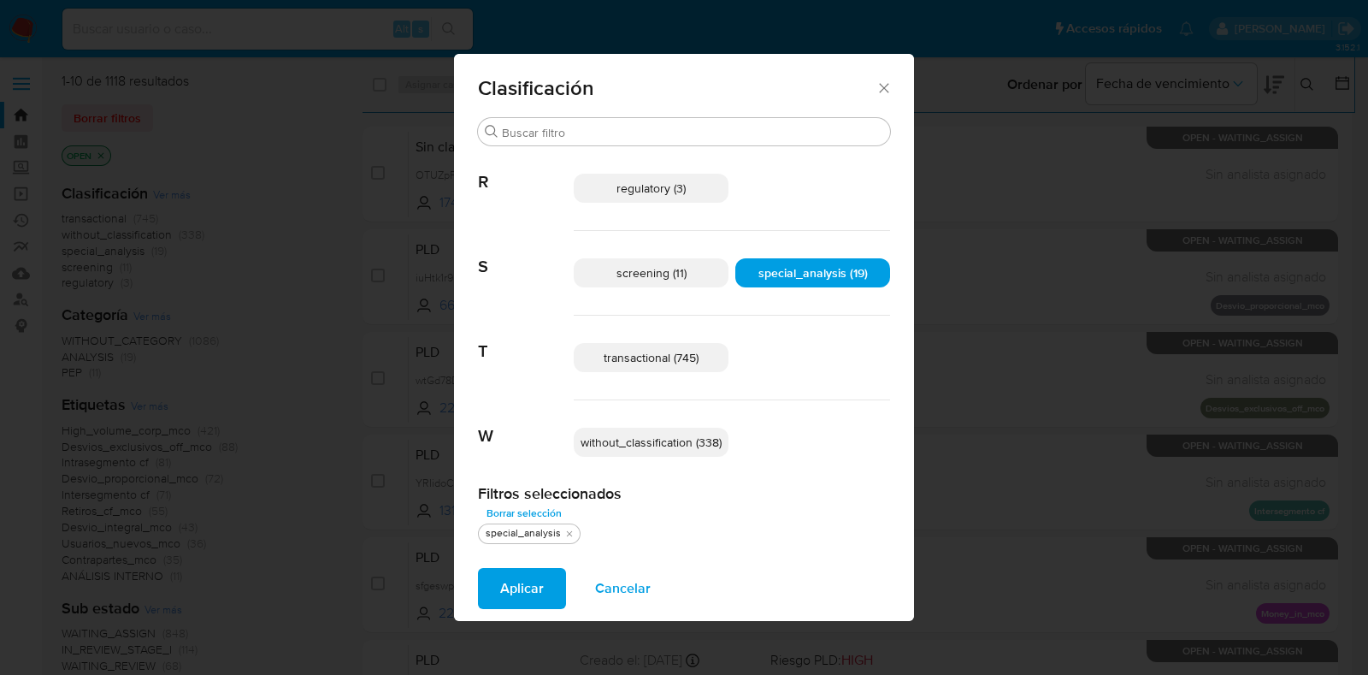
click at [650, 361] on span "transactional (745)" at bounding box center [651, 357] width 95 height 17
click at [512, 587] on span "Aplicar" at bounding box center [522, 589] width 44 height 38
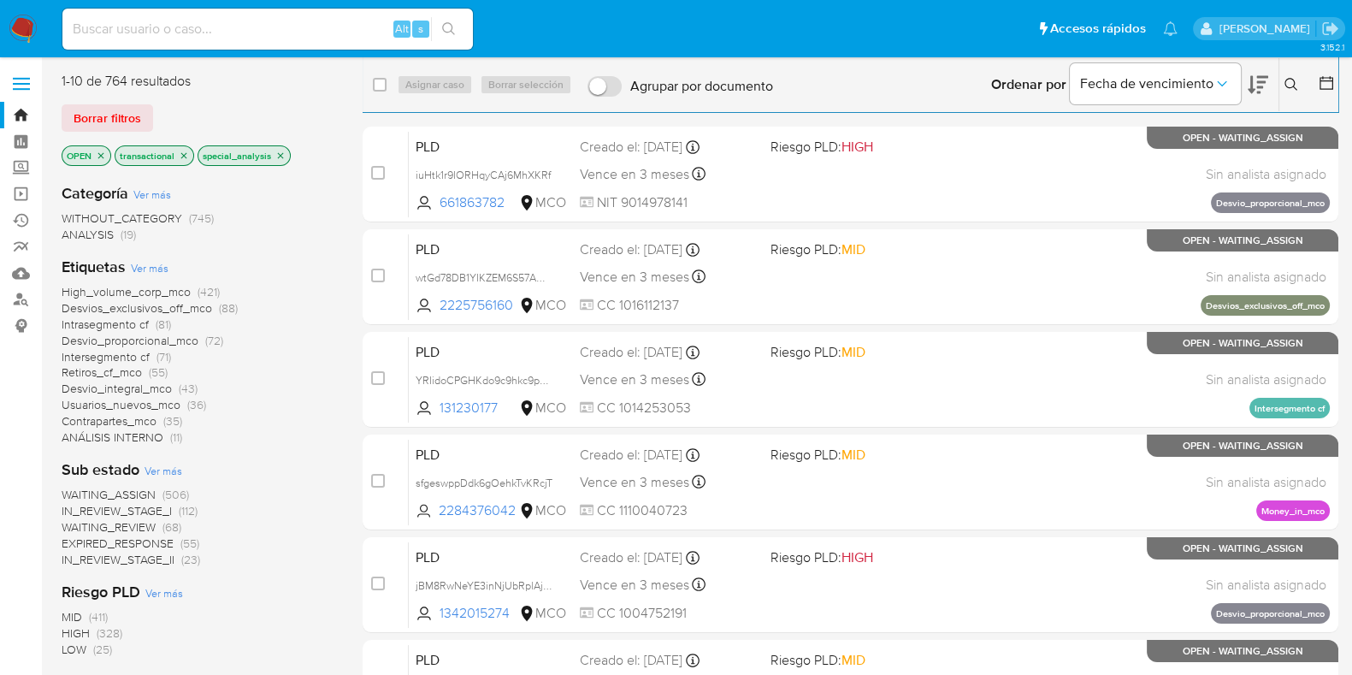
click at [1325, 80] on icon at bounding box center [1327, 83] width 14 height 14
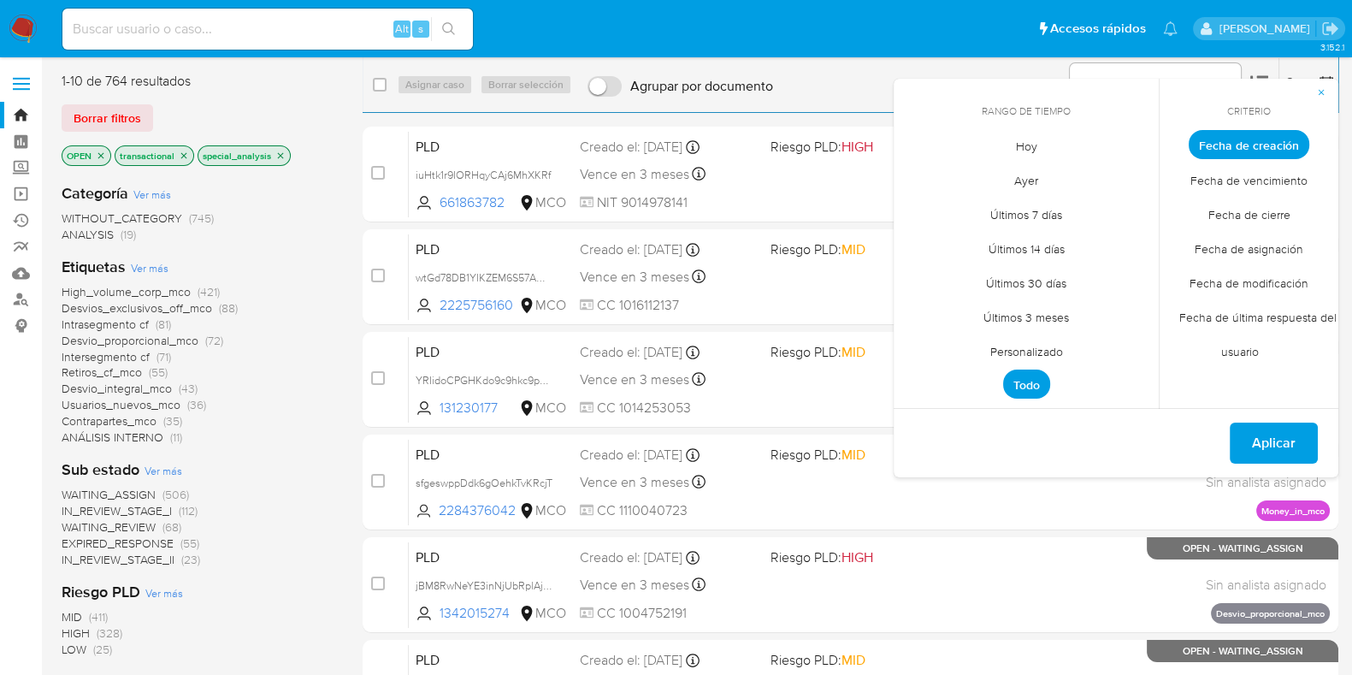
click at [1031, 175] on span "Ayer" at bounding box center [1026, 180] width 60 height 35
click at [1268, 442] on span "Aplicar" at bounding box center [1274, 443] width 44 height 38
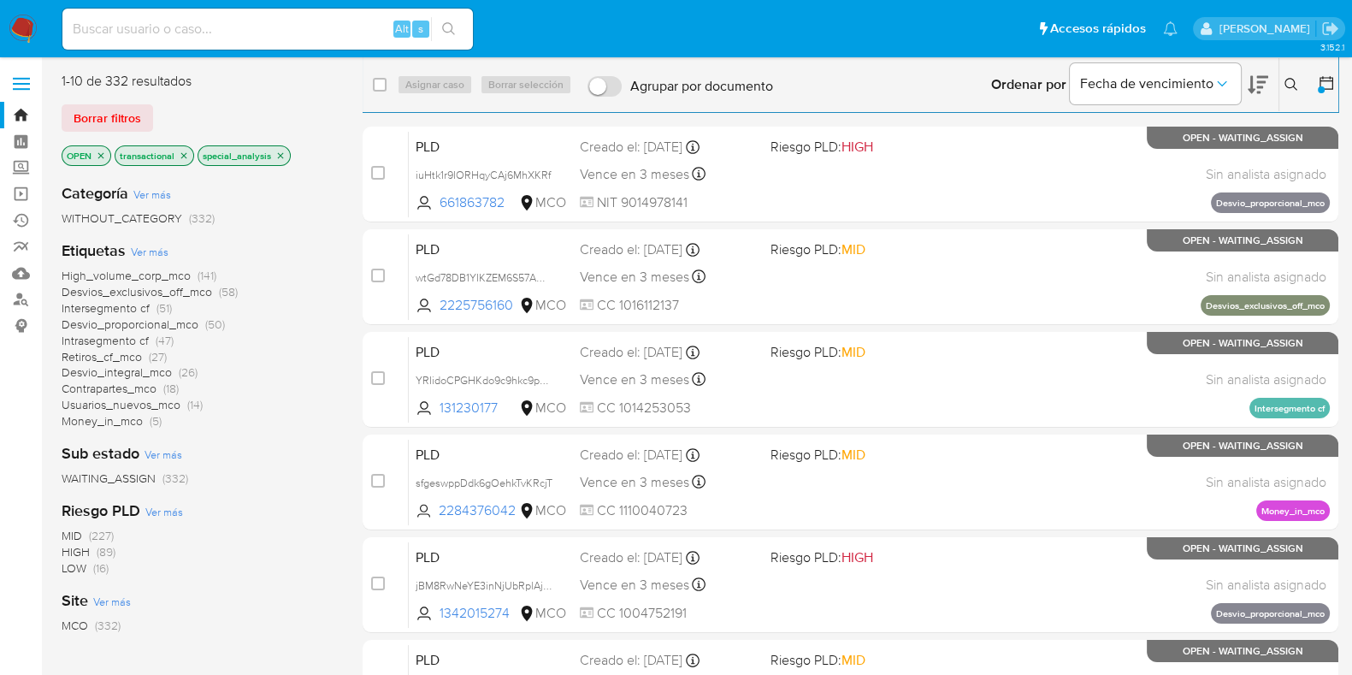
click at [1318, 74] on icon at bounding box center [1326, 82] width 17 height 17
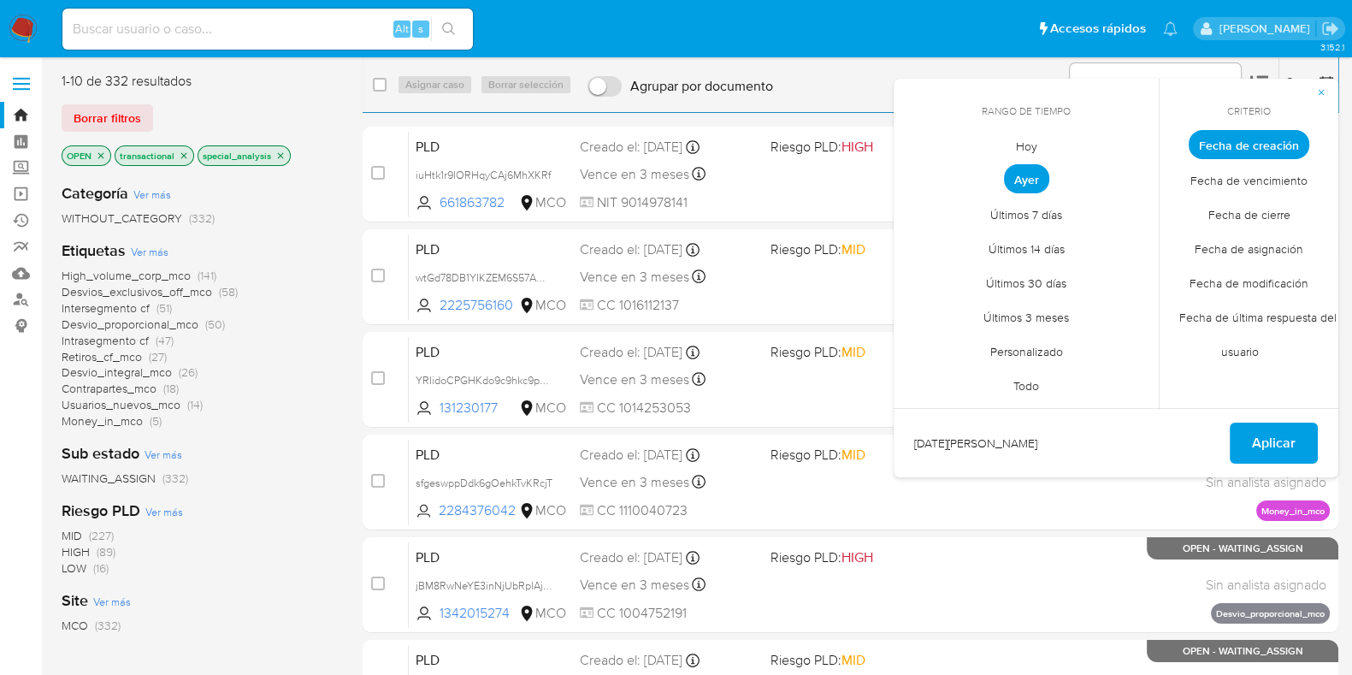
click at [1032, 150] on span "Hoy" at bounding box center [1026, 145] width 57 height 35
click at [1268, 440] on span "Aplicar" at bounding box center [1274, 443] width 44 height 38
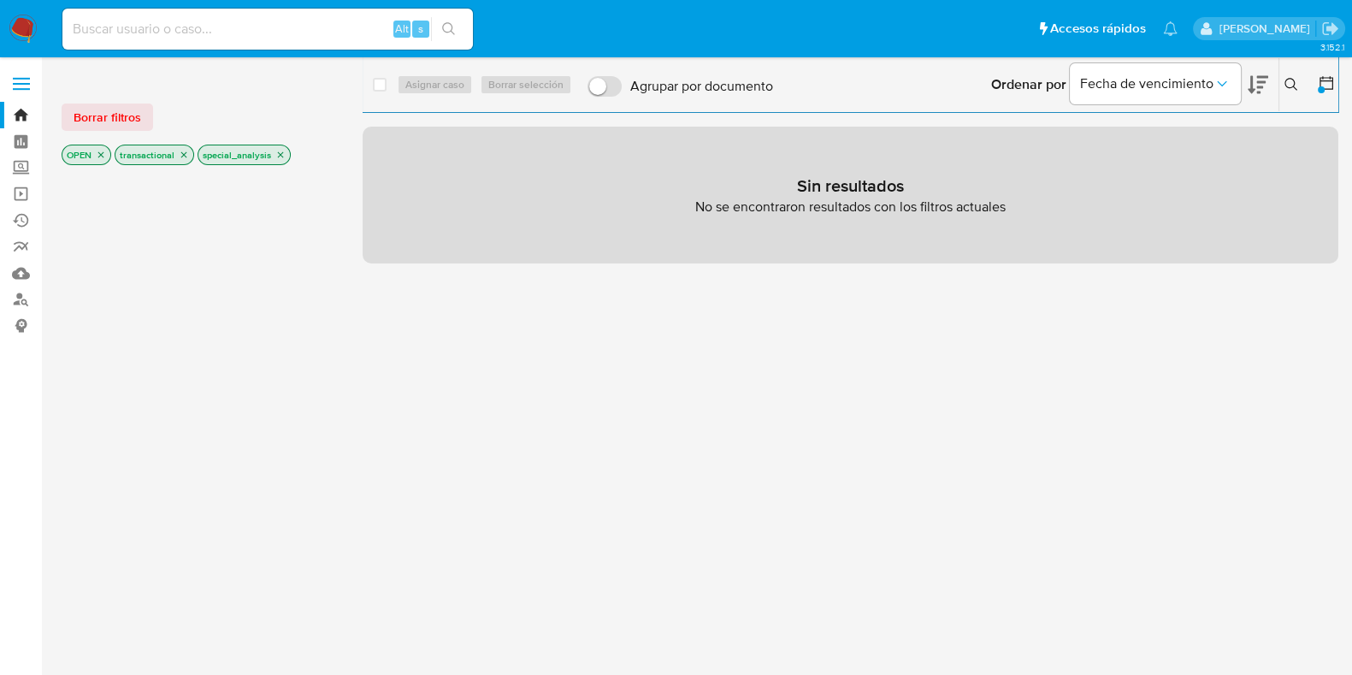
click at [1327, 82] on icon at bounding box center [1326, 82] width 17 height 17
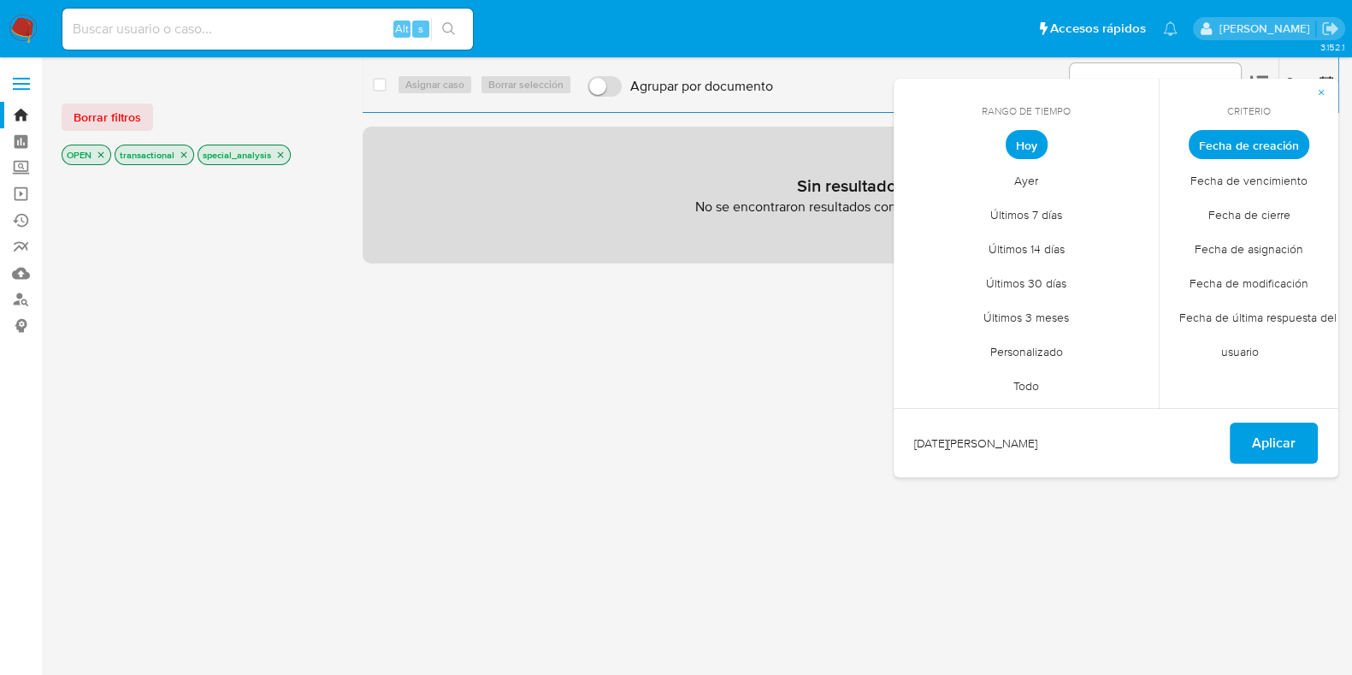
click at [1029, 181] on span "Ayer" at bounding box center [1026, 180] width 60 height 35
click at [1259, 436] on span "Aplicar" at bounding box center [1274, 443] width 44 height 38
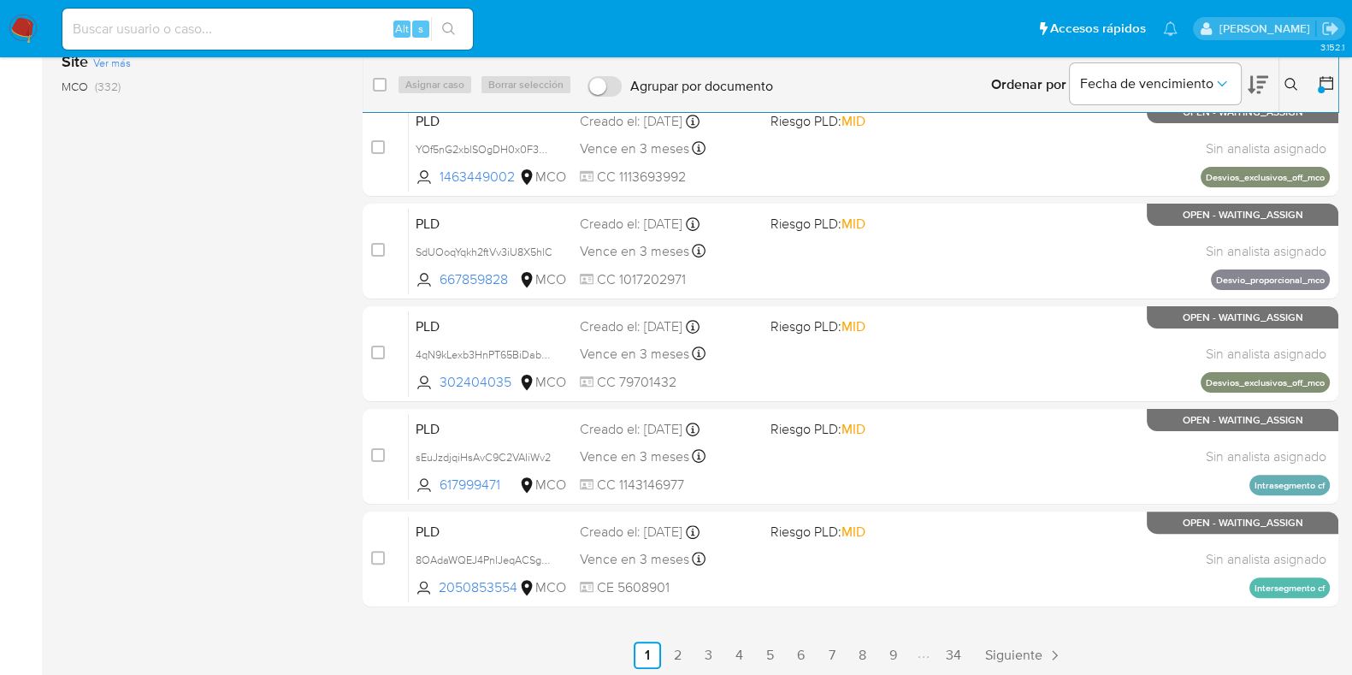
scroll to position [543, 0]
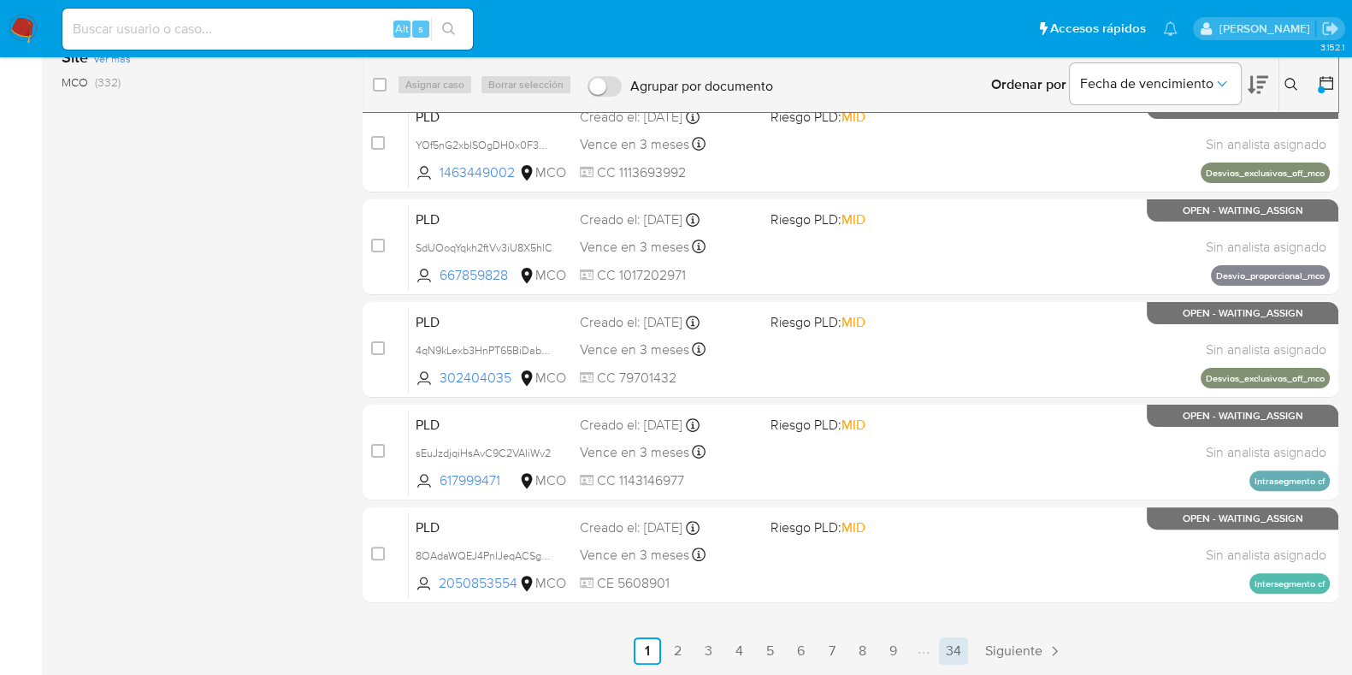
click at [951, 647] on link "34" at bounding box center [953, 650] width 29 height 27
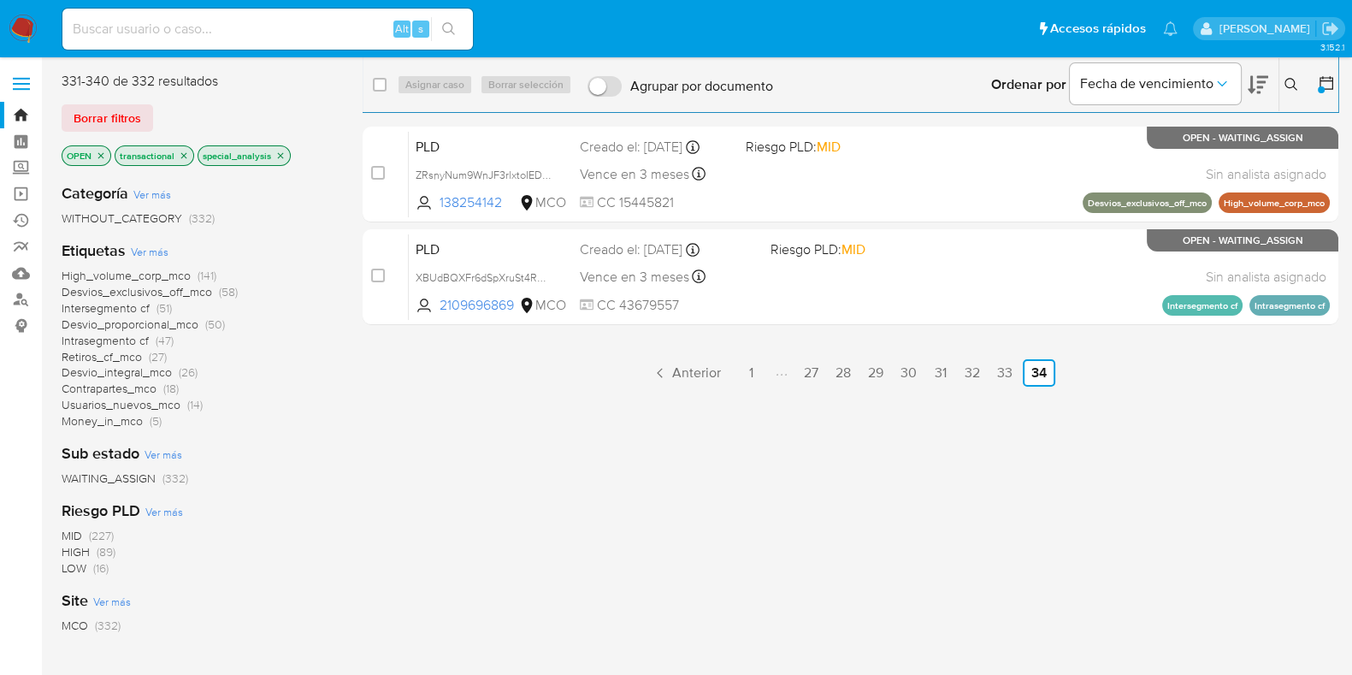
drag, startPoint x: 128, startPoint y: 79, endPoint x: 154, endPoint y: 83, distance: 26.0
click at [154, 83] on div "331-340 de 332 resultados" at bounding box center [199, 81] width 274 height 19
click at [1321, 83] on icon at bounding box center [1327, 83] width 14 height 14
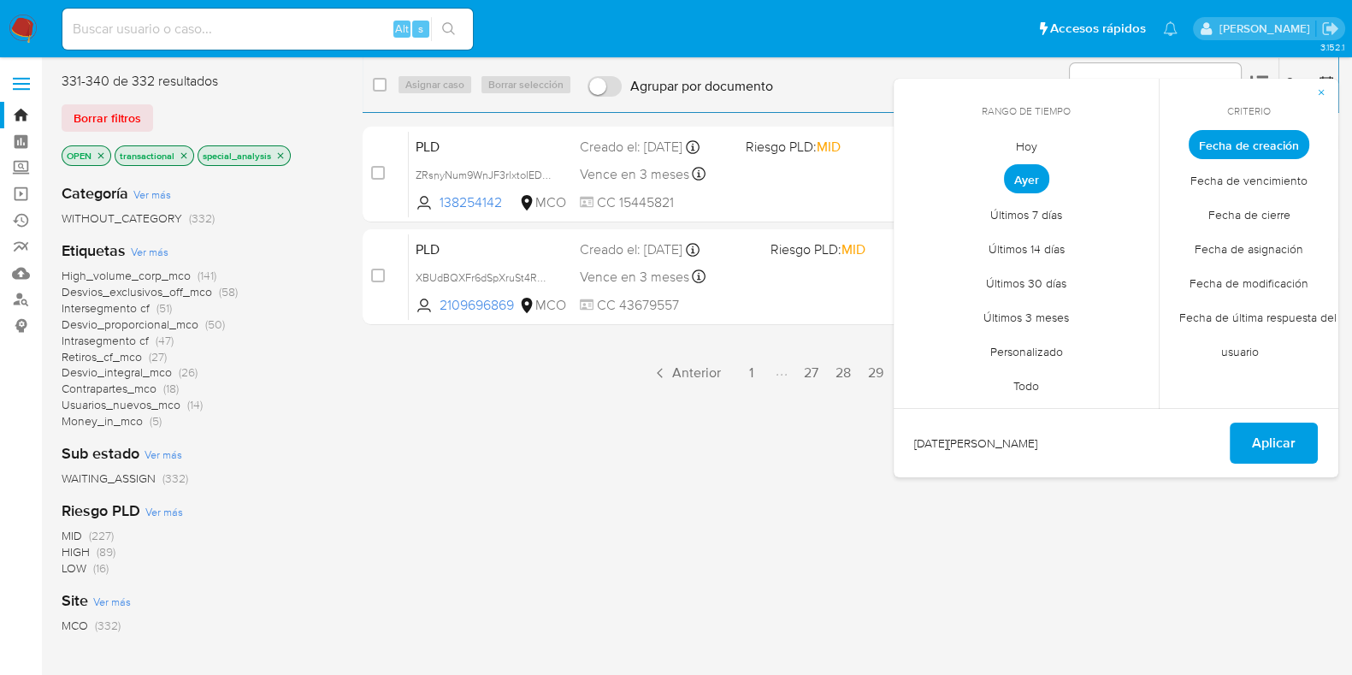
click at [312, 258] on div "Etiquetas Ver más High_volume_corp_mco (141) Desvios_exclusivos_off_mco (58) In…" at bounding box center [199, 334] width 274 height 189
click at [1326, 94] on icon "button" at bounding box center [1321, 92] width 10 height 10
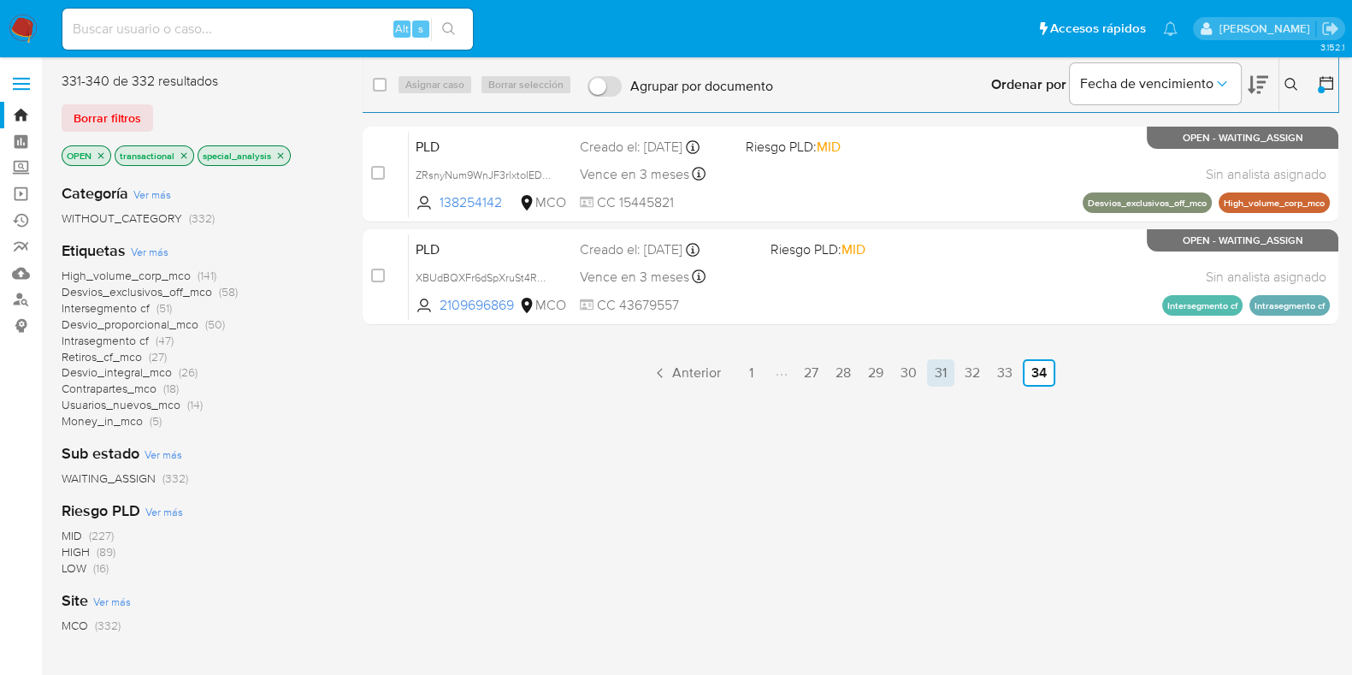
click at [937, 370] on link "31" at bounding box center [940, 372] width 27 height 27
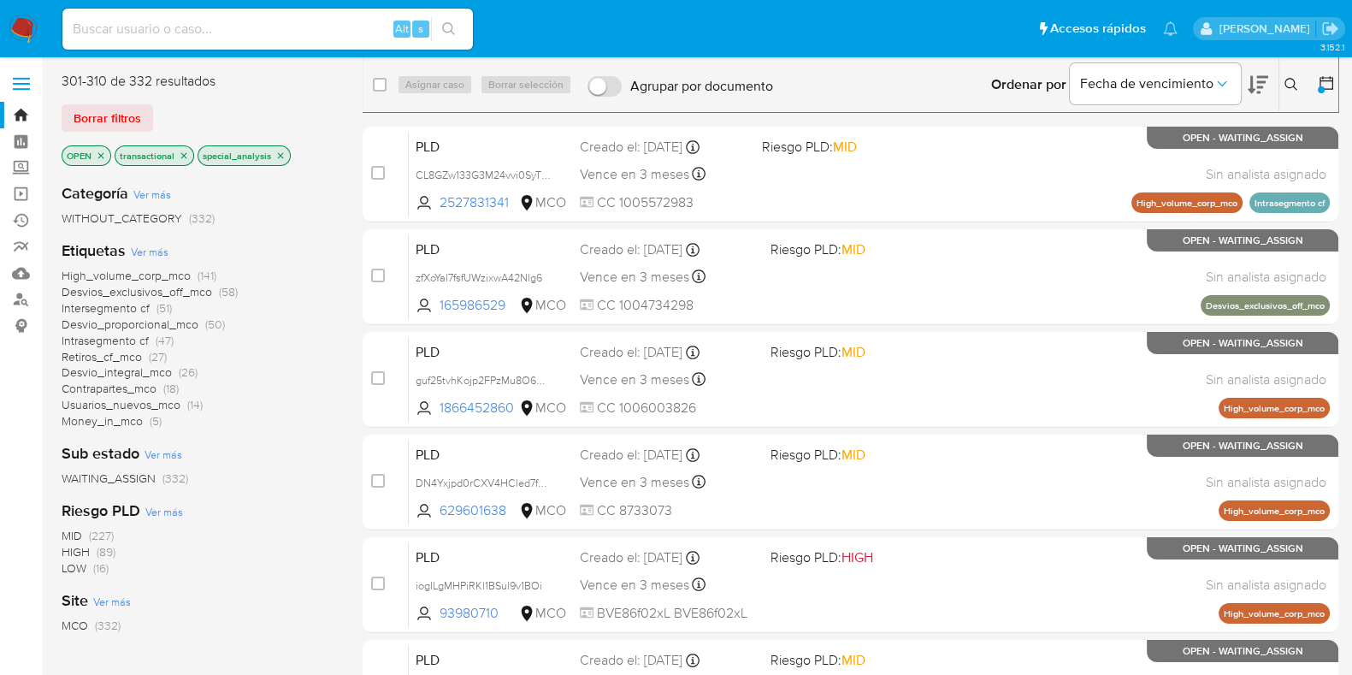
drag, startPoint x: 128, startPoint y: 79, endPoint x: 149, endPoint y: 79, distance: 20.5
click at [149, 79] on div "301-310 de 332 resultados" at bounding box center [199, 81] width 274 height 19
click at [99, 157] on icon "close-filter" at bounding box center [101, 156] width 10 height 10
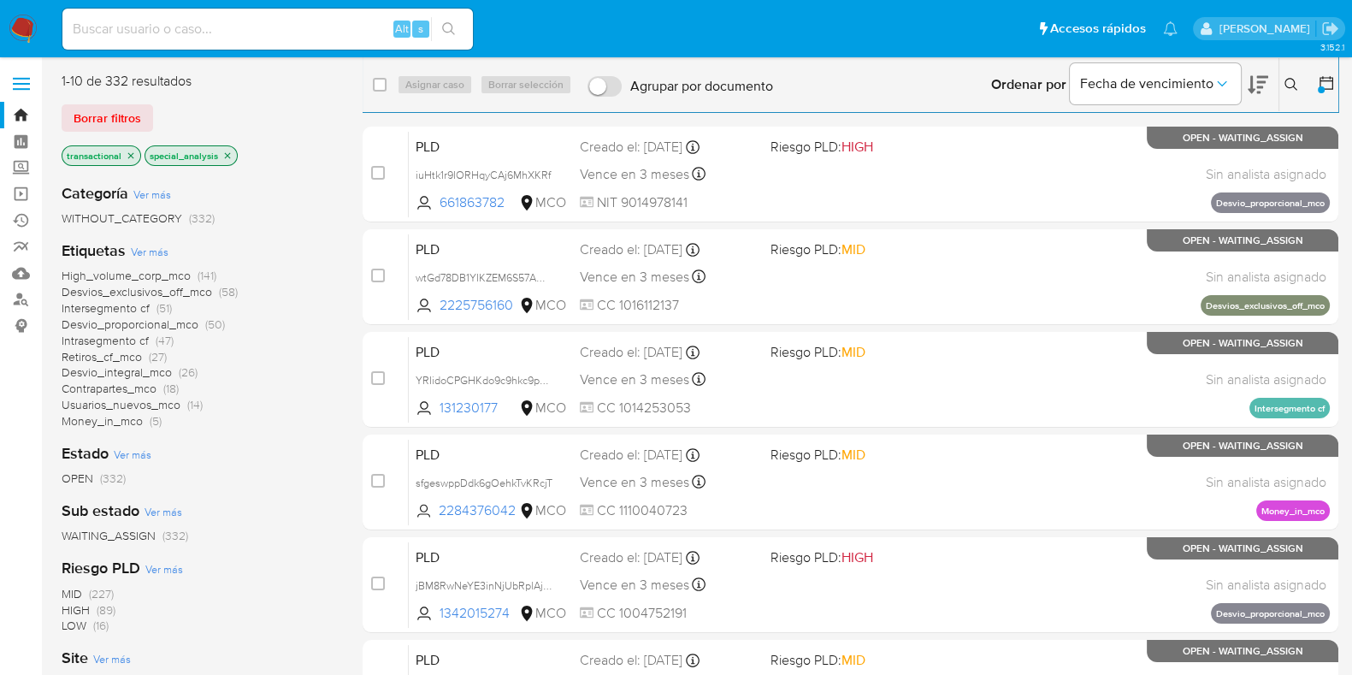
click at [128, 156] on icon "close-filter" at bounding box center [131, 155] width 6 height 6
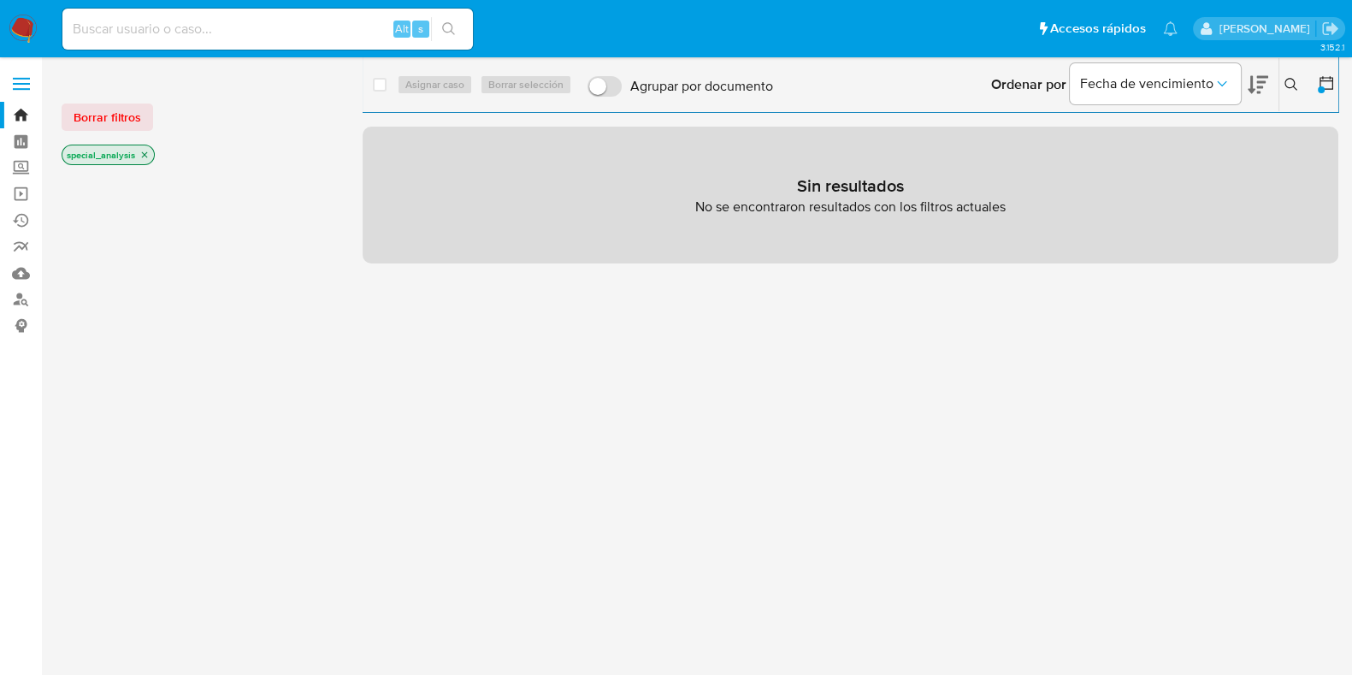
click at [141, 157] on icon "close-filter" at bounding box center [144, 155] width 10 height 10
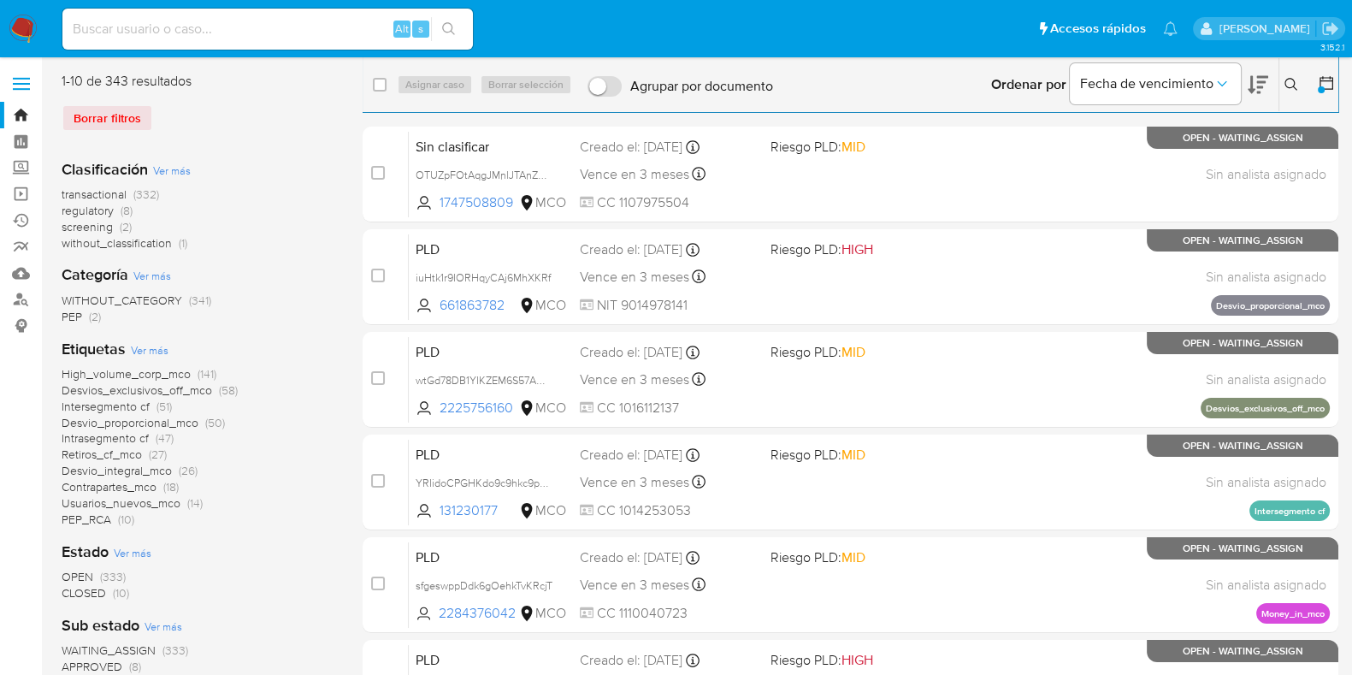
click at [1339, 83] on main "3.152.1" at bounding box center [676, 609] width 1352 height 1219
click at [1332, 83] on icon at bounding box center [1327, 83] width 14 height 14
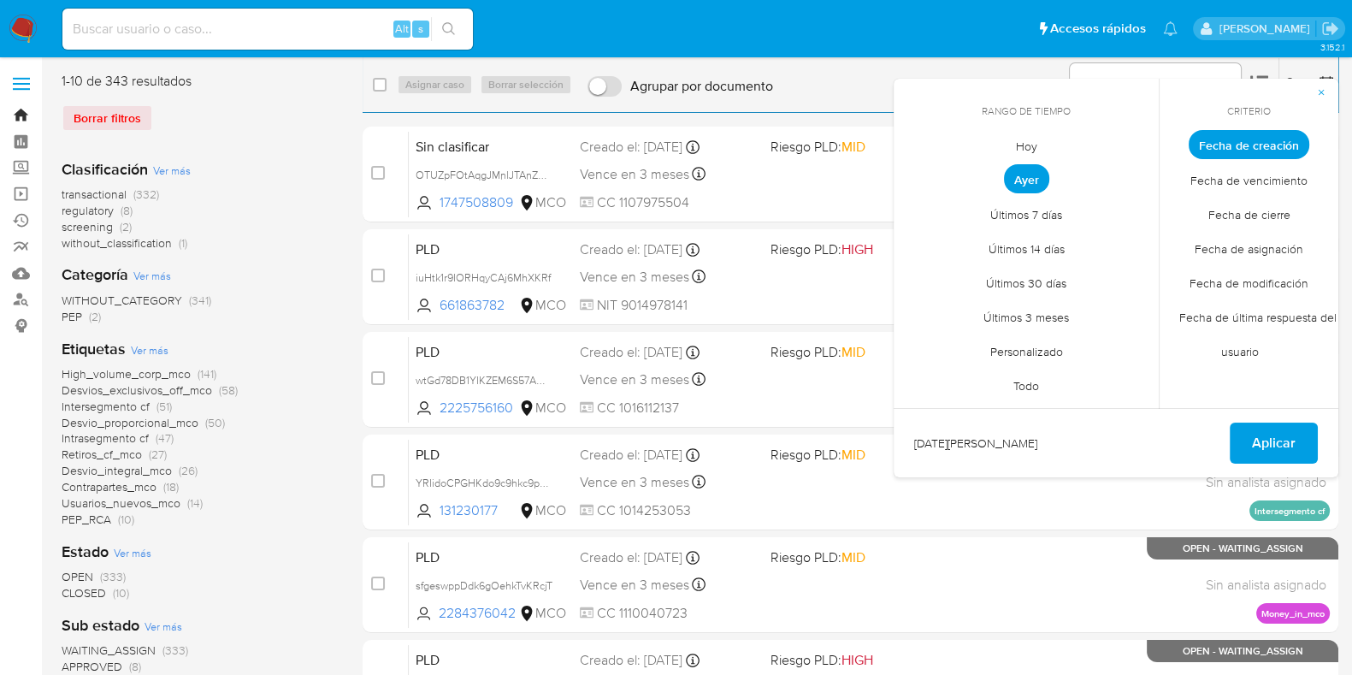
click at [21, 121] on link "Bandeja" at bounding box center [102, 115] width 204 height 27
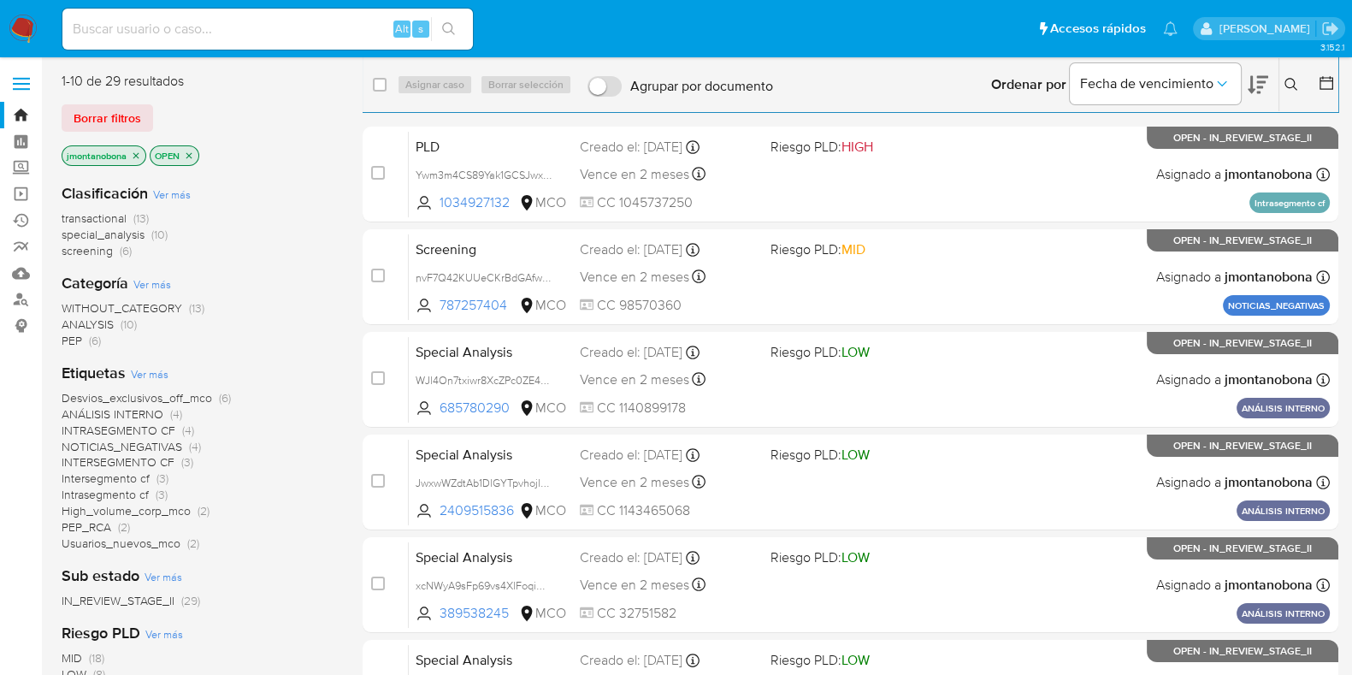
click at [314, 227] on div "transactional (13) special_analysis (10) screening (6)" at bounding box center [199, 234] width 274 height 49
click at [137, 155] on icon "close-filter" at bounding box center [136, 155] width 6 height 6
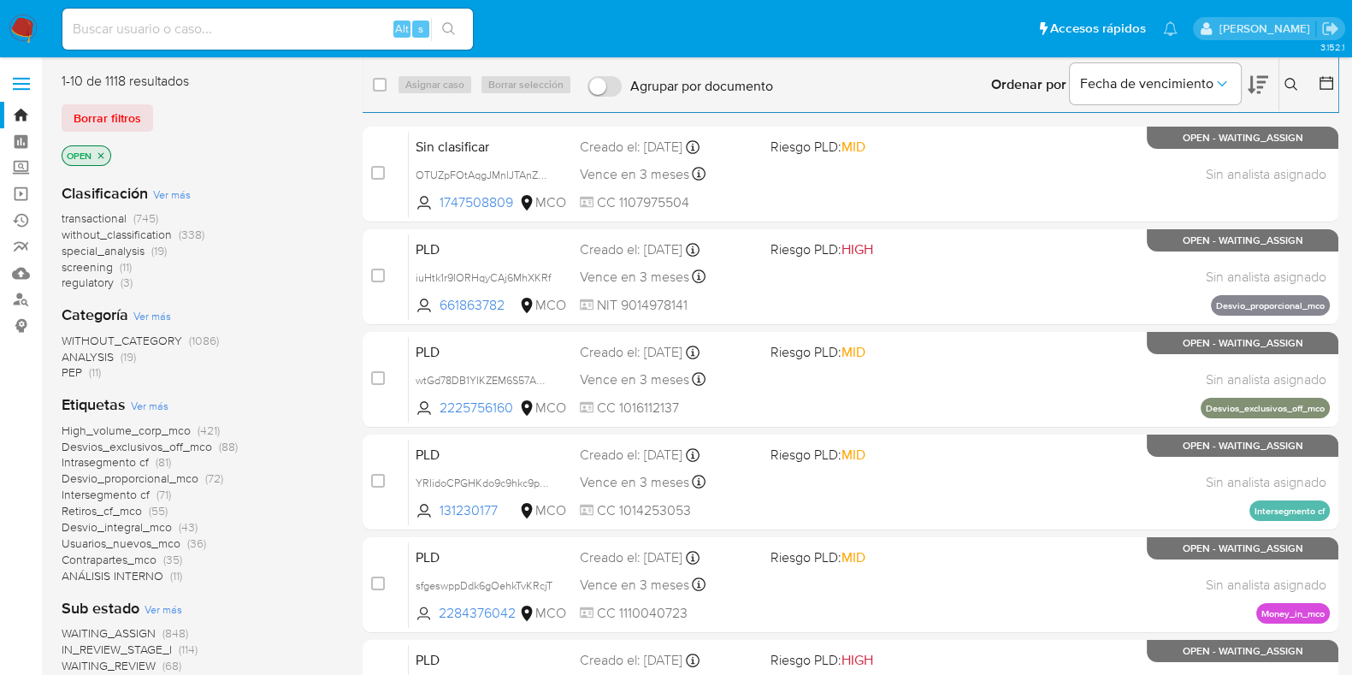
drag, startPoint x: 158, startPoint y: 340, endPoint x: 230, endPoint y: 233, distance: 128.8
click at [230, 233] on div "Clasificación Ver más transactional (745) without_classification (338) special_…" at bounding box center [199, 588] width 274 height 838
click at [154, 229] on span "without_classification" at bounding box center [117, 234] width 110 height 17
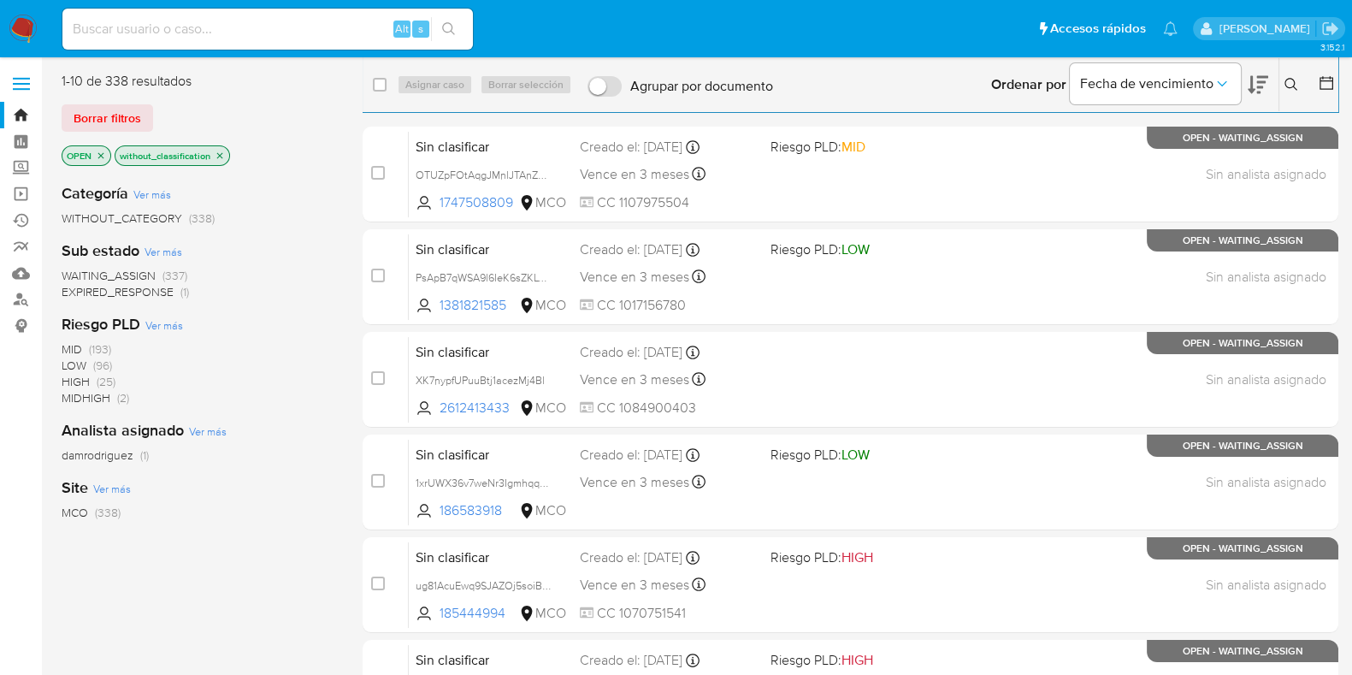
click at [1324, 85] on icon at bounding box center [1326, 82] width 17 height 17
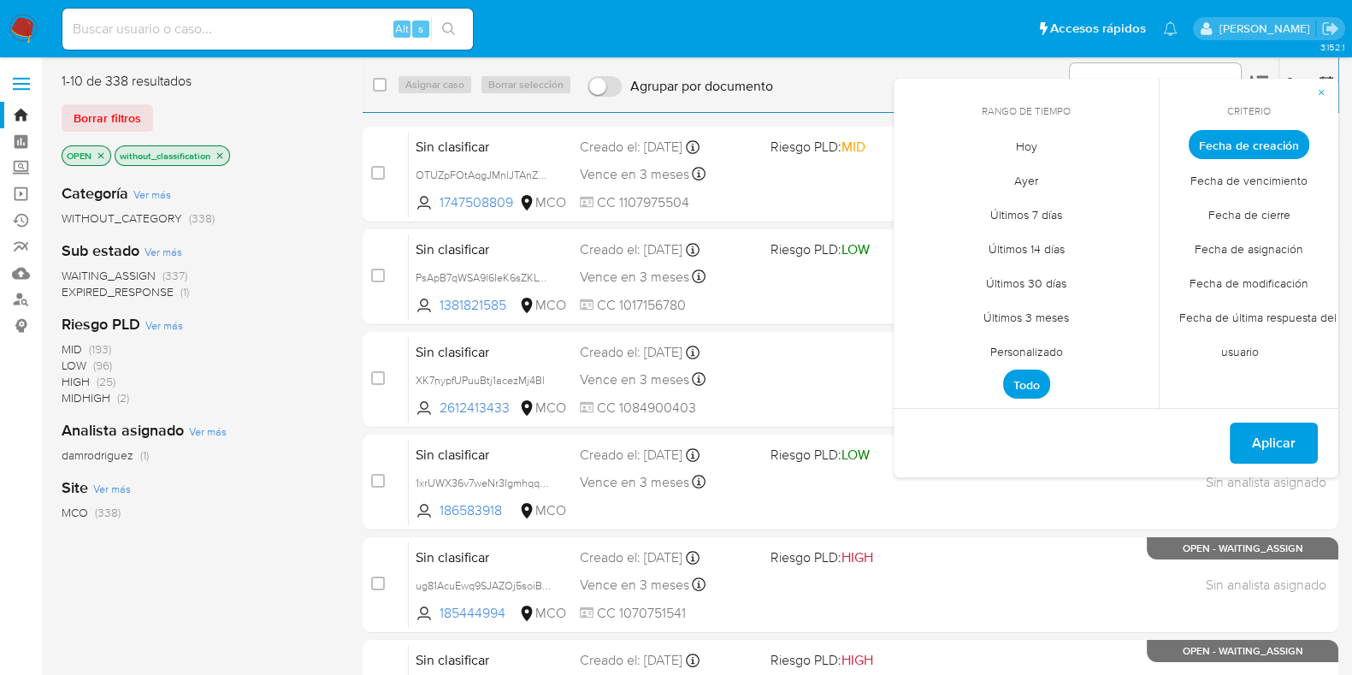
click at [1030, 346] on span "Personalizado" at bounding box center [1026, 351] width 109 height 35
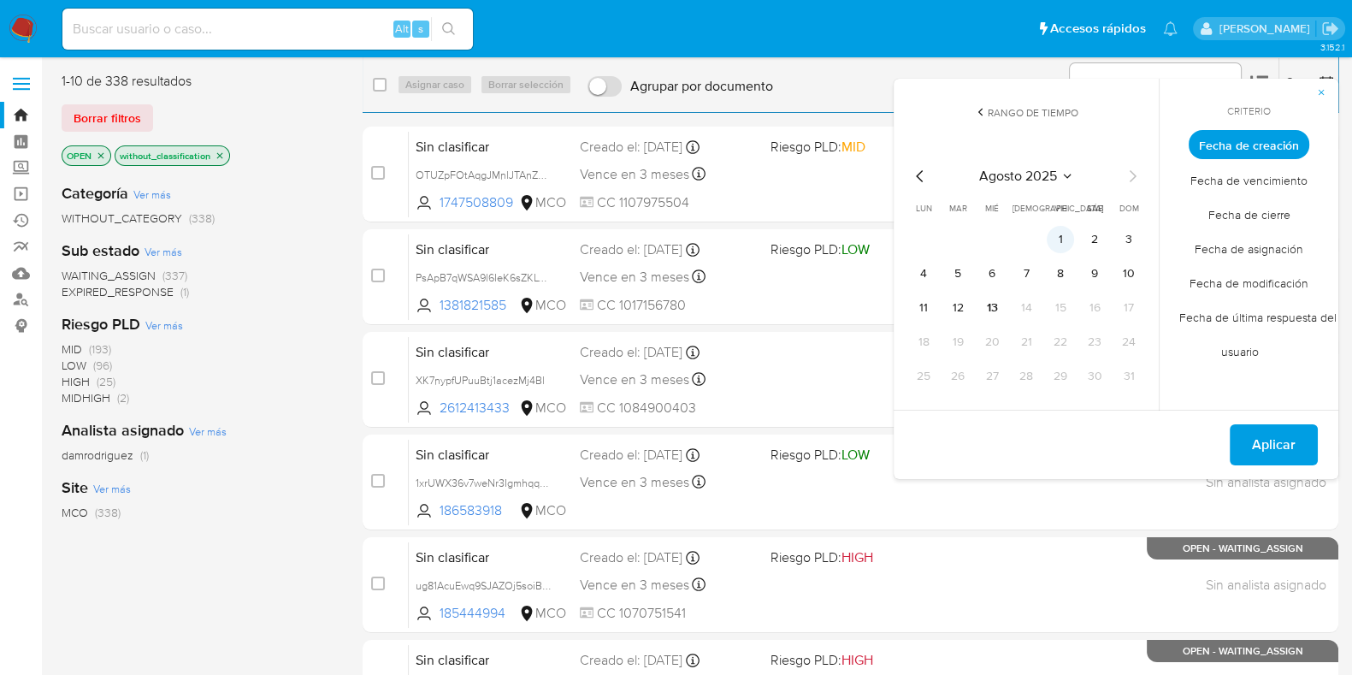
click at [1055, 235] on button "1" at bounding box center [1060, 239] width 27 height 27
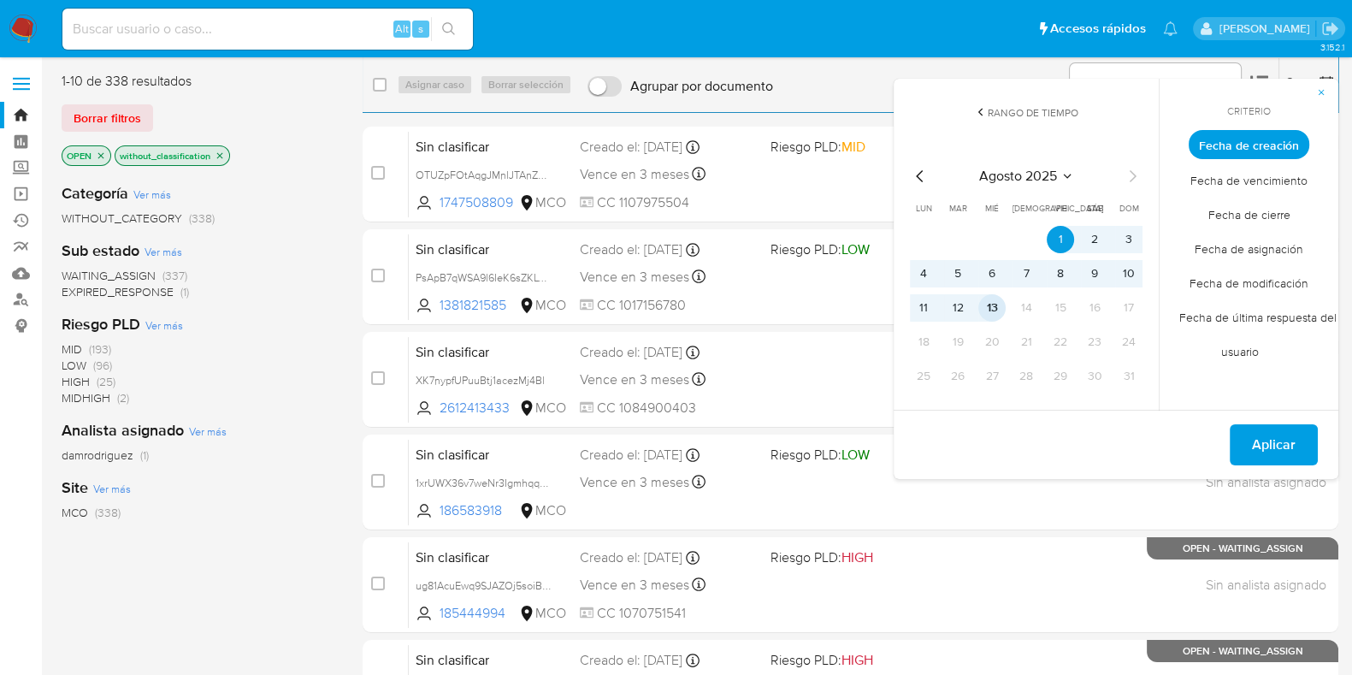
click at [992, 310] on button "13" at bounding box center [991, 307] width 27 height 27
click at [1277, 442] on span "Aplicar" at bounding box center [1274, 445] width 44 height 38
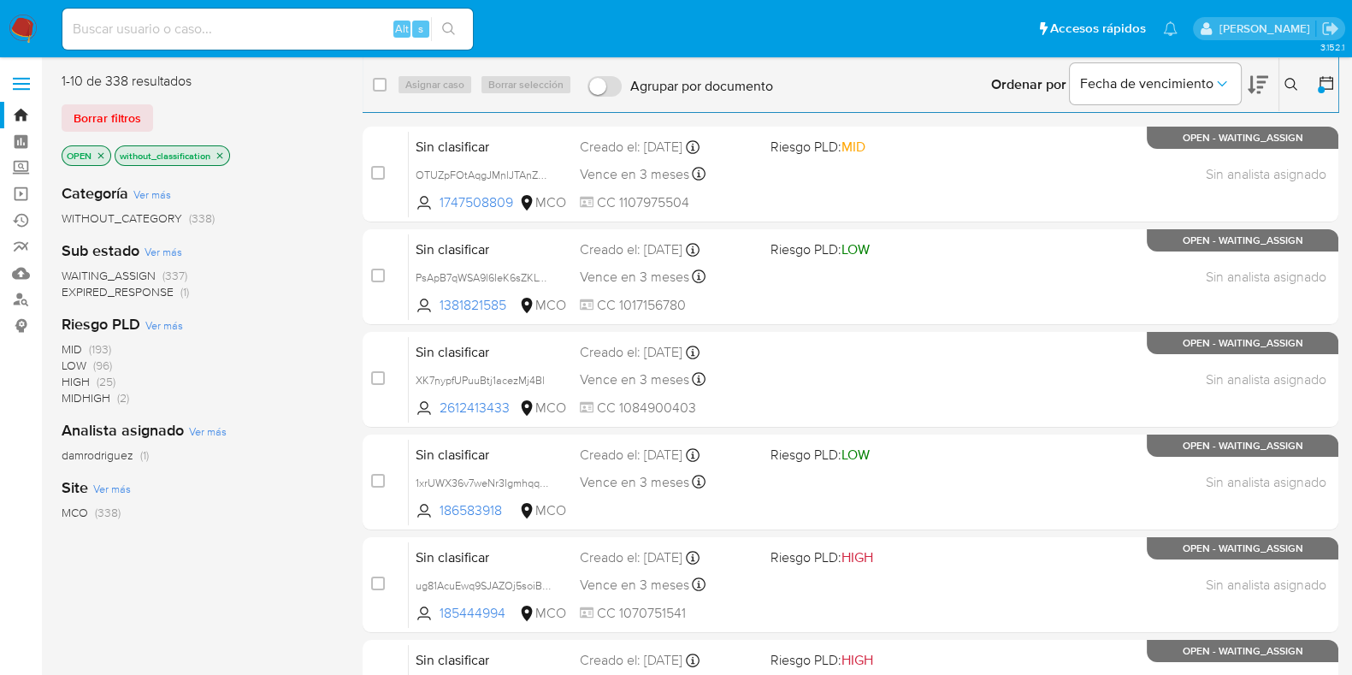
click at [1326, 82] on icon at bounding box center [1326, 82] width 17 height 17
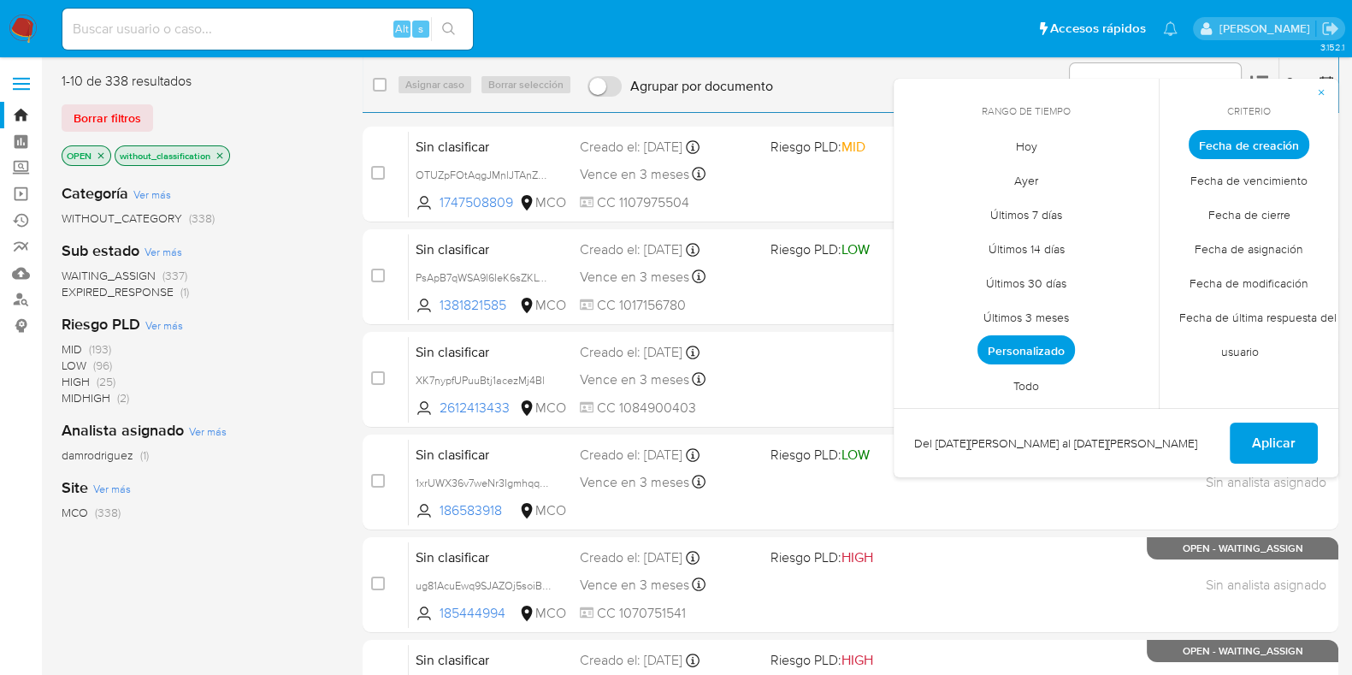
click at [1043, 352] on span "Personalizado" at bounding box center [1027, 349] width 98 height 29
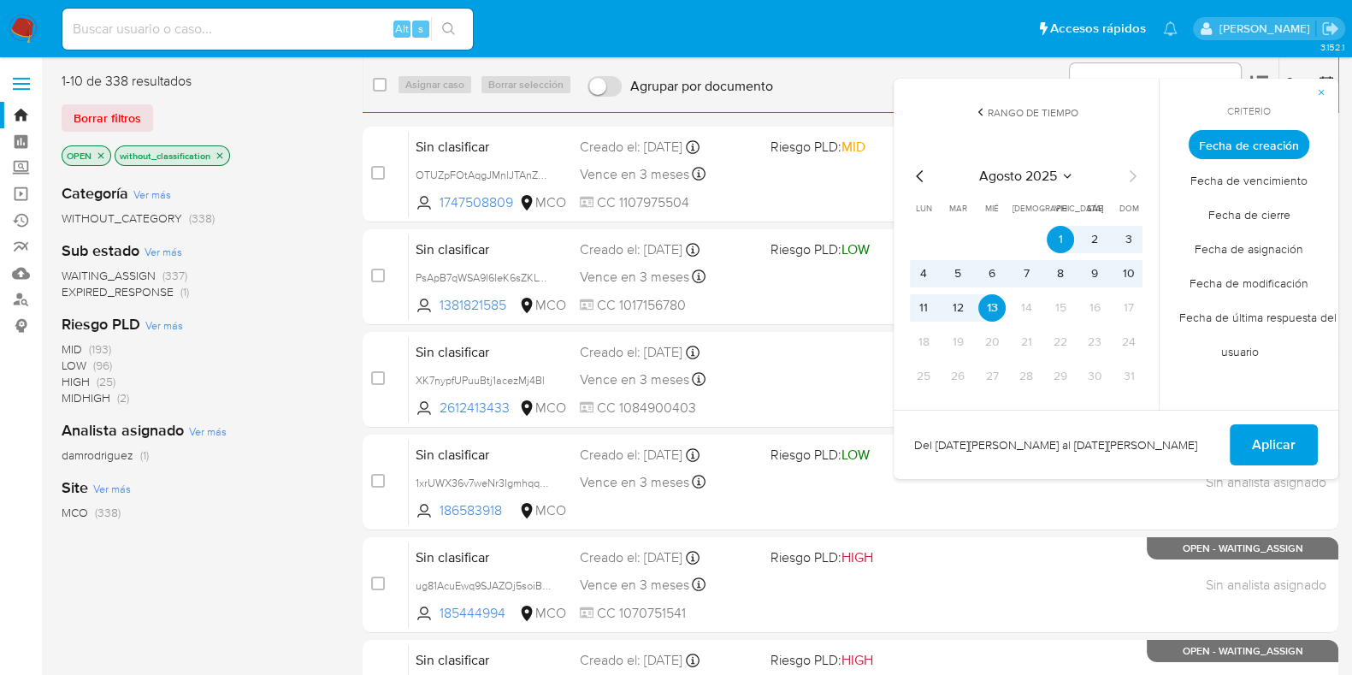
click at [1257, 434] on span "Aplicar" at bounding box center [1274, 445] width 44 height 38
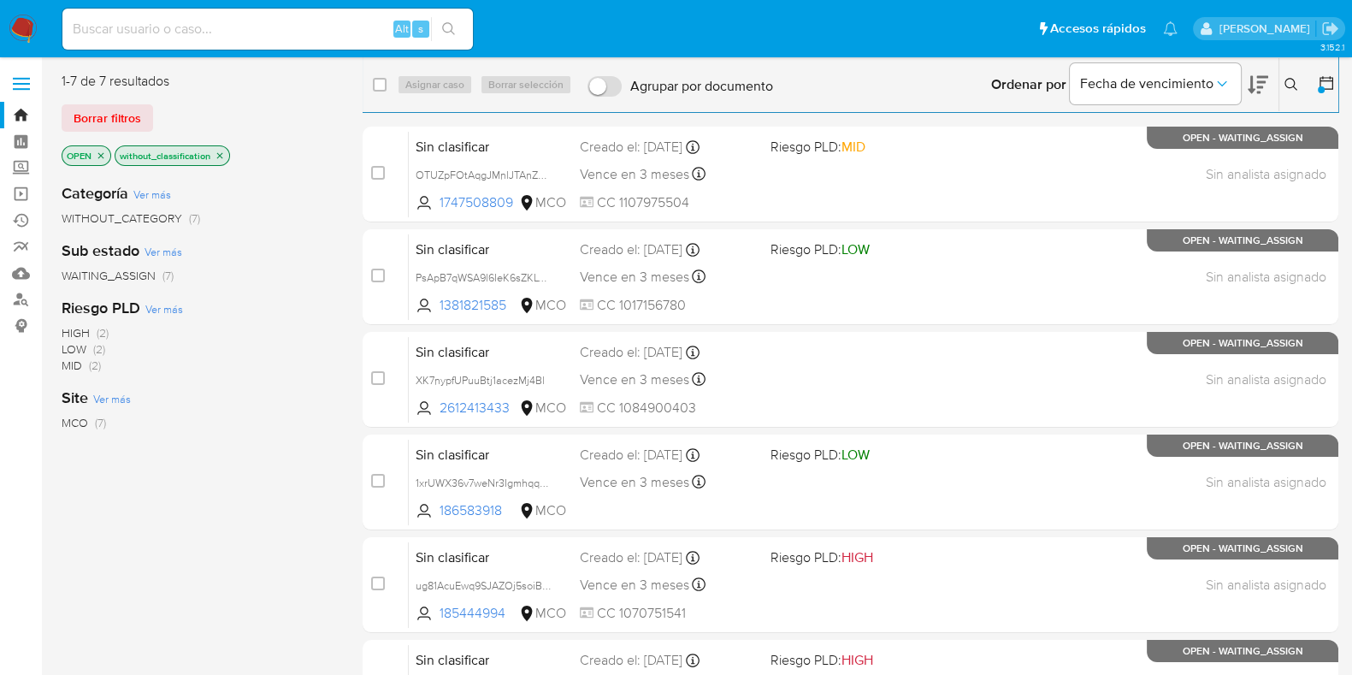
click at [1319, 76] on icon at bounding box center [1326, 82] width 17 height 17
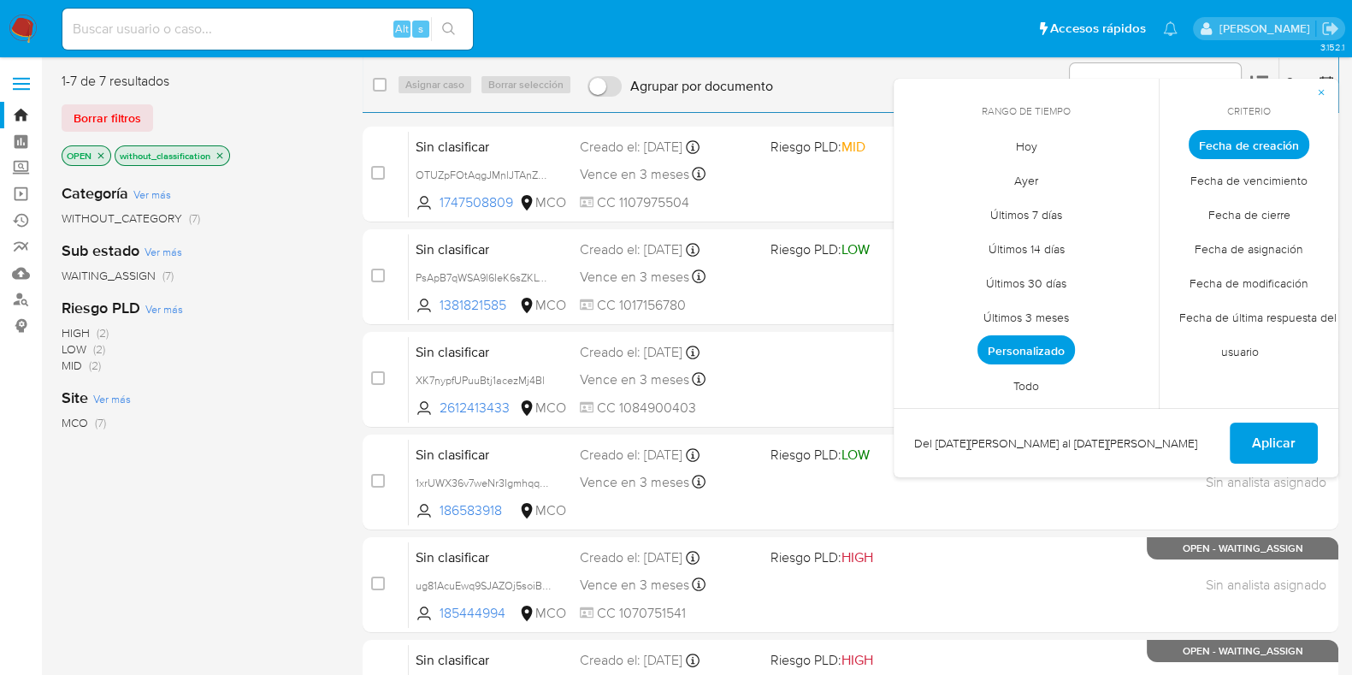
click at [1031, 340] on span "Personalizado" at bounding box center [1027, 349] width 98 height 29
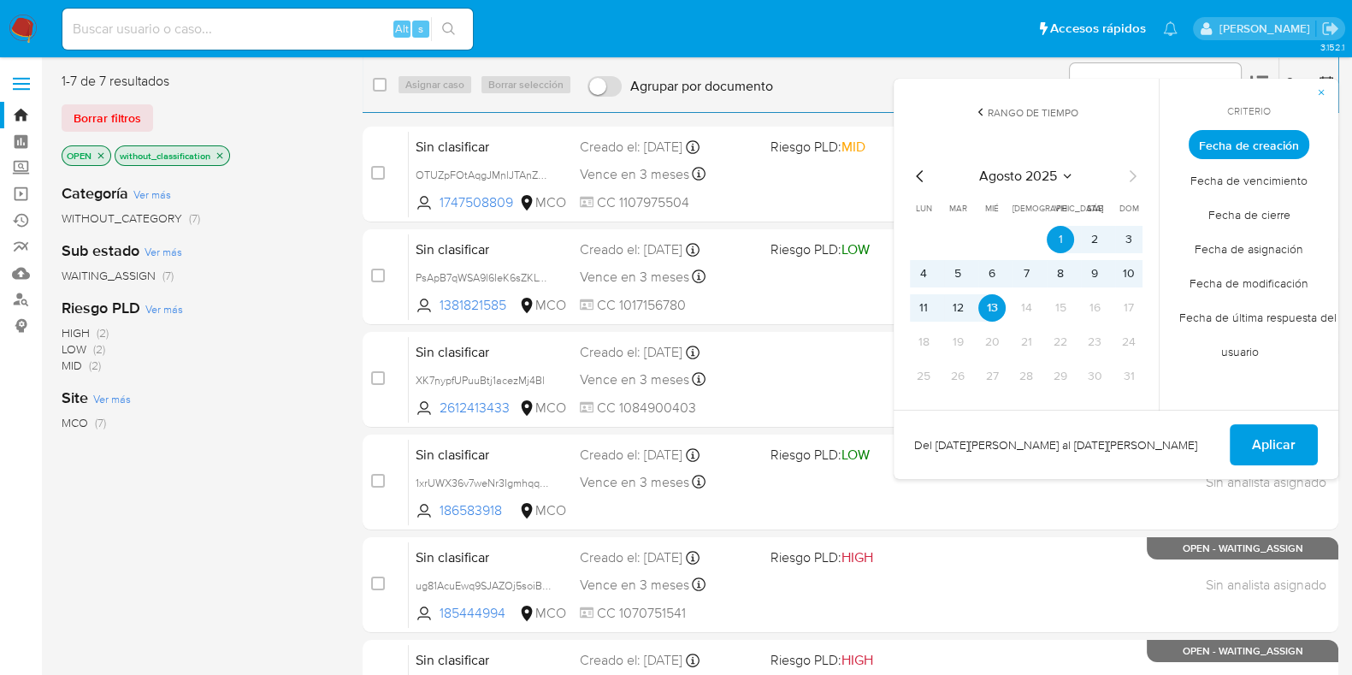
click at [922, 174] on icon "Mes anterior" at bounding box center [920, 176] width 21 height 21
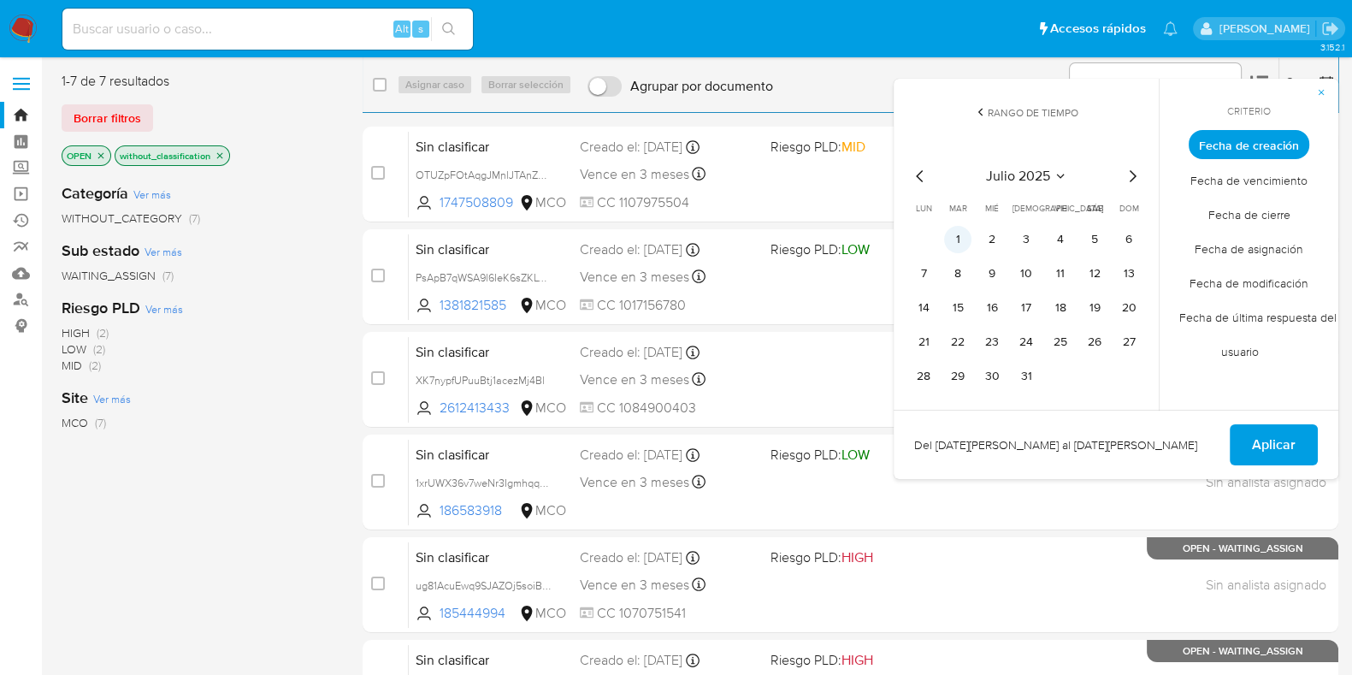
click at [955, 250] on button "1" at bounding box center [957, 239] width 27 height 27
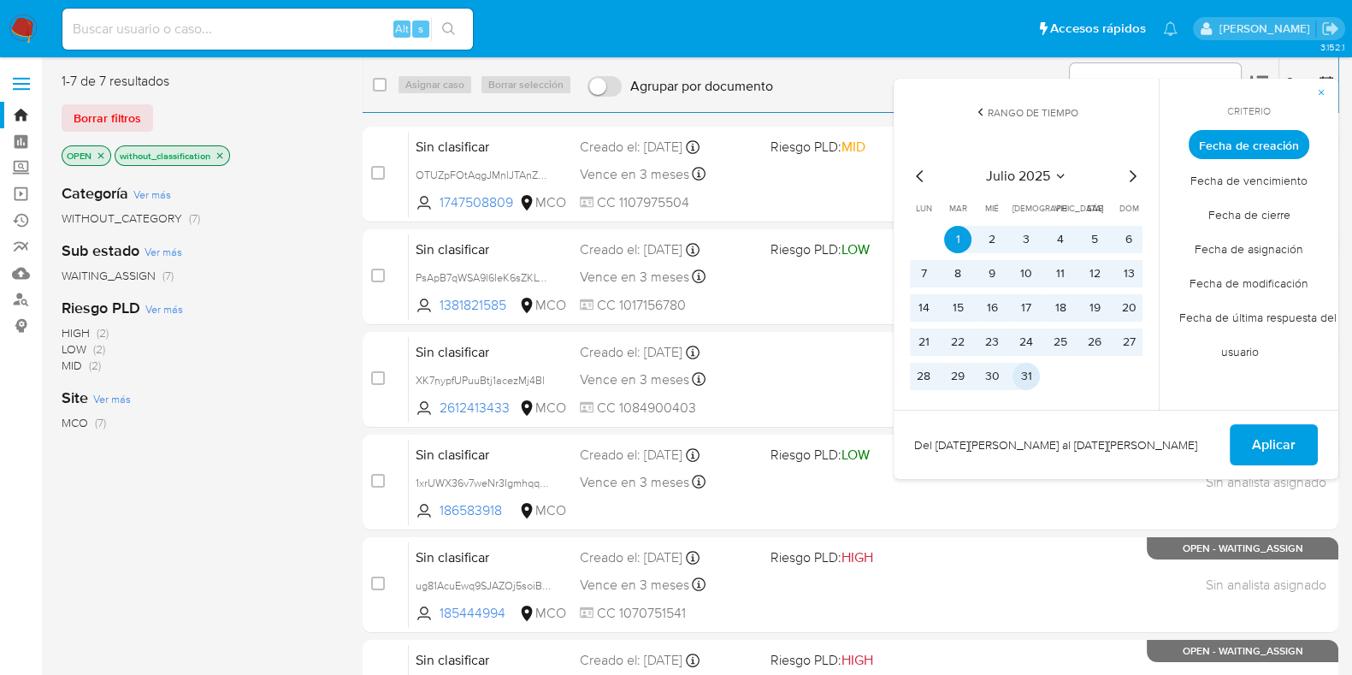
click at [1027, 383] on button "31" at bounding box center [1026, 376] width 27 height 27
click at [1270, 446] on span "Aplicar" at bounding box center [1274, 445] width 44 height 38
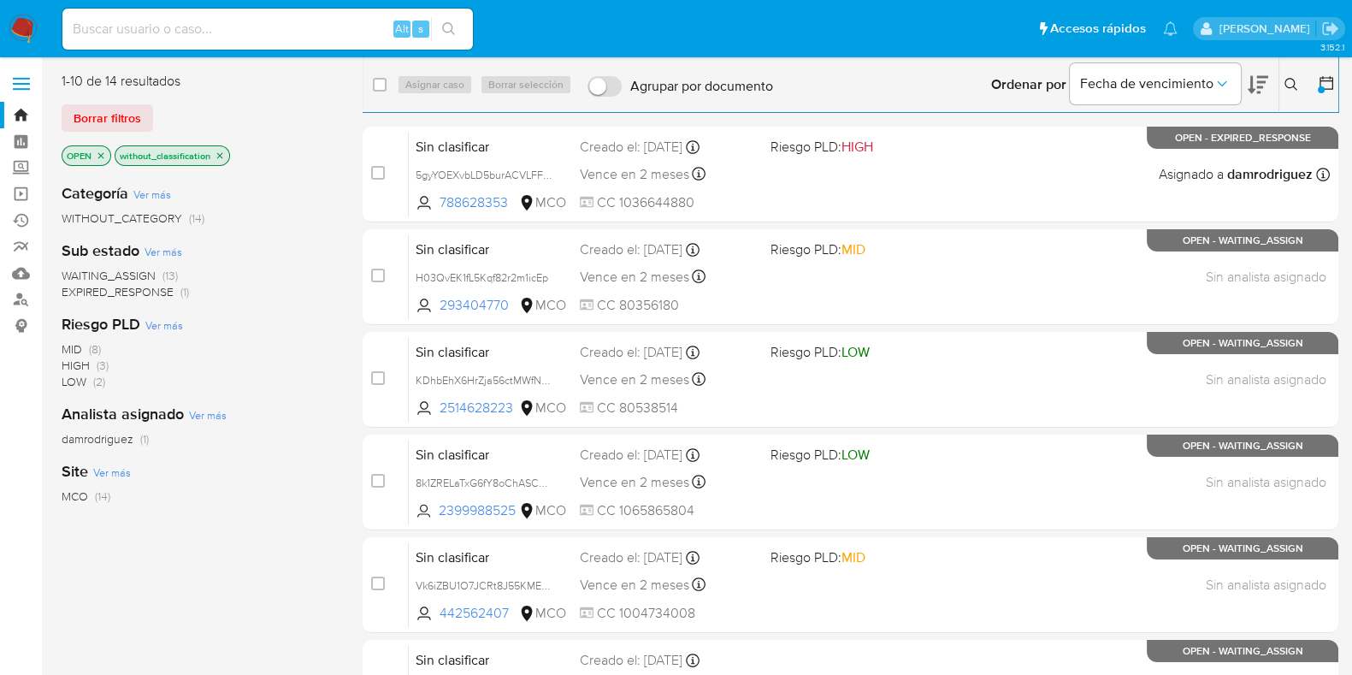
click at [1335, 74] on button at bounding box center [1328, 84] width 21 height 21
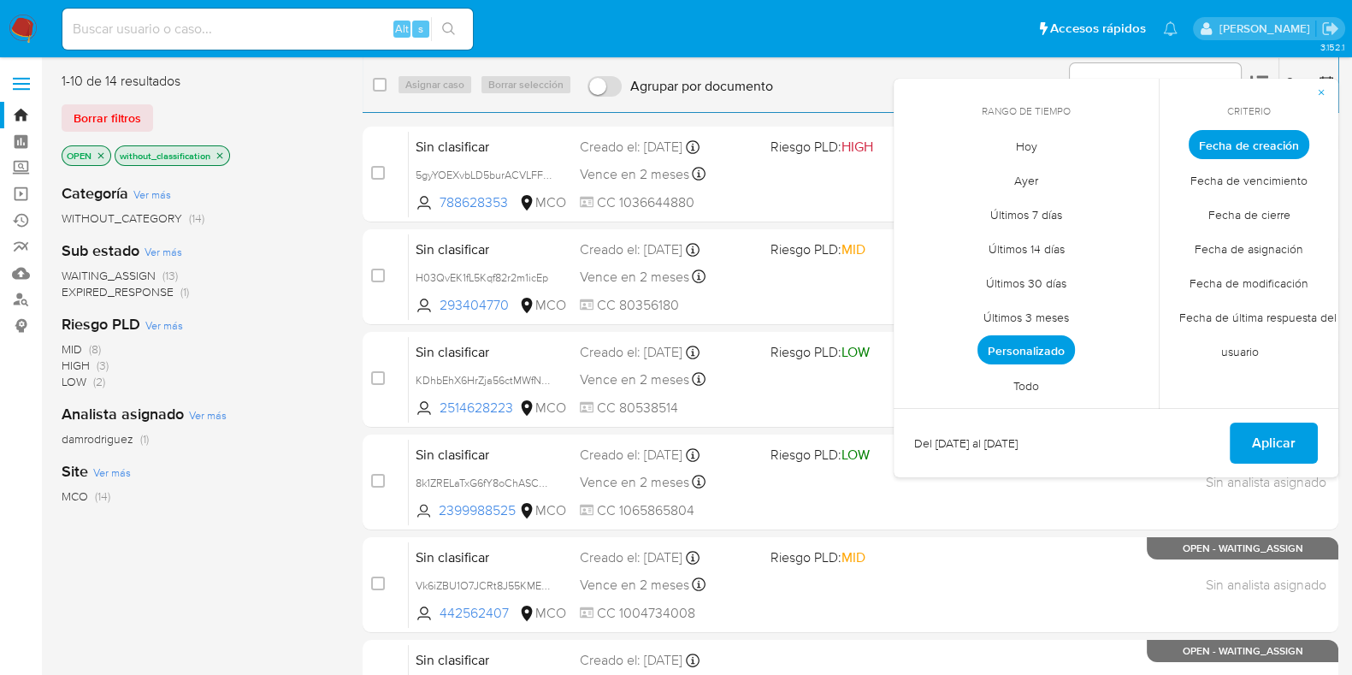
click at [1052, 344] on span "Personalizado" at bounding box center [1027, 349] width 98 height 29
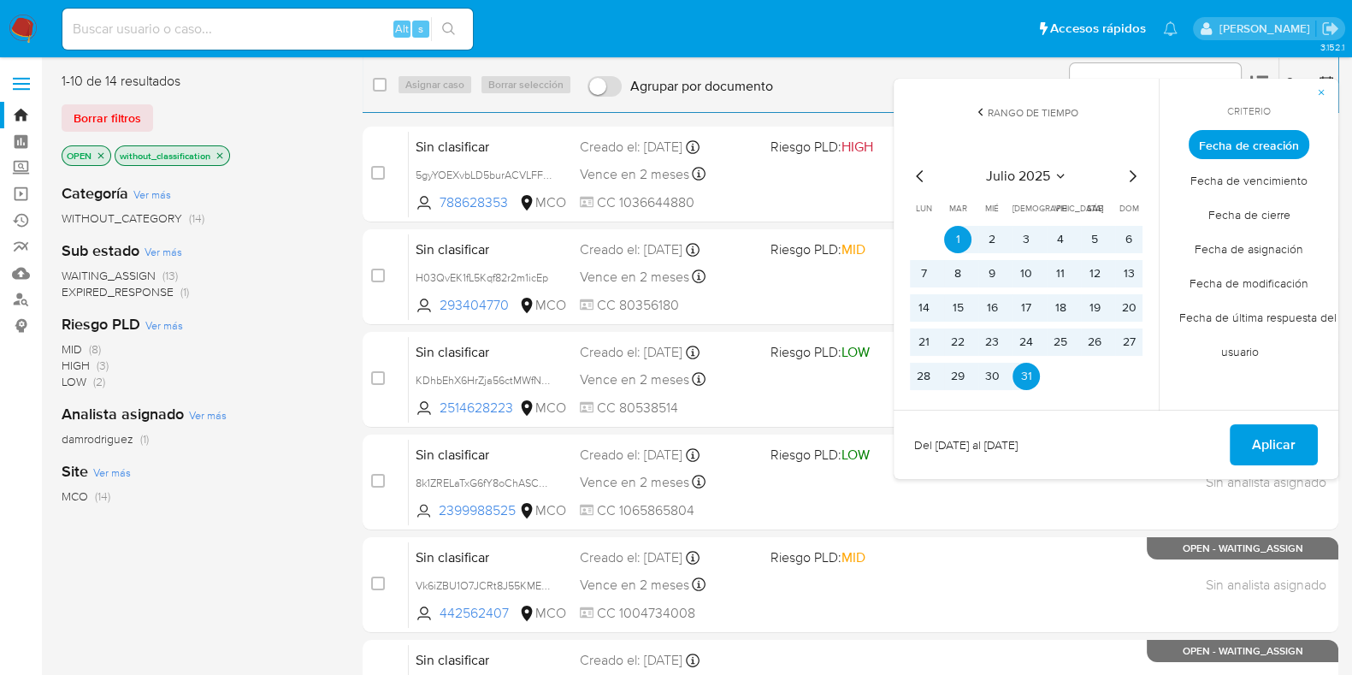
click at [1138, 173] on icon "Mes siguiente" at bounding box center [1132, 176] width 21 height 21
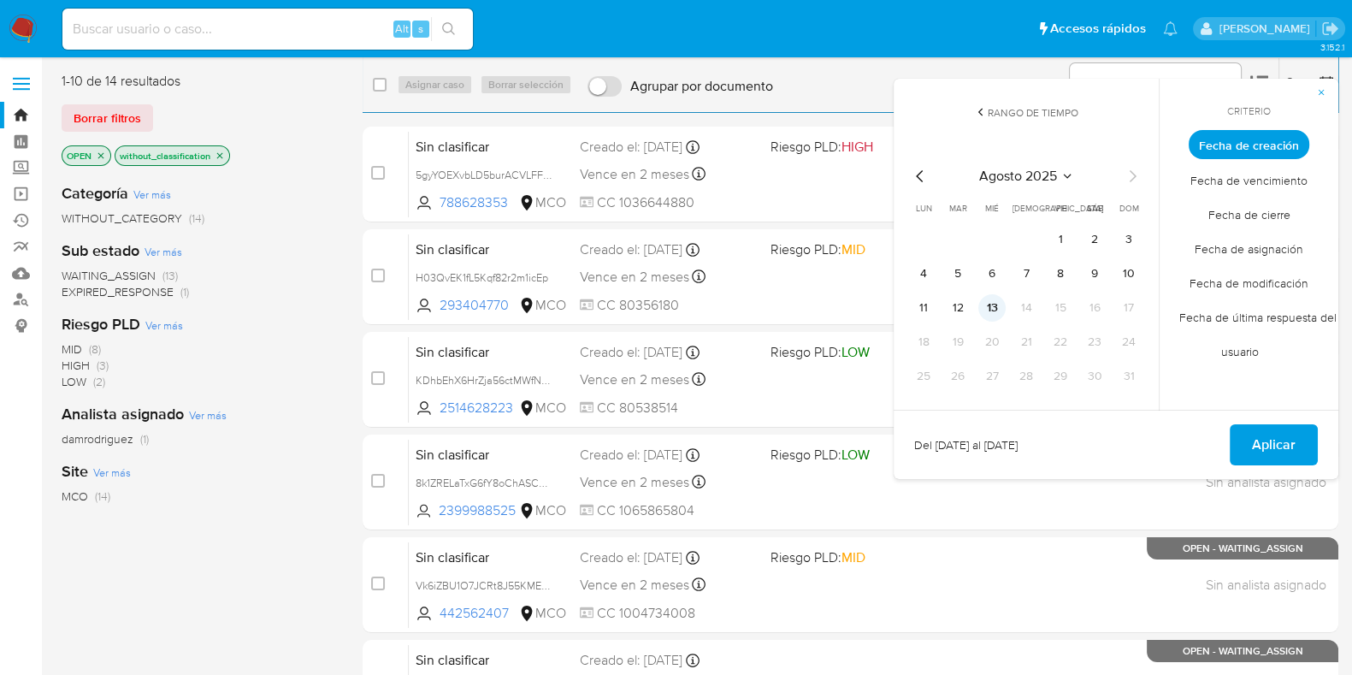
click at [982, 313] on button "13" at bounding box center [991, 307] width 27 height 27
click at [908, 178] on div "agosto 2025 agosto 2025 lun lunes mar martes mié miércoles jue jueves vie viern…" at bounding box center [1027, 275] width 274 height 270
click at [919, 181] on icon "Mes anterior" at bounding box center [920, 176] width 21 height 21
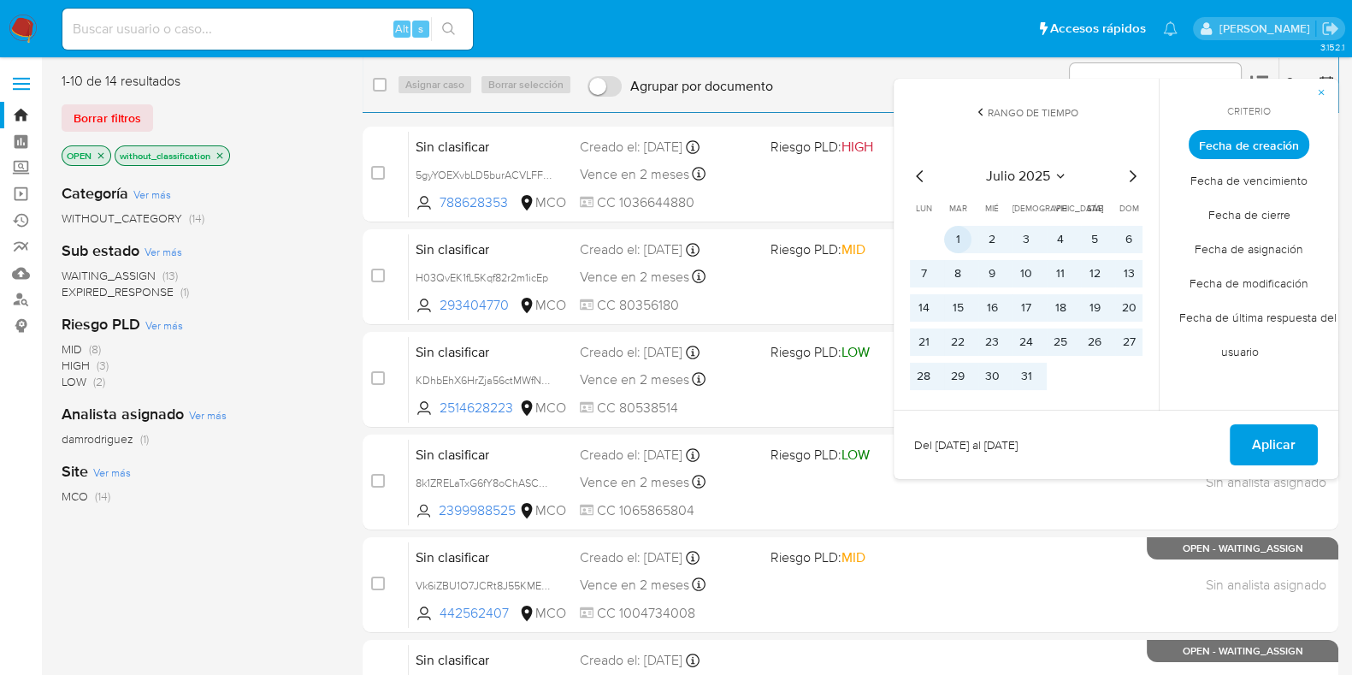
click at [961, 238] on button "1" at bounding box center [957, 239] width 27 height 27
click at [1138, 177] on icon "Mes siguiente" at bounding box center [1132, 176] width 21 height 21
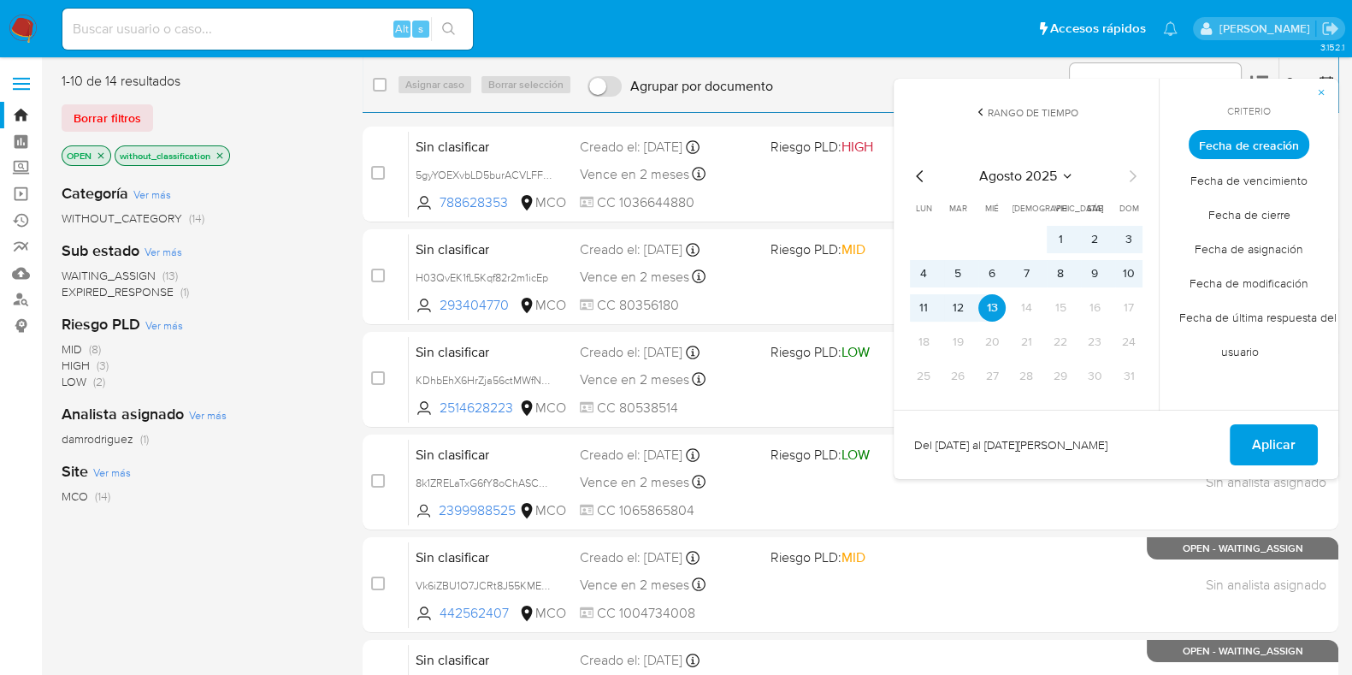
click at [1257, 447] on span "Aplicar" at bounding box center [1274, 445] width 44 height 38
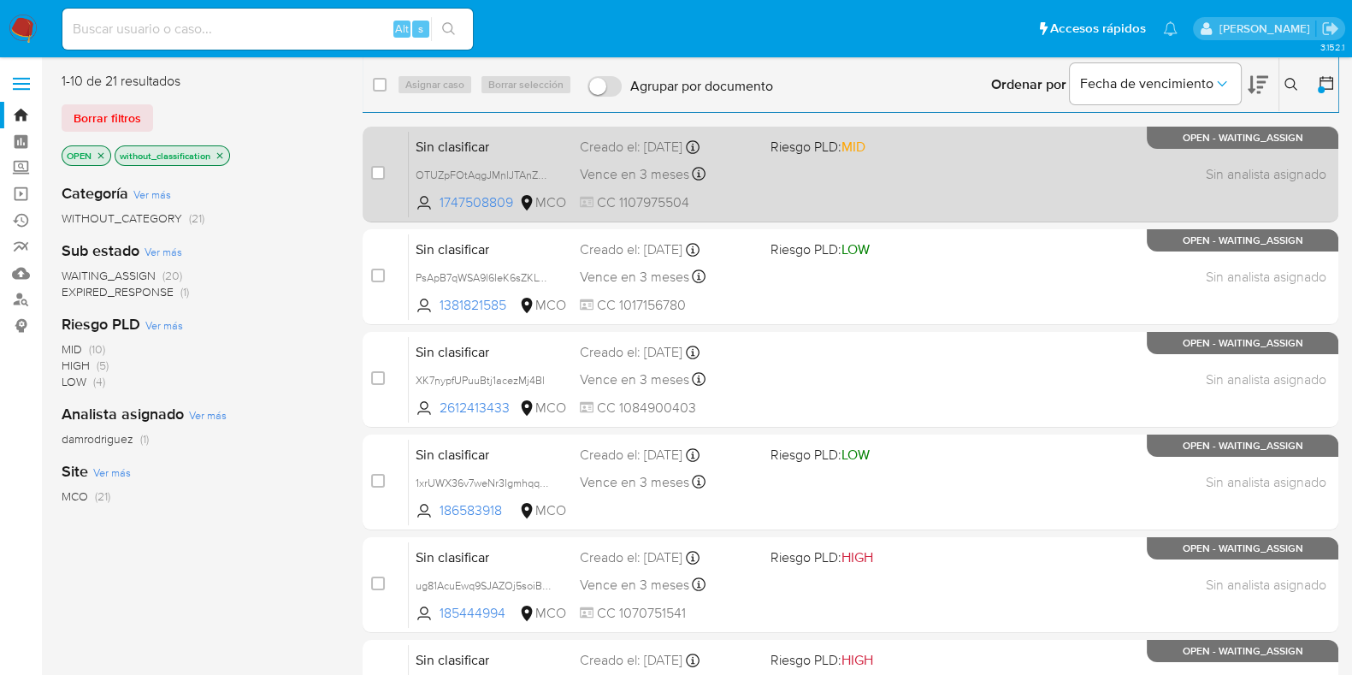
click at [531, 149] on span "Sin clasificar" at bounding box center [491, 145] width 151 height 22
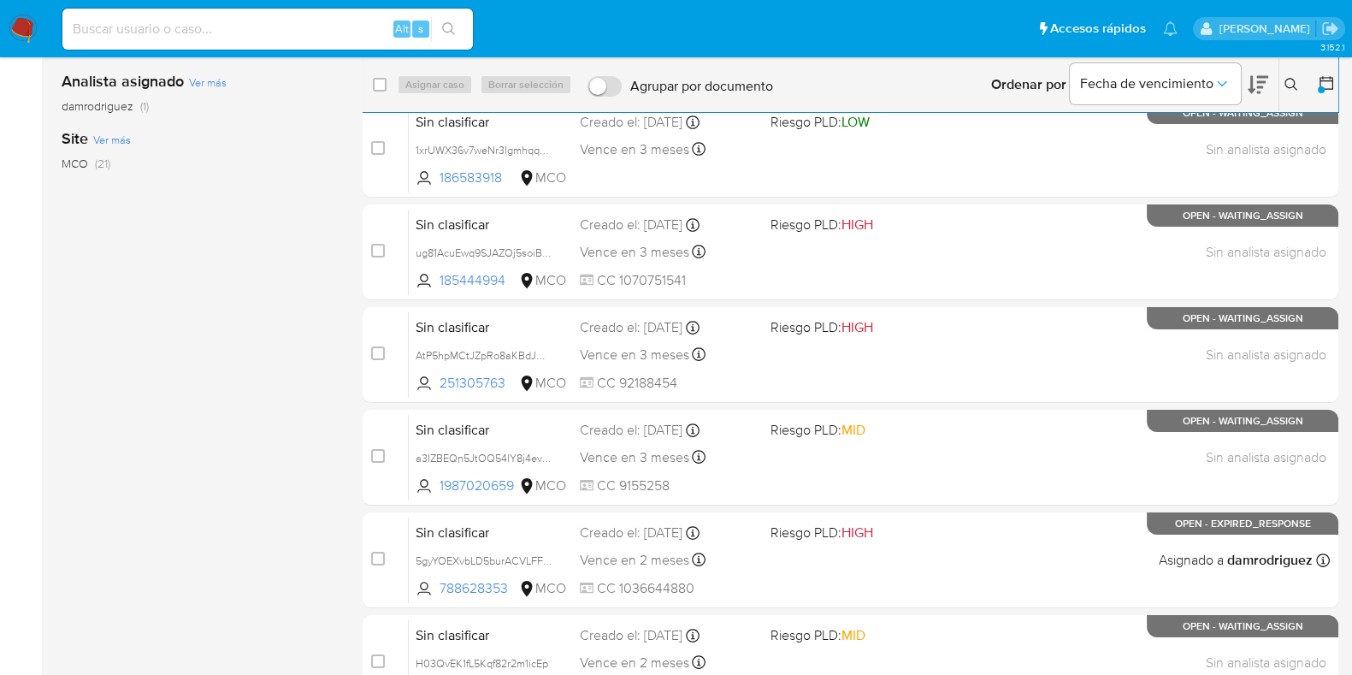
scroll to position [543, 0]
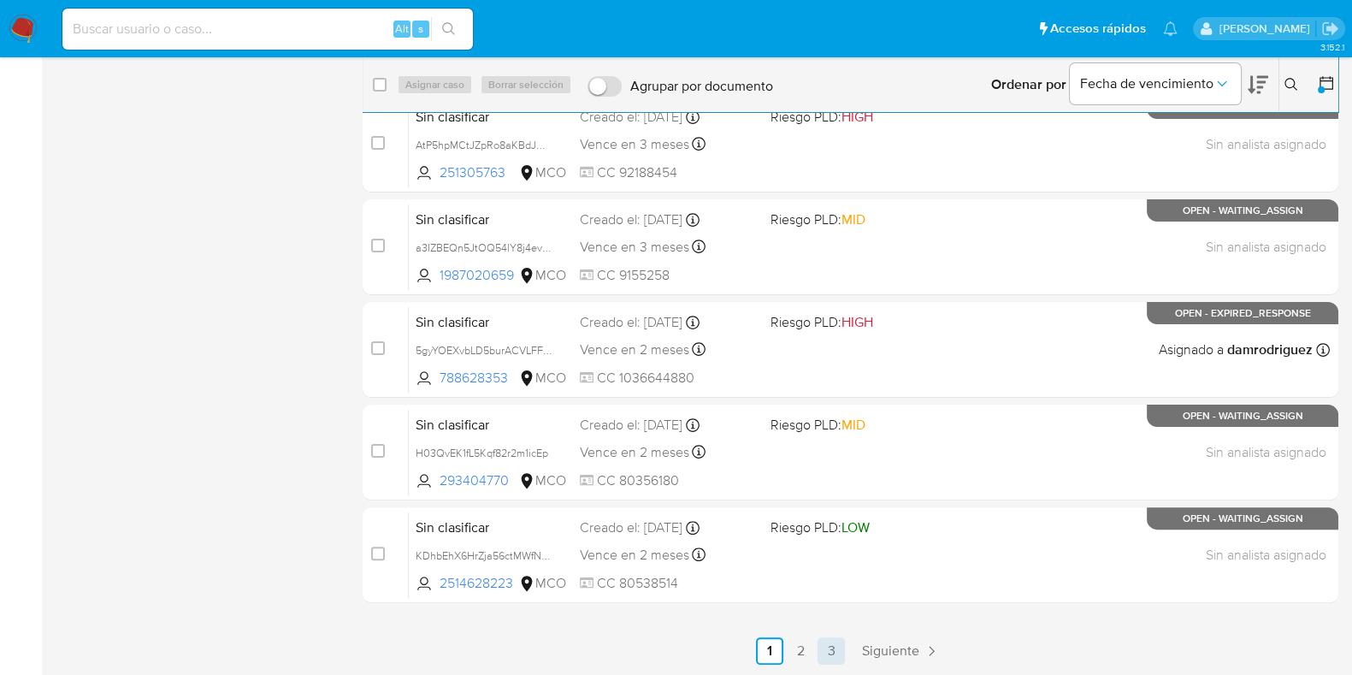
click at [831, 660] on link "3" at bounding box center [831, 650] width 27 height 27
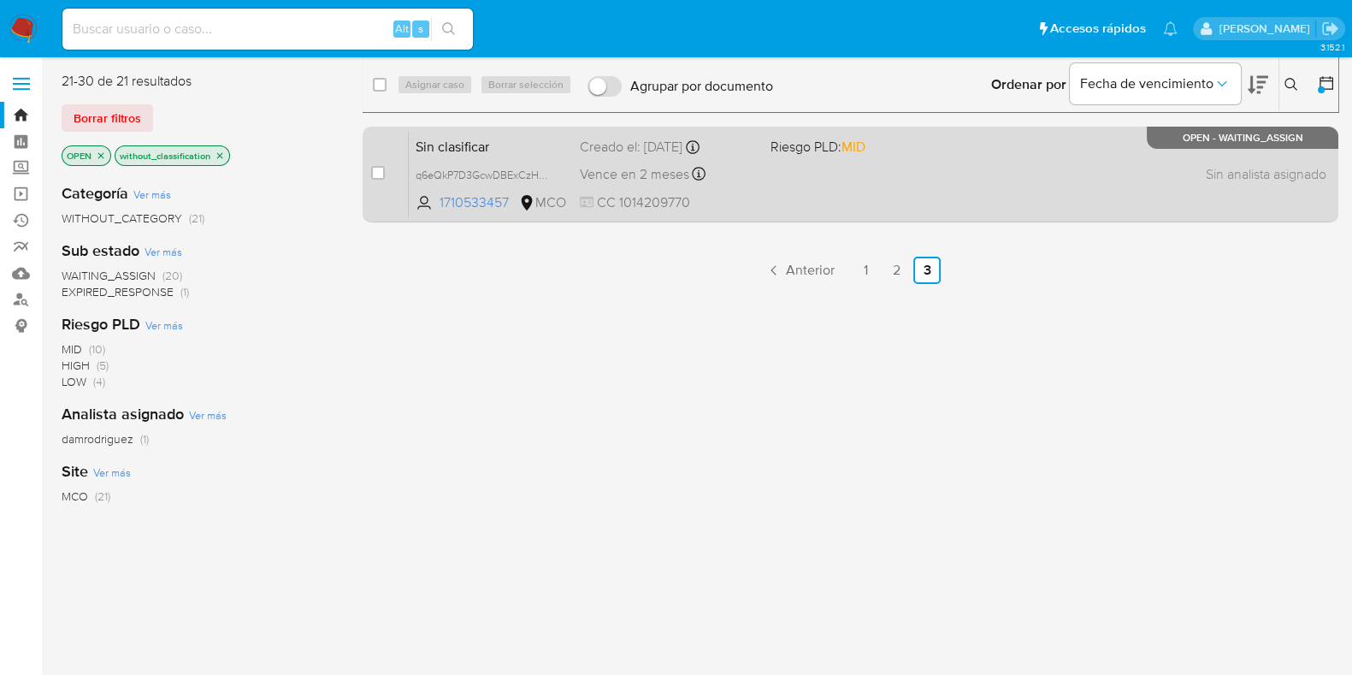
click at [625, 165] on span "Vence en 2 meses" at bounding box center [634, 174] width 109 height 19
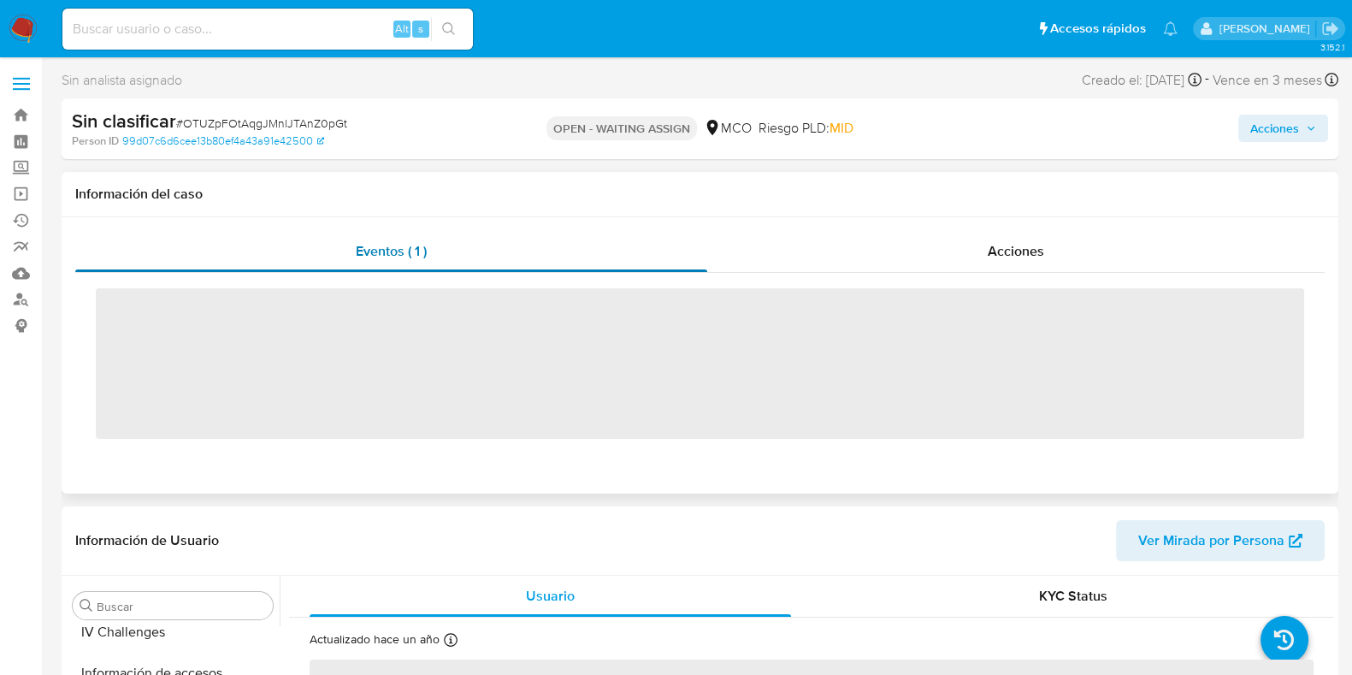
scroll to position [681, 0]
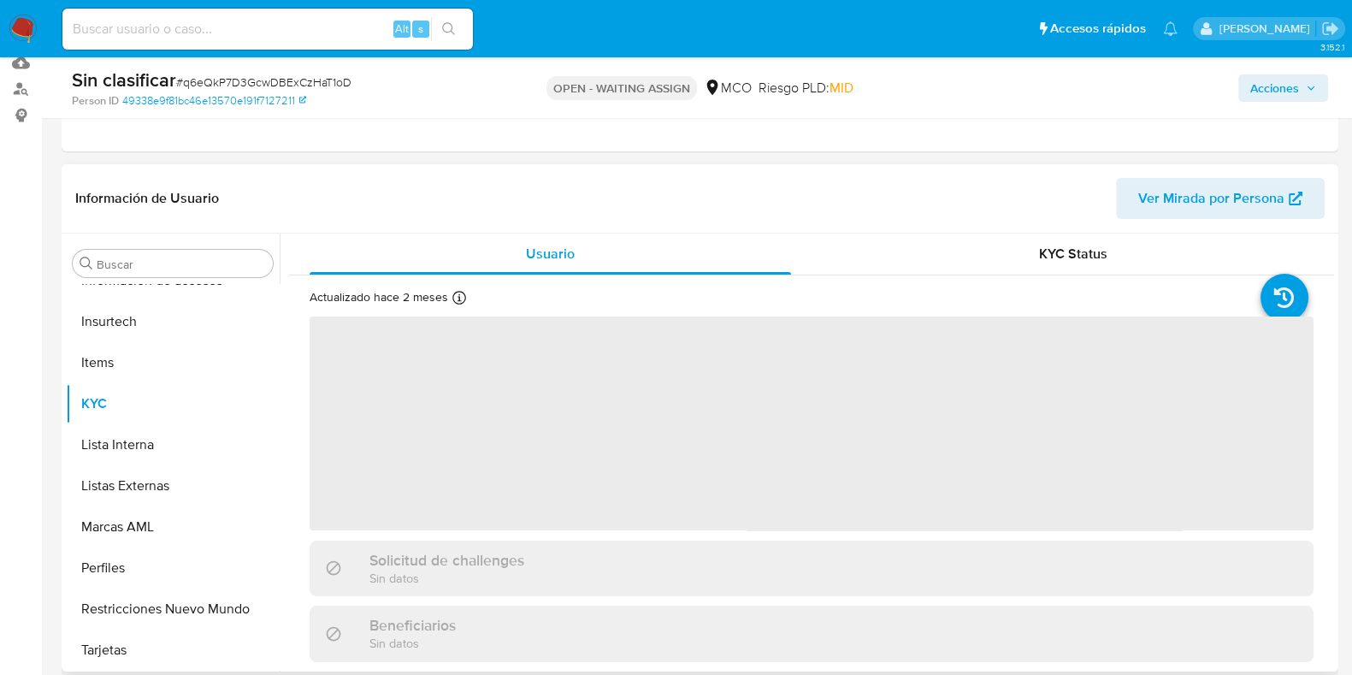
scroll to position [213, 0]
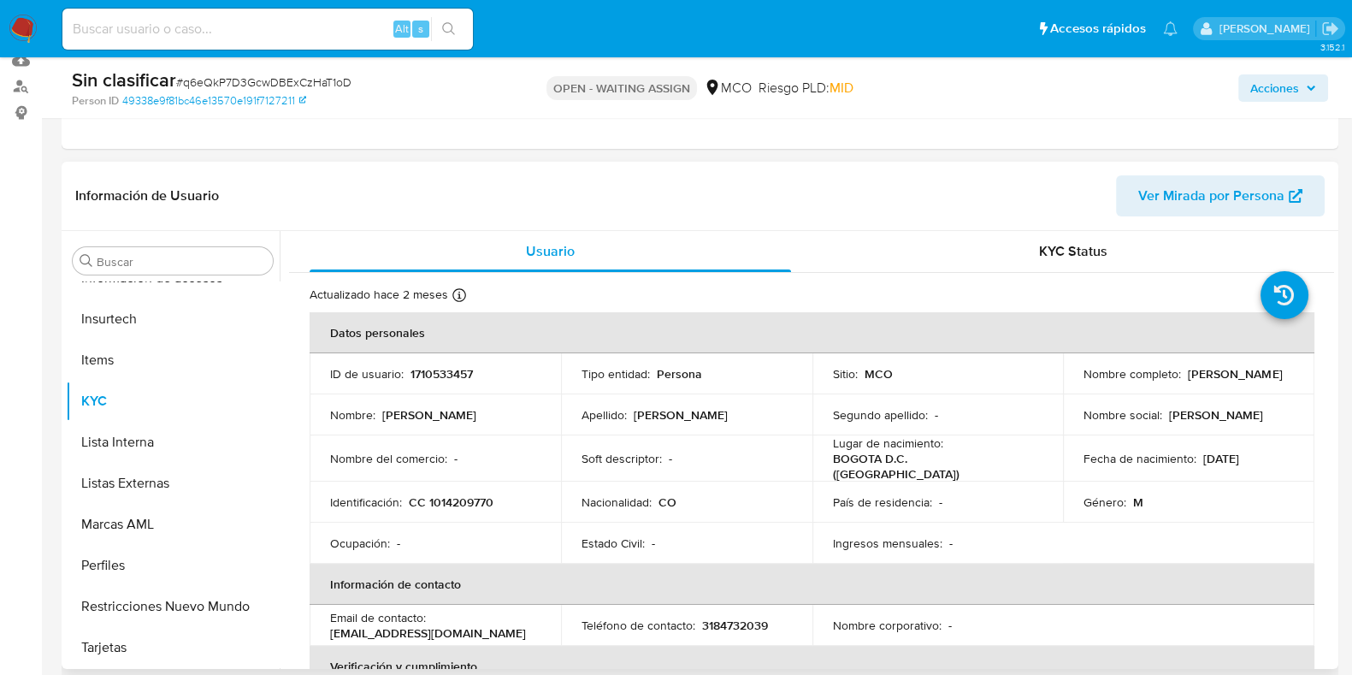
select select "10"
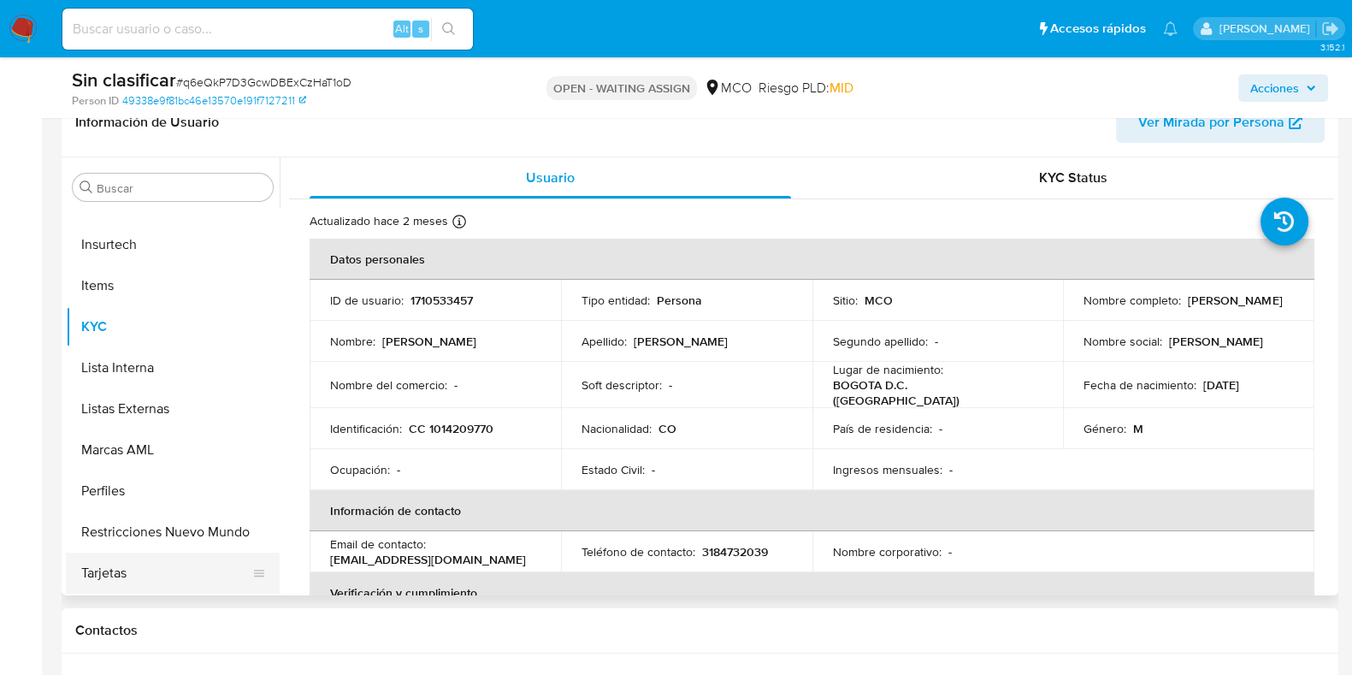
scroll to position [321, 0]
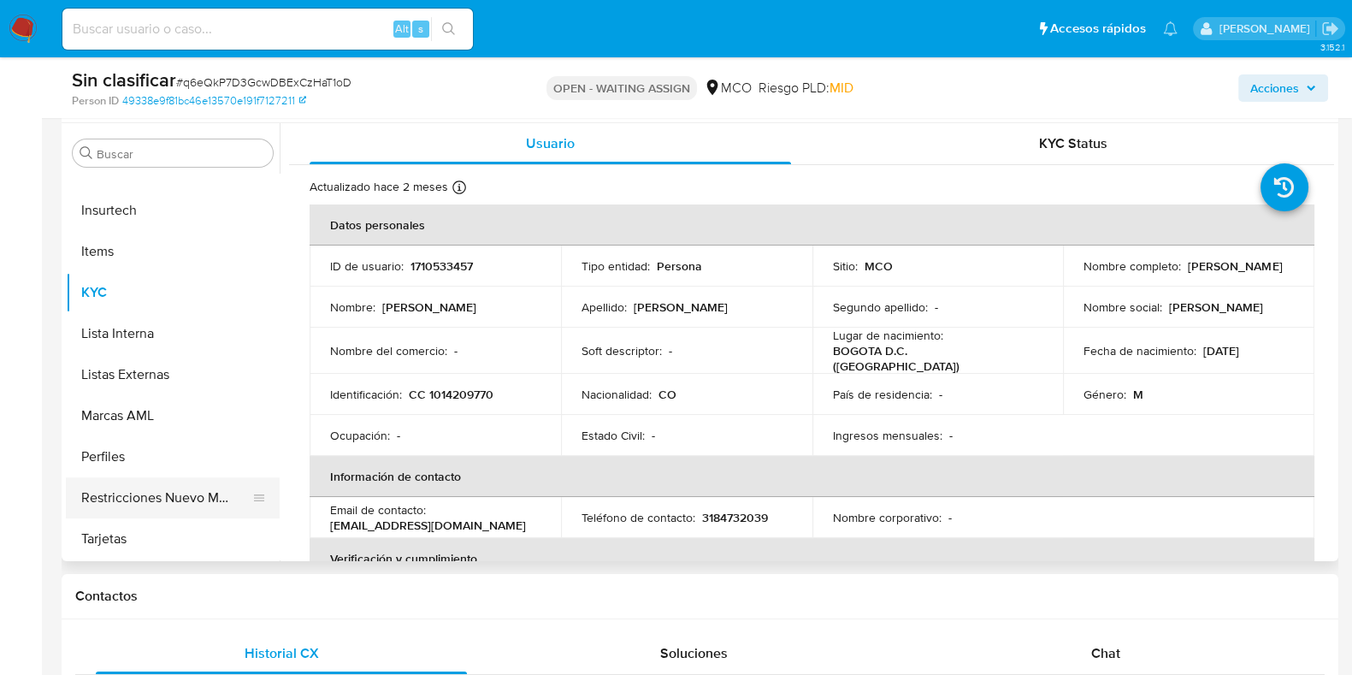
click at [163, 504] on button "Restricciones Nuevo Mundo" at bounding box center [166, 497] width 200 height 41
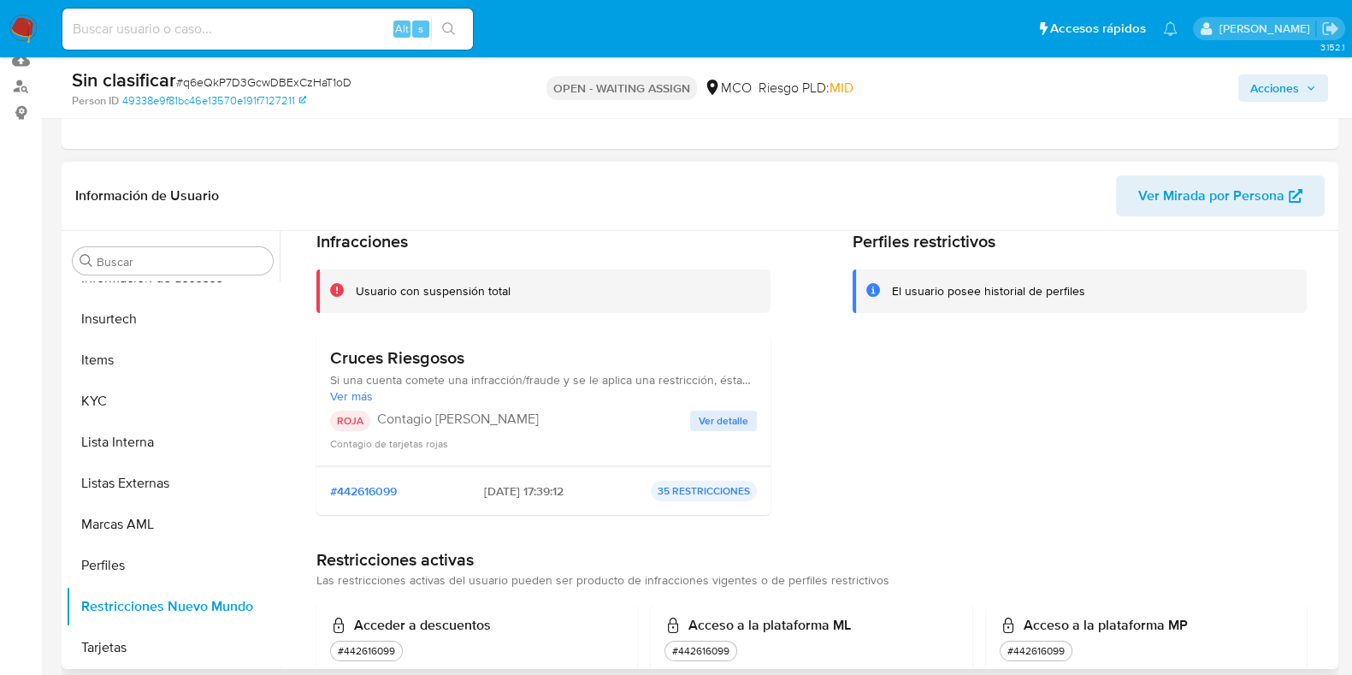
scroll to position [106, 0]
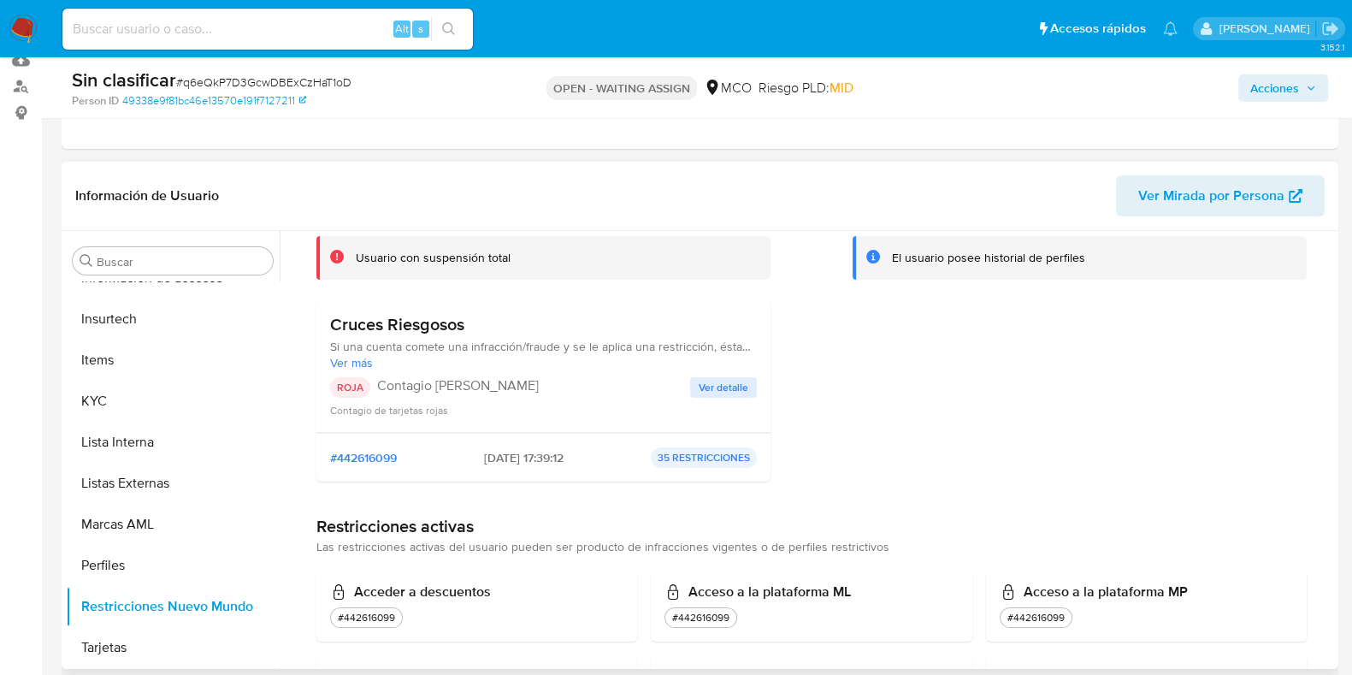
click at [345, 355] on span "Ver más" at bounding box center [543, 362] width 427 height 15
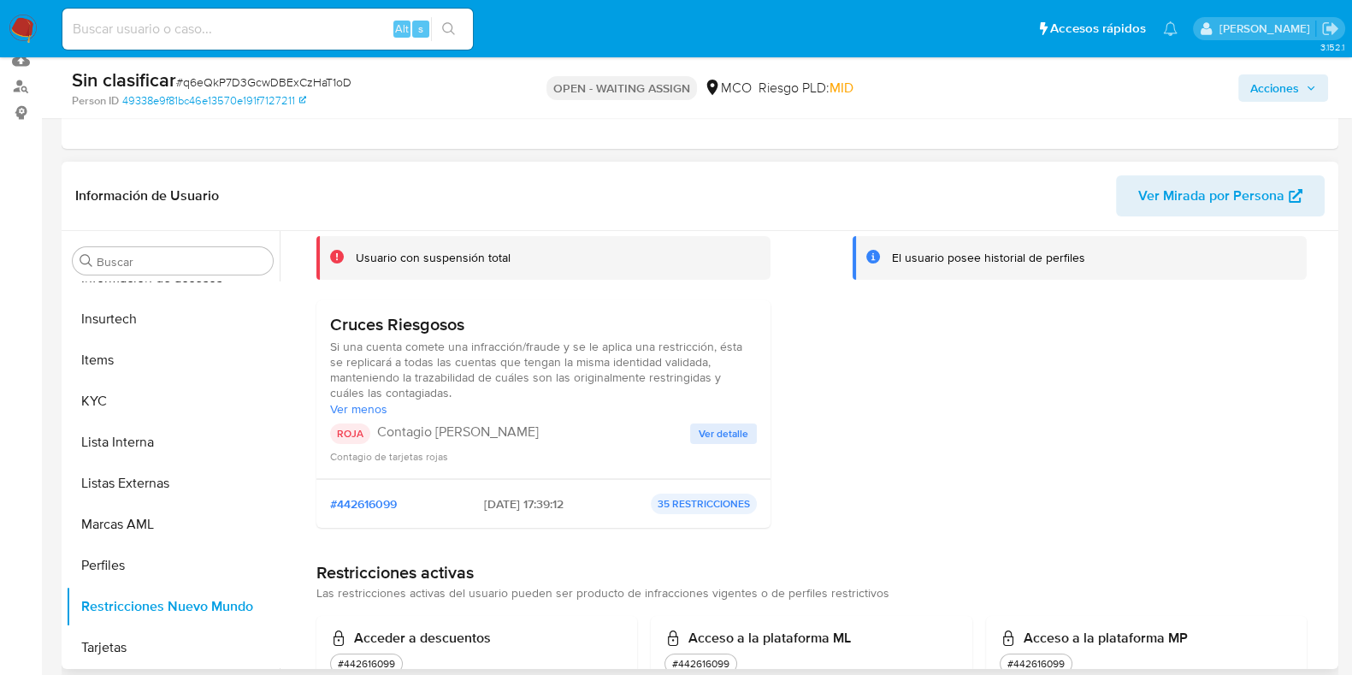
drag, startPoint x: 471, startPoint y: 344, endPoint x: 559, endPoint y: 346, distance: 87.3
click at [559, 346] on span "Si una cuenta comete una infracción/fraude y se le aplica una restricción, ésta…" at bounding box center [543, 370] width 427 height 62
click at [650, 354] on span "Si una cuenta comete una infracción/fraude y se le aplica una restricción, ésta…" at bounding box center [543, 370] width 427 height 62
drag, startPoint x: 376, startPoint y: 368, endPoint x: 526, endPoint y: 367, distance: 149.7
click at [524, 367] on span "Si una cuenta comete una infracción/fraude y se le aplica una restricción, ésta…" at bounding box center [543, 370] width 427 height 62
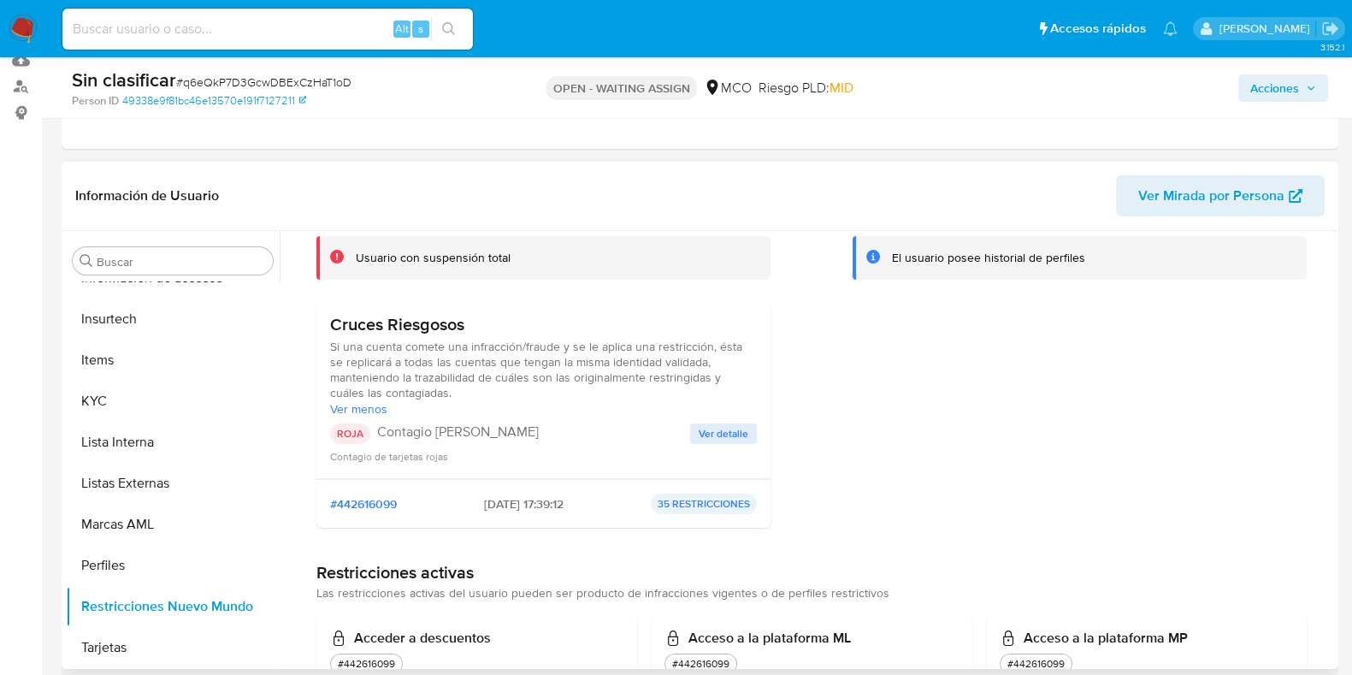
click at [718, 433] on span "Ver detalle" at bounding box center [724, 433] width 50 height 17
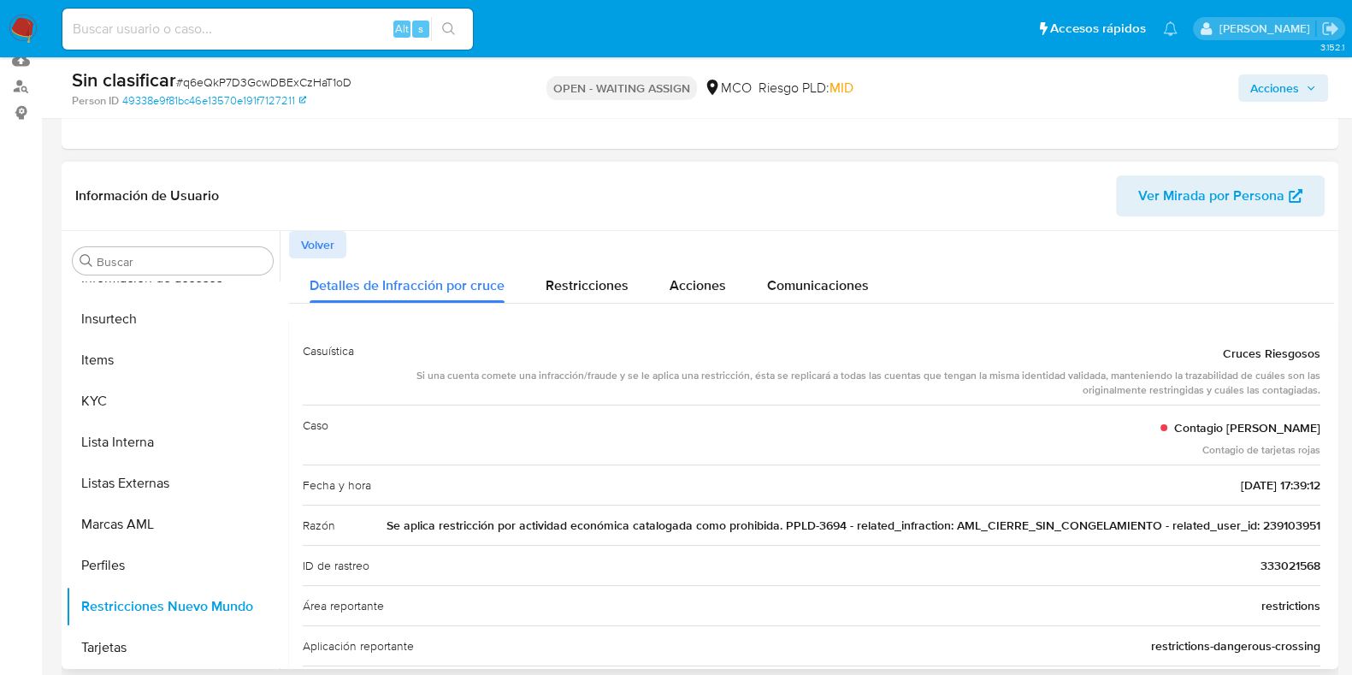
drag, startPoint x: 950, startPoint y: 523, endPoint x: 1154, endPoint y: 523, distance: 203.6
click at [1154, 523] on span "Se aplica restricción por actividad económica catalogada como prohibida. PPLD-3…" at bounding box center [854, 525] width 934 height 17
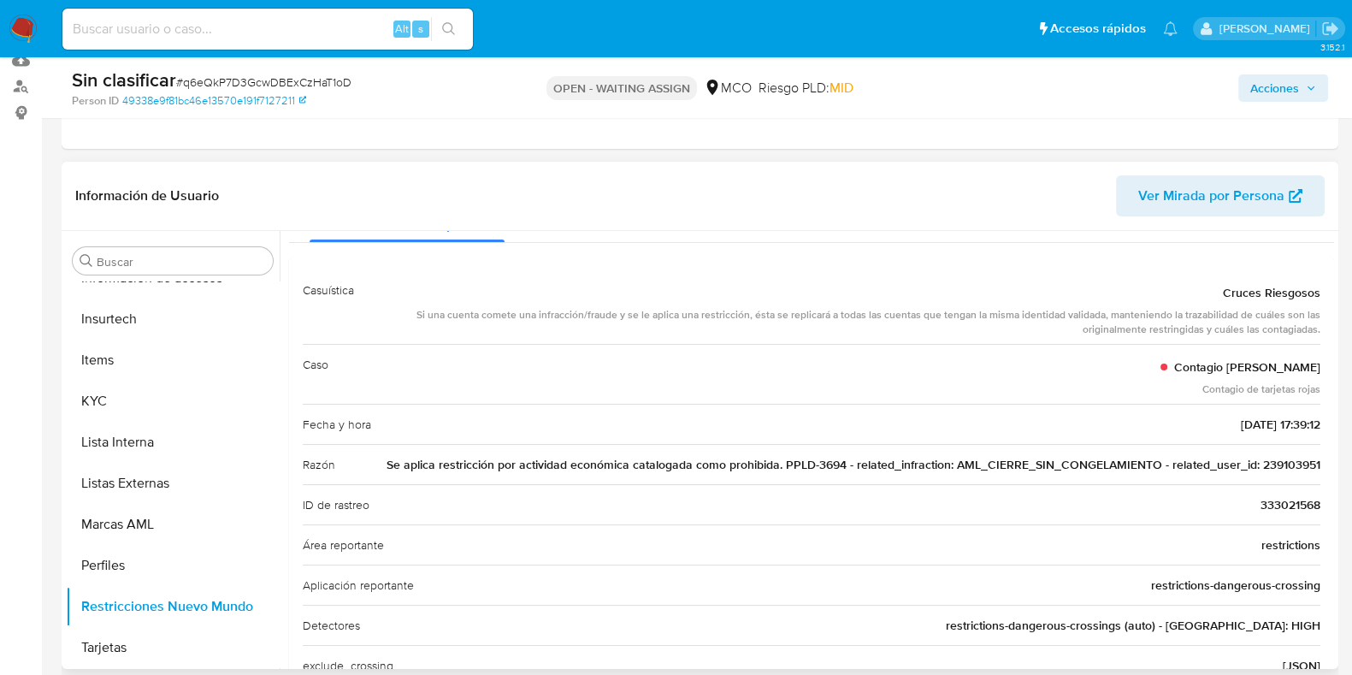
scroll to position [106, 0]
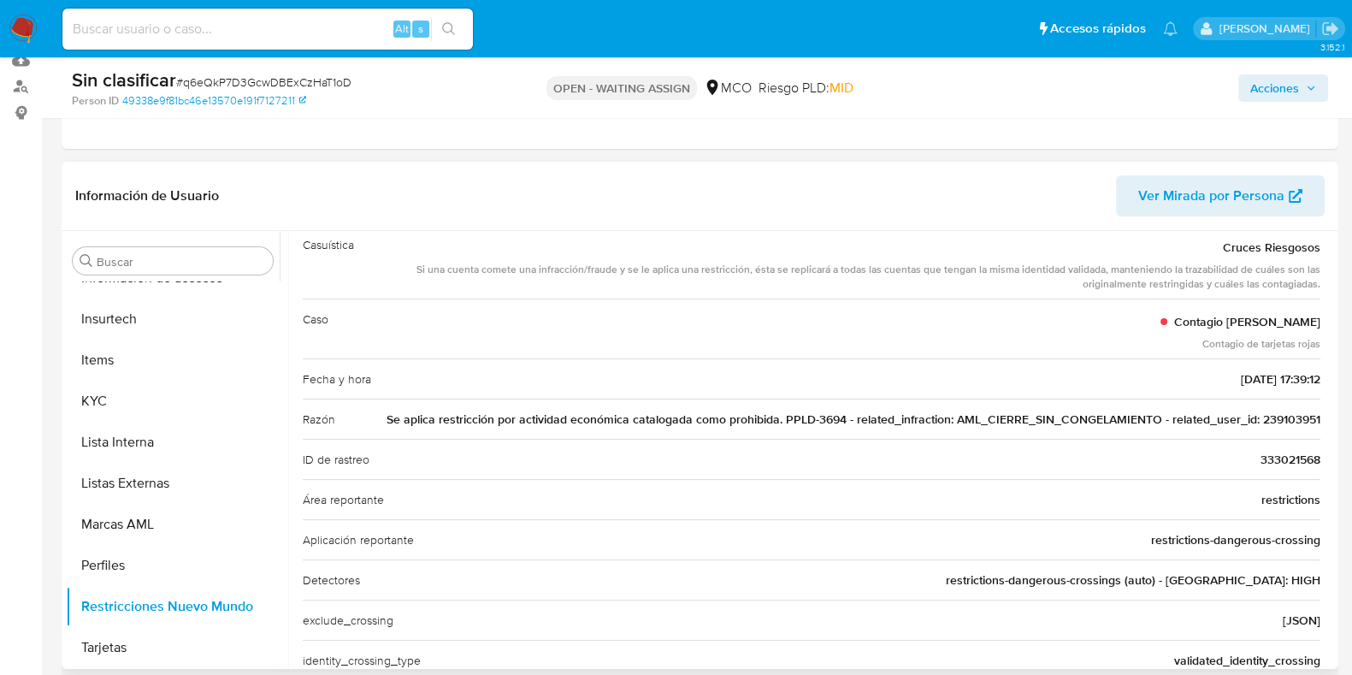
drag, startPoint x: 1317, startPoint y: 412, endPoint x: 1254, endPoint y: 421, distance: 63.9
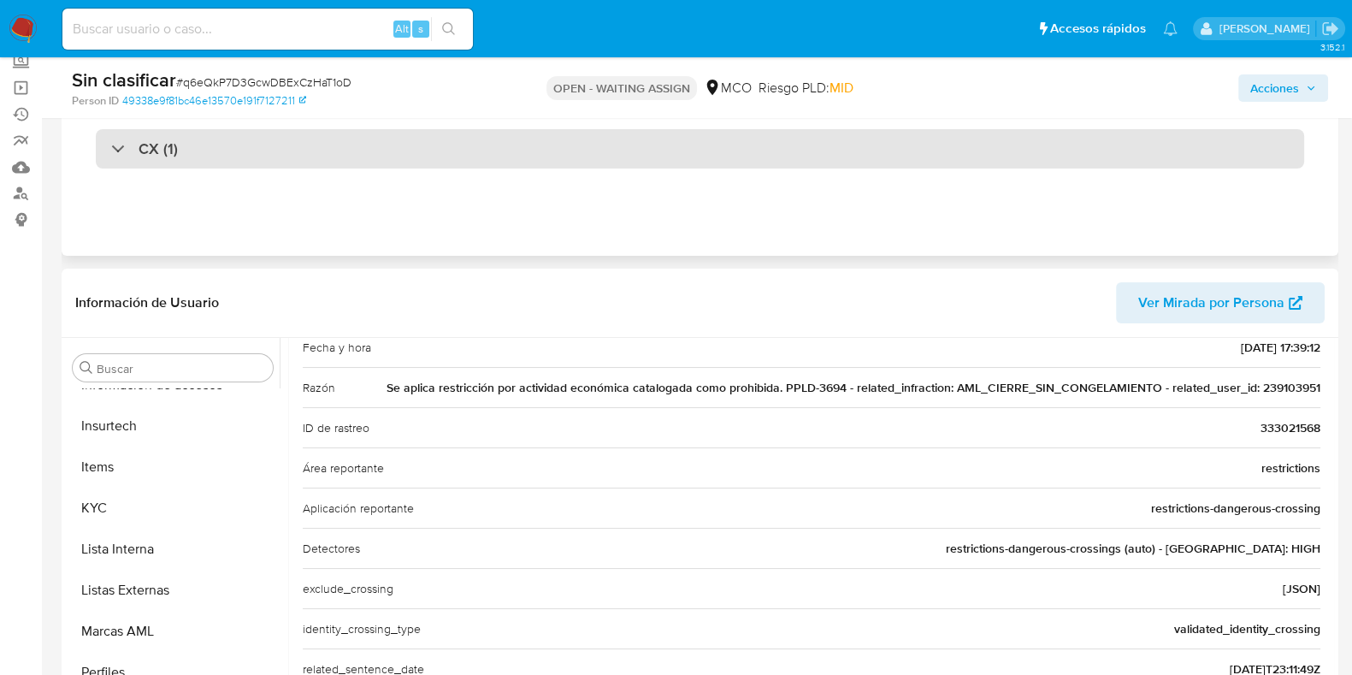
scroll to position [0, 0]
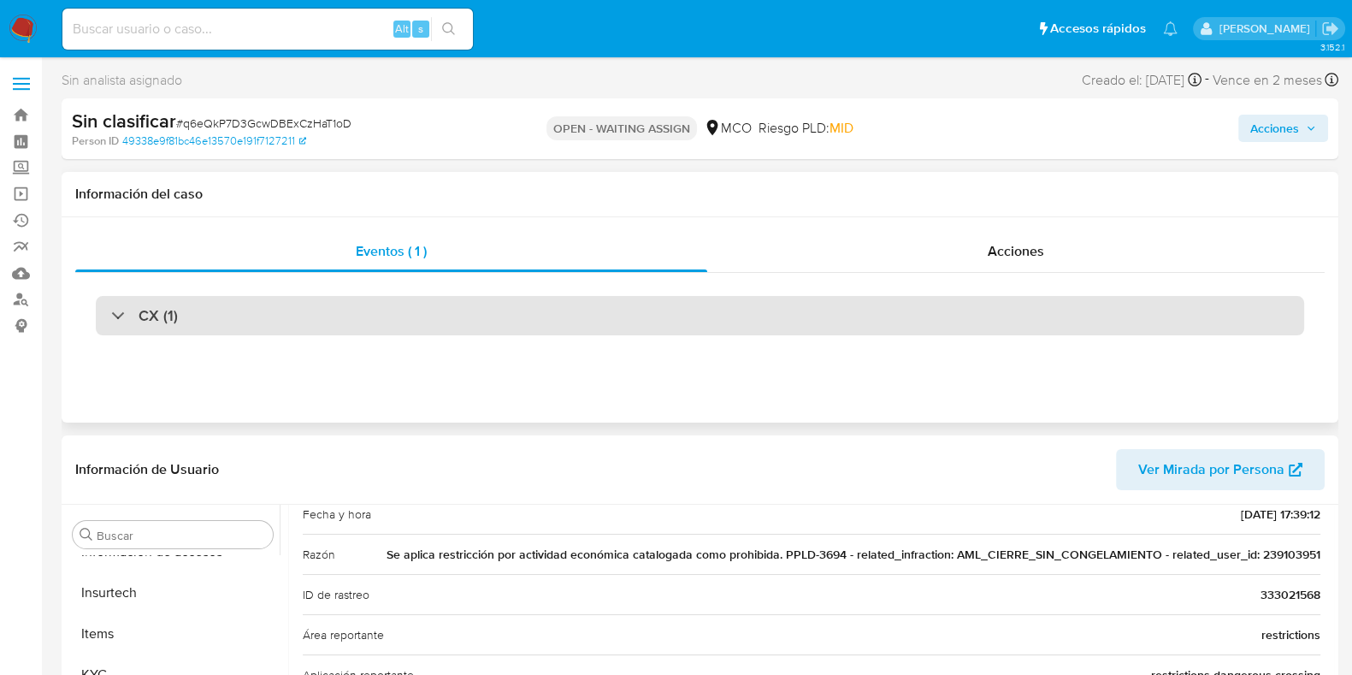
click at [129, 322] on div "CX (1)" at bounding box center [144, 315] width 67 height 19
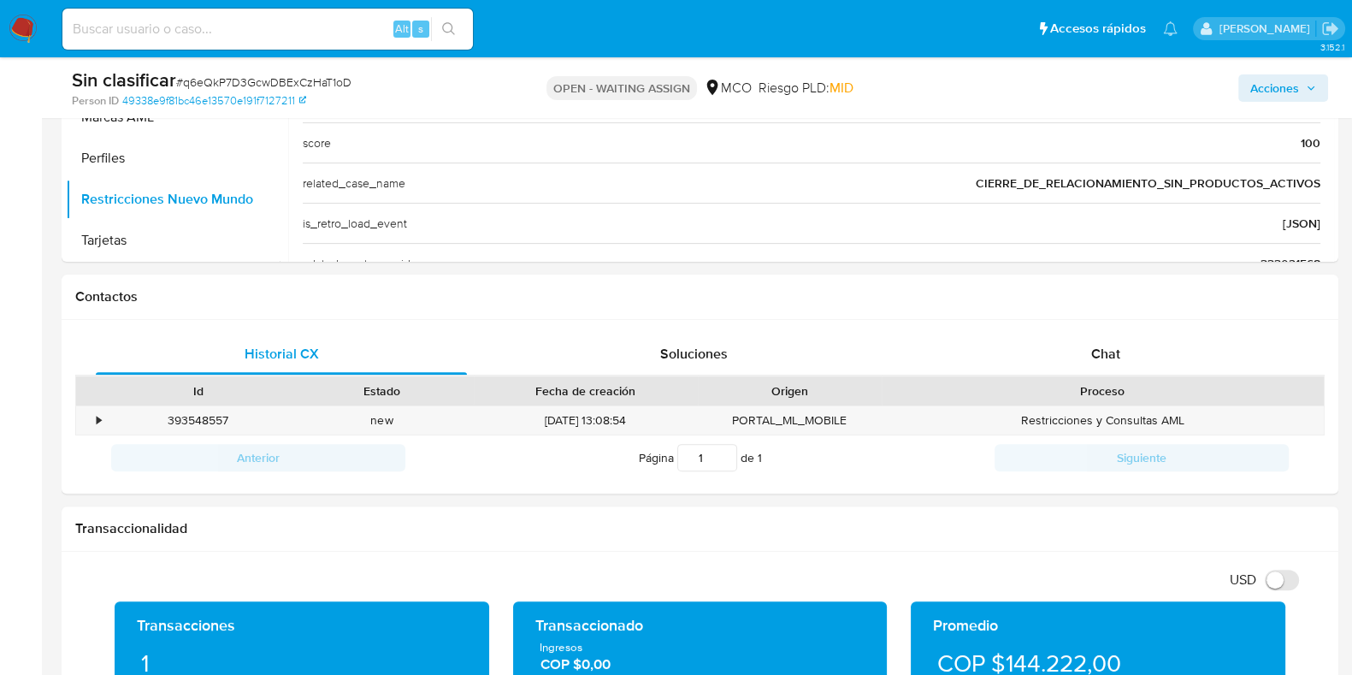
scroll to position [690, 0]
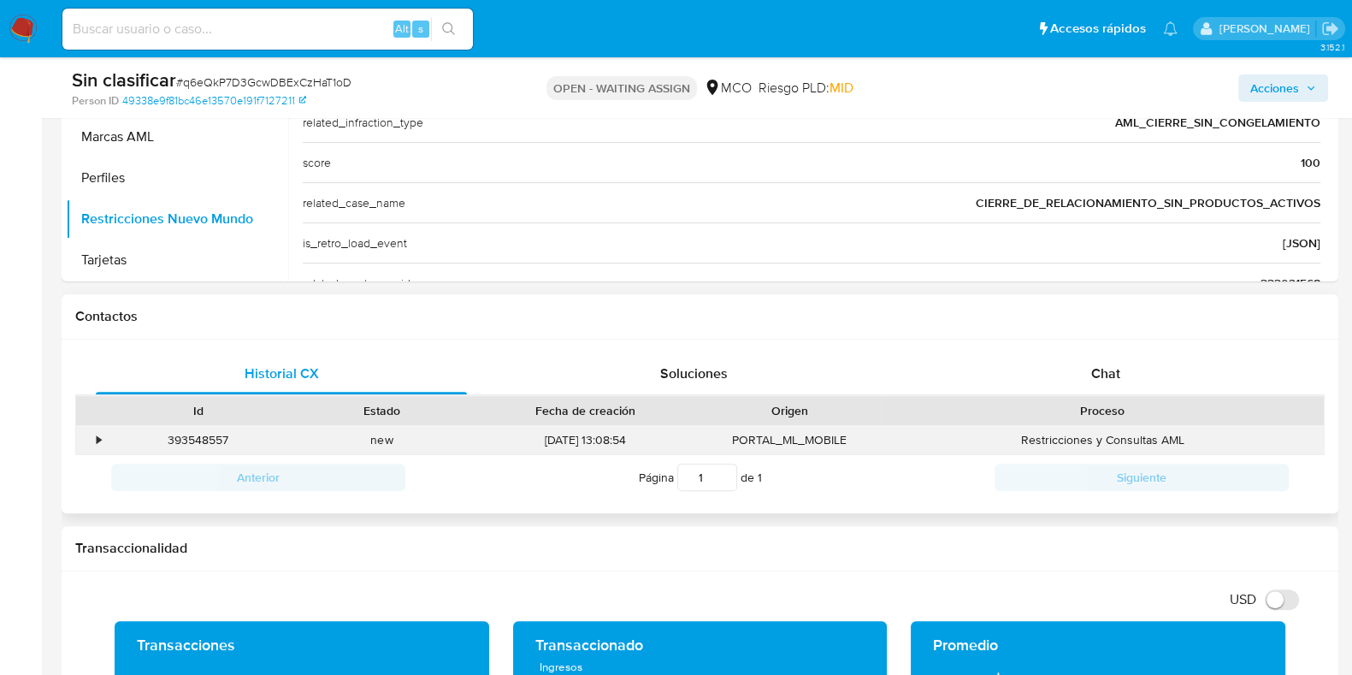
click at [86, 442] on div "•" at bounding box center [91, 440] width 30 height 28
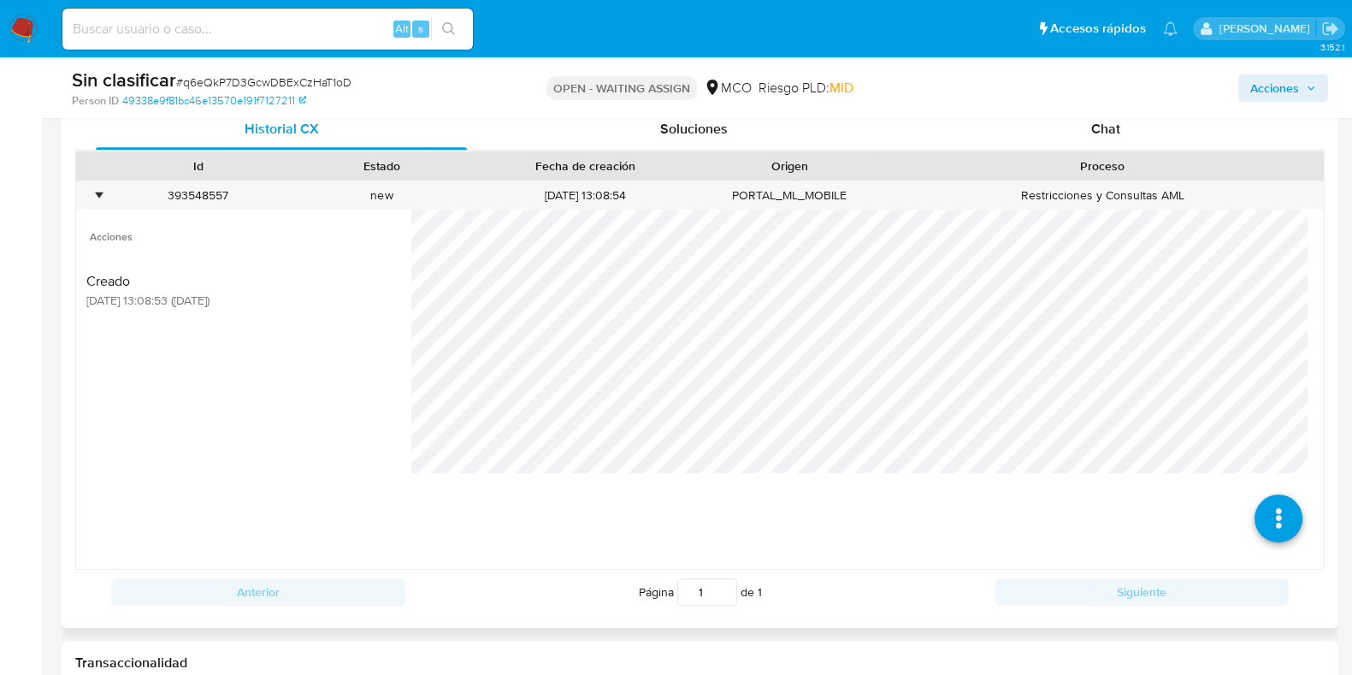
scroll to position [904, 0]
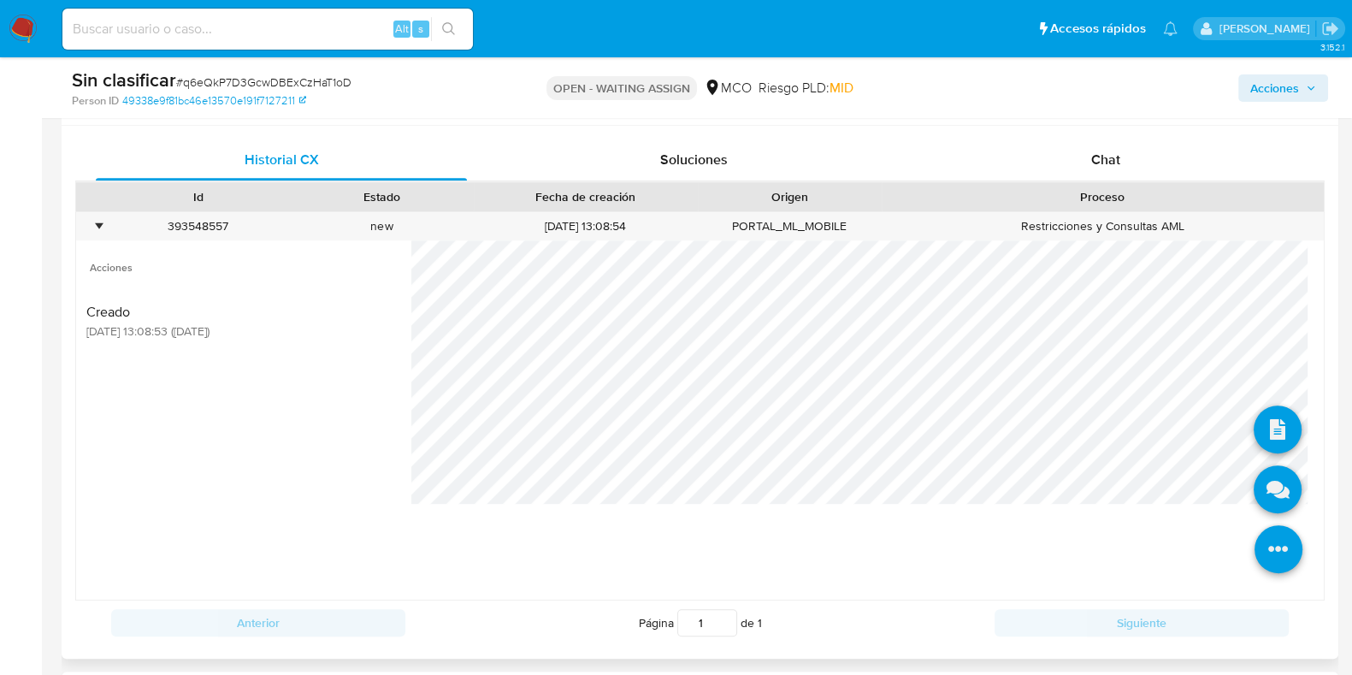
click at [1256, 553] on icon at bounding box center [1279, 549] width 48 height 48
click at [1263, 489] on icon at bounding box center [1278, 489] width 48 height 48
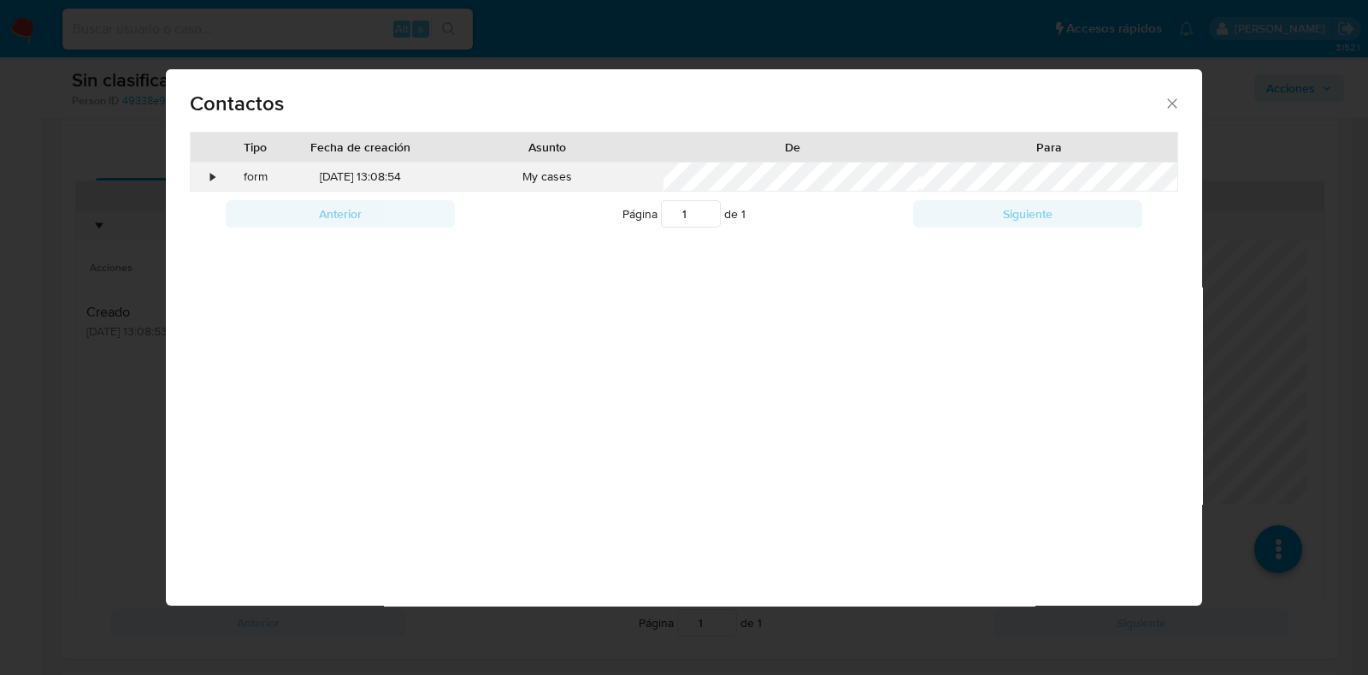
click at [208, 173] on div "•" at bounding box center [206, 177] width 30 height 29
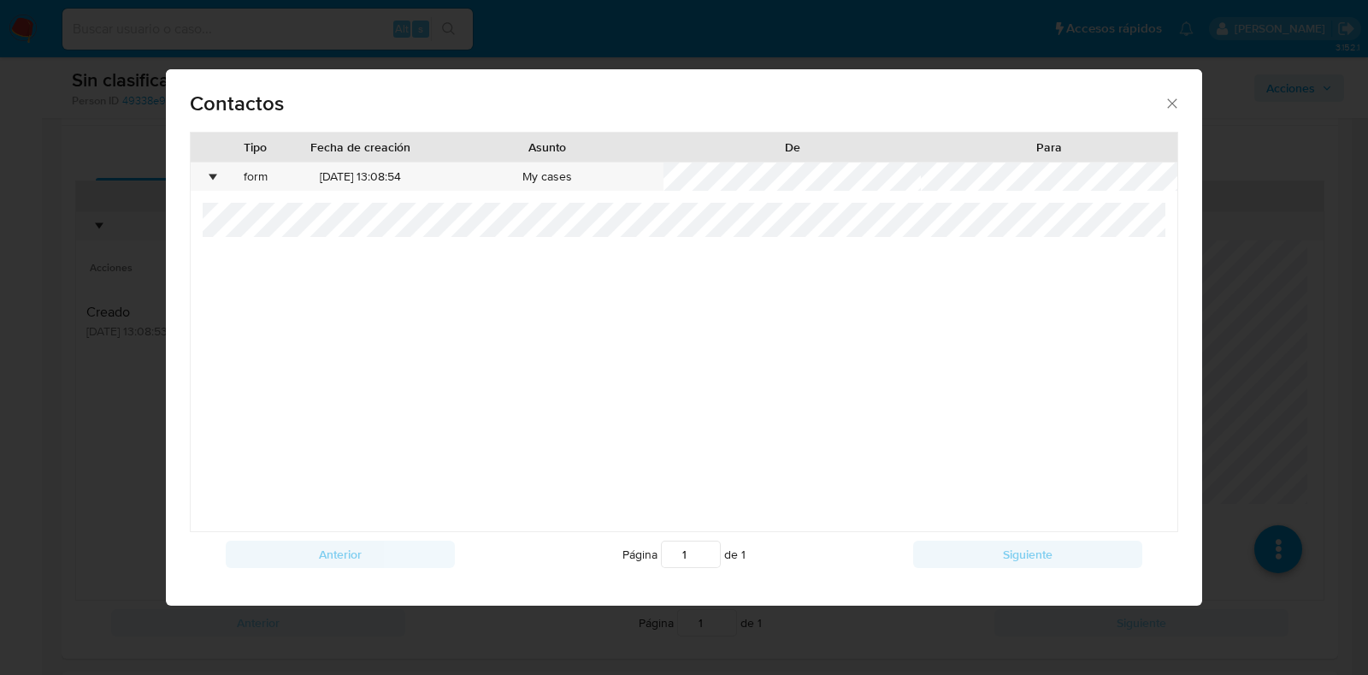
click at [192, 212] on div "• form [DATE] 13:08:54 My cases" at bounding box center [685, 347] width 988 height 369
click at [1171, 100] on icon "close" at bounding box center [1172, 103] width 17 height 17
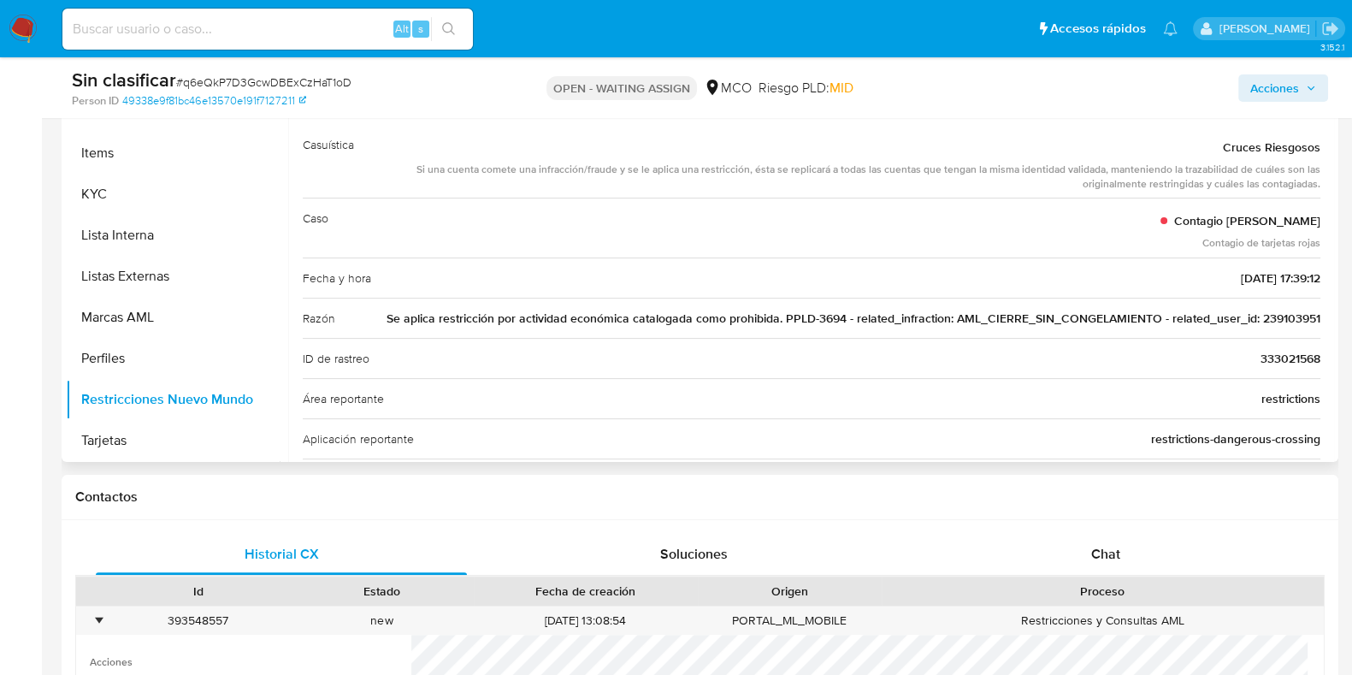
scroll to position [476, 0]
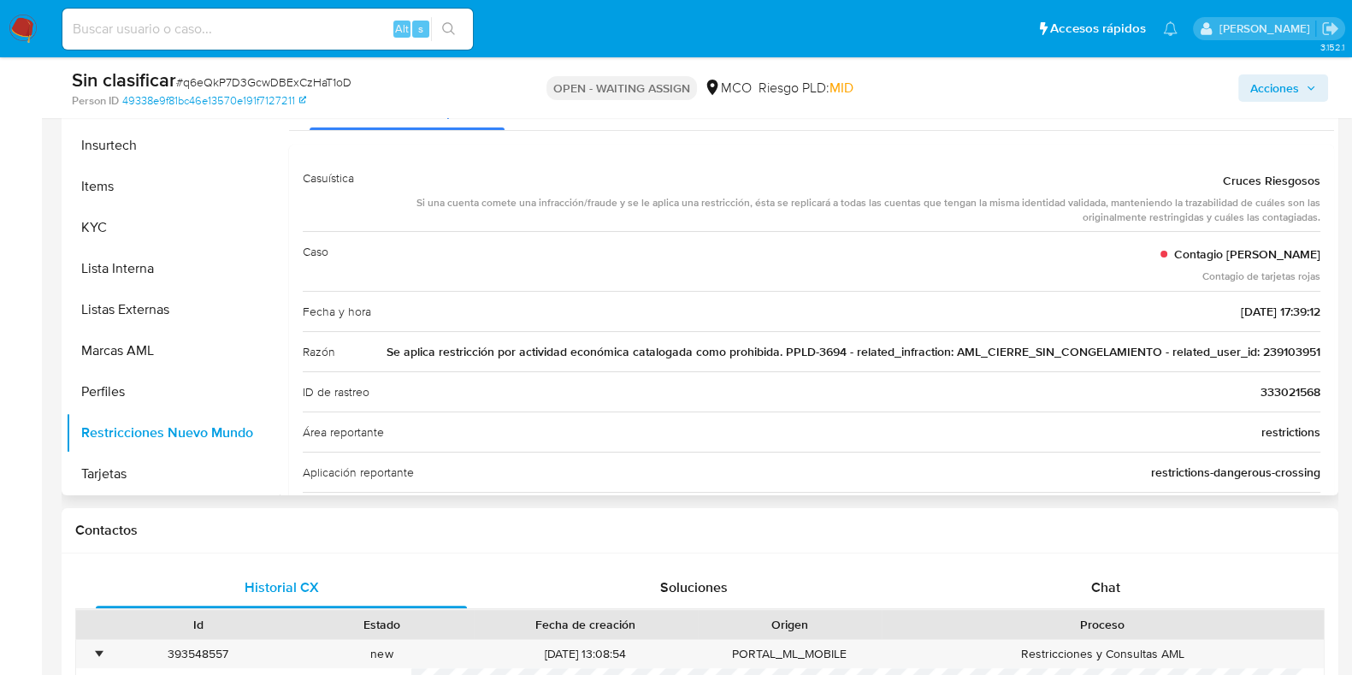
drag, startPoint x: 1319, startPoint y: 349, endPoint x: 1253, endPoint y: 352, distance: 65.9
click at [1253, 352] on div "Casuística Cruces Riesgosos Si una cuenta comete una infracción/fraude y se le …" at bounding box center [811, 647] width 1045 height 1004
